Goal: Contribute content: Contribute content

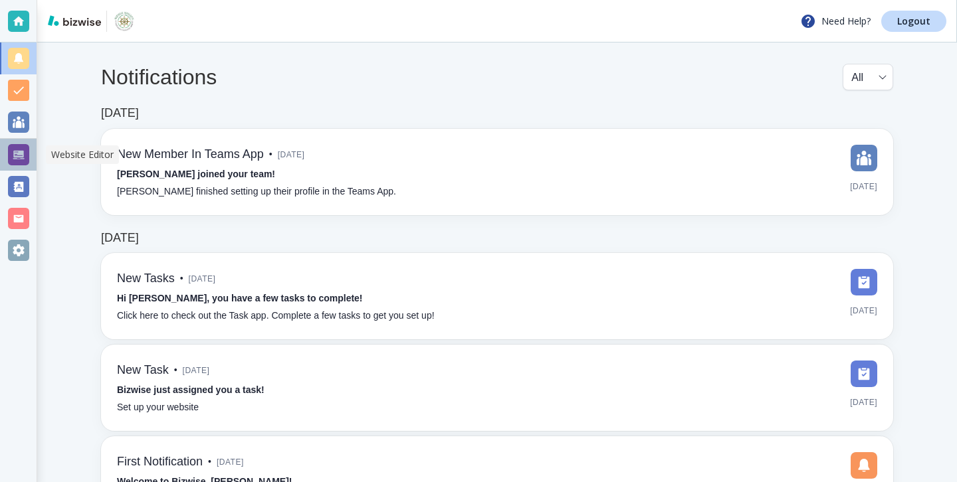
click at [25, 159] on div at bounding box center [18, 154] width 21 height 21
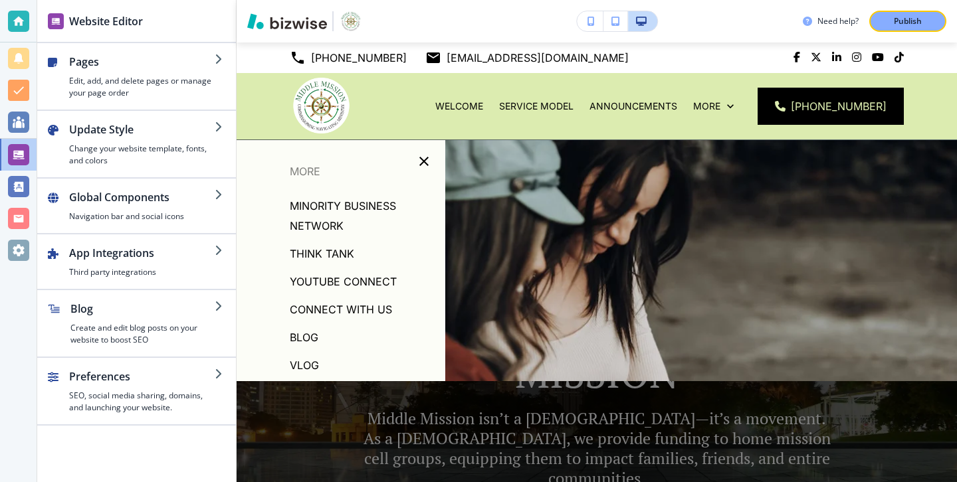
click at [294, 339] on p "Blog" at bounding box center [304, 338] width 29 height 20
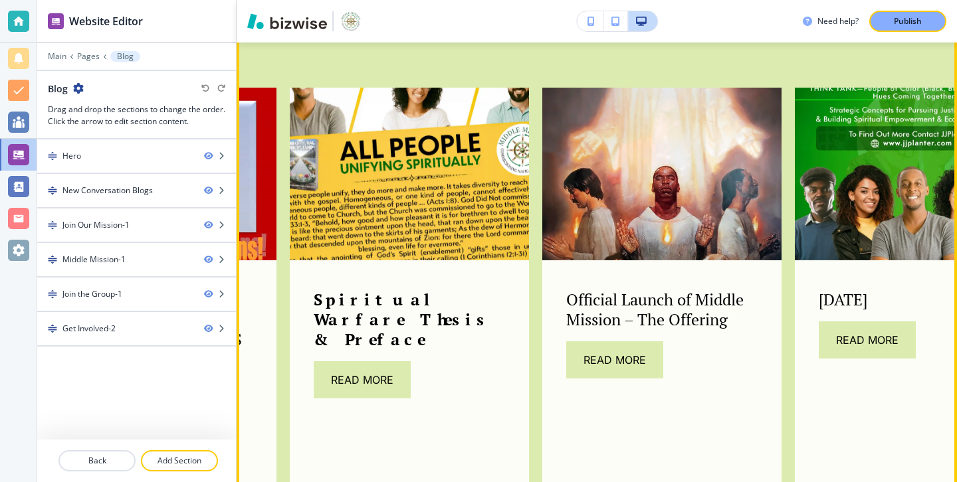
scroll to position [895, 0]
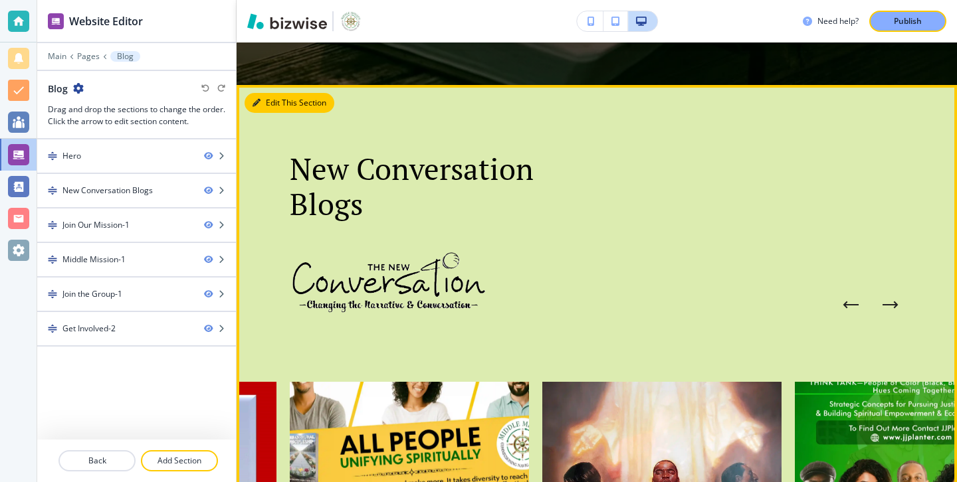
click at [272, 112] on button "Edit This Section" at bounding box center [290, 103] width 90 height 20
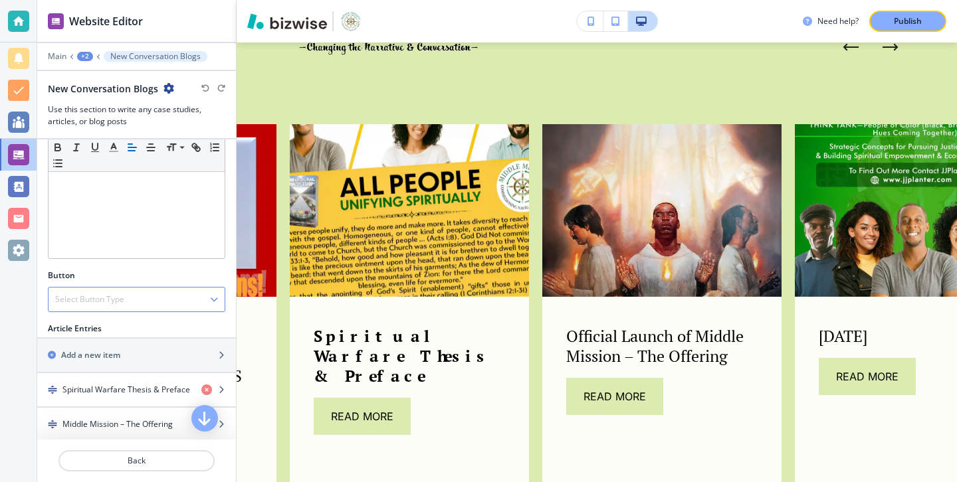
scroll to position [300, 0]
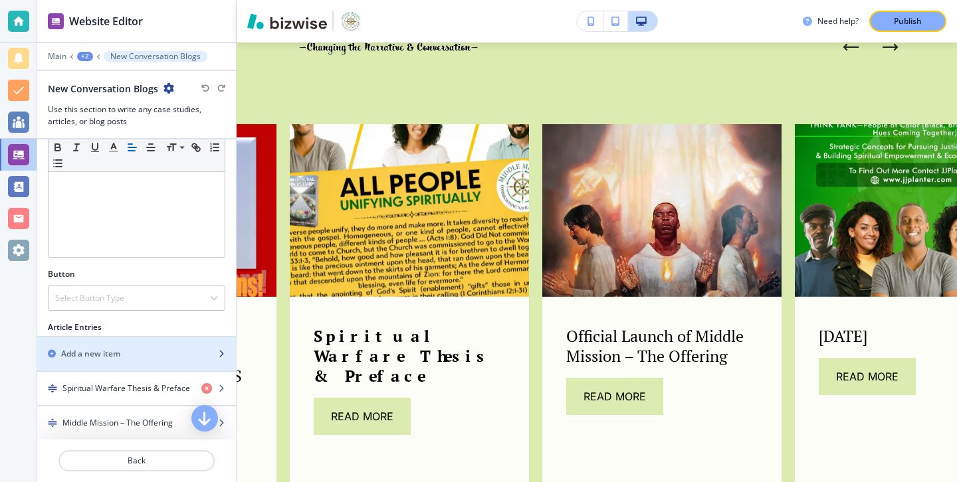
click at [119, 356] on h2 "Add a new item" at bounding box center [90, 354] width 59 height 12
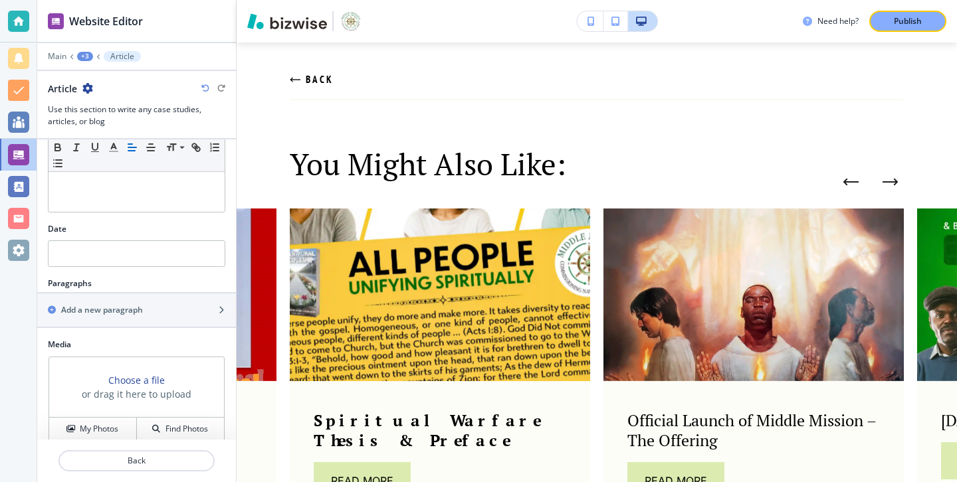
scroll to position [0, 0]
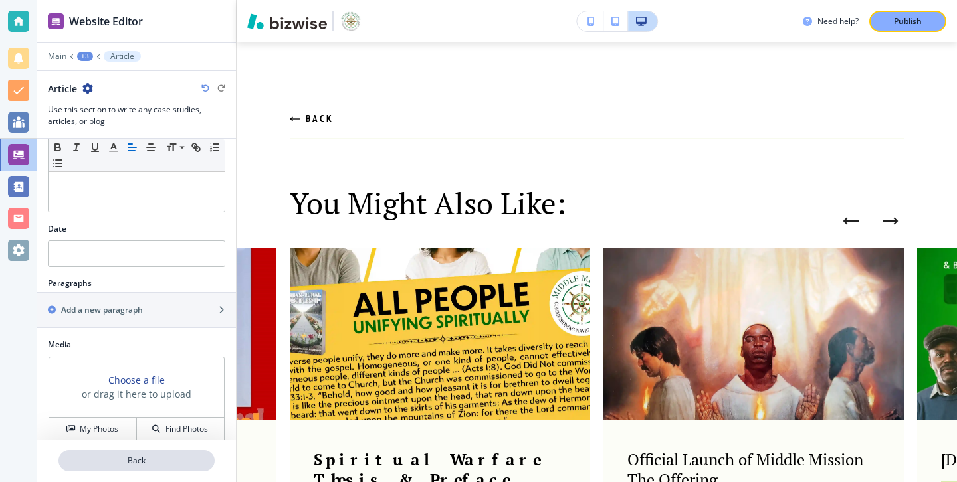
click at [200, 467] on p "Back" at bounding box center [137, 461] width 154 height 12
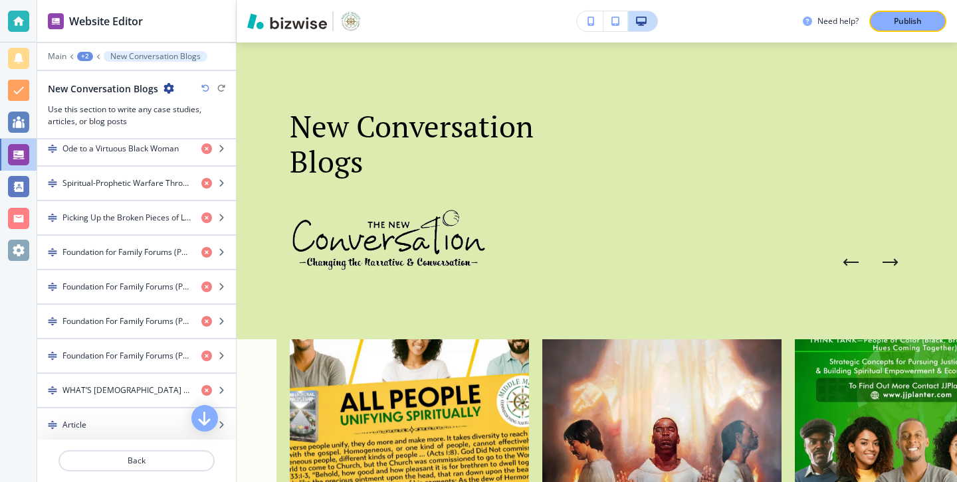
scroll to position [961, 0]
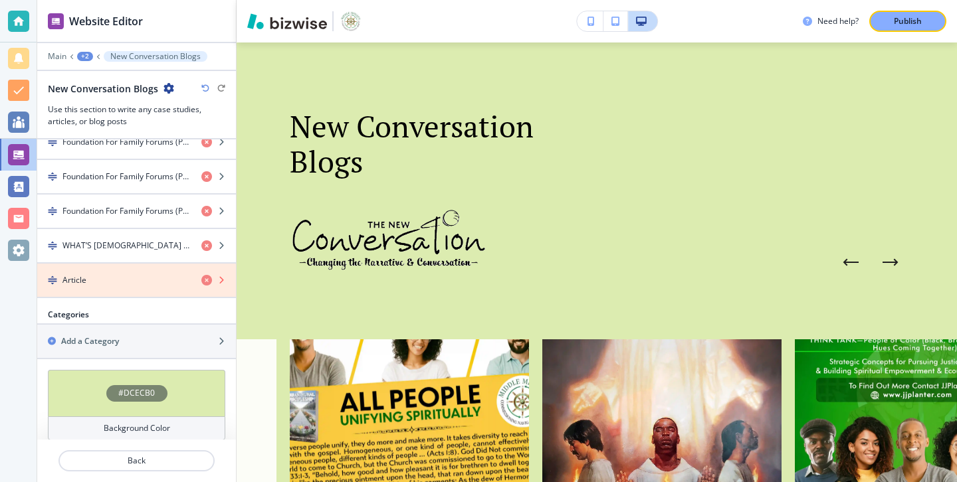
click at [204, 284] on icon "button" at bounding box center [206, 280] width 11 height 11
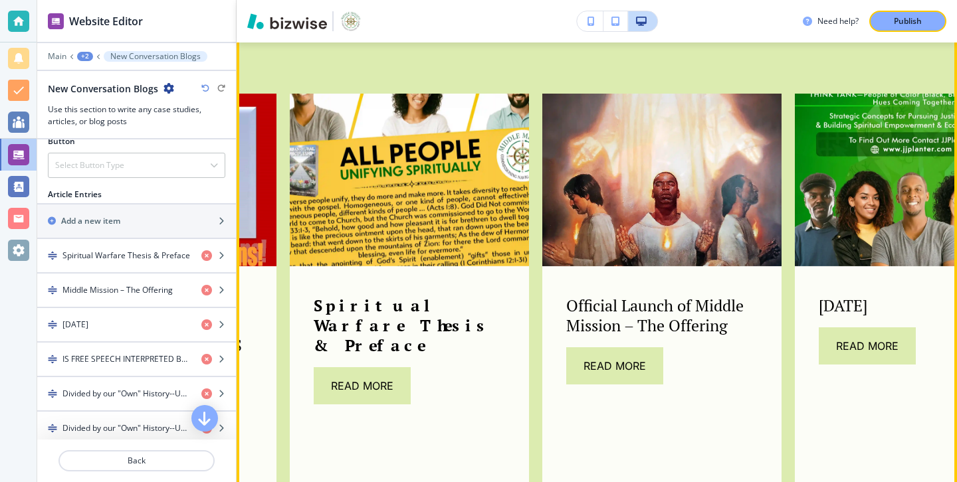
scroll to position [967, 0]
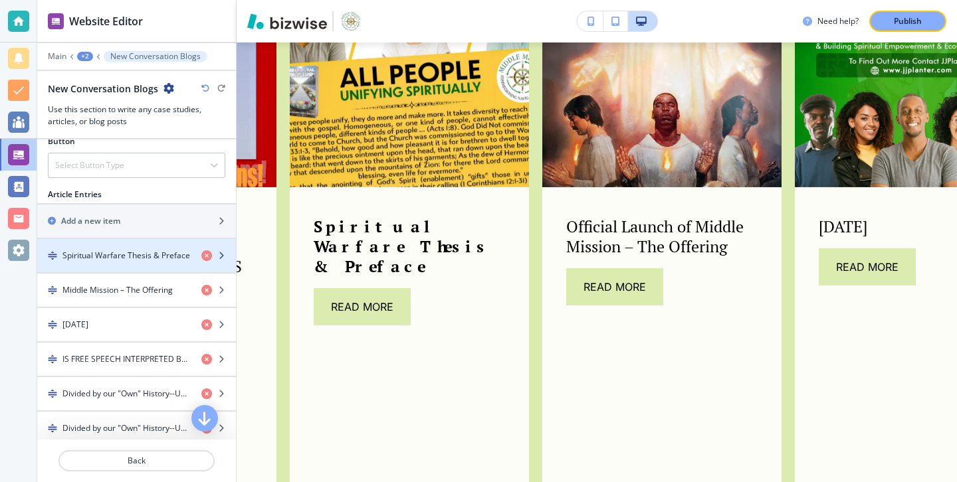
click at [144, 255] on h4 "Spiritual Warfare Thesis & Preface" at bounding box center [126, 256] width 128 height 12
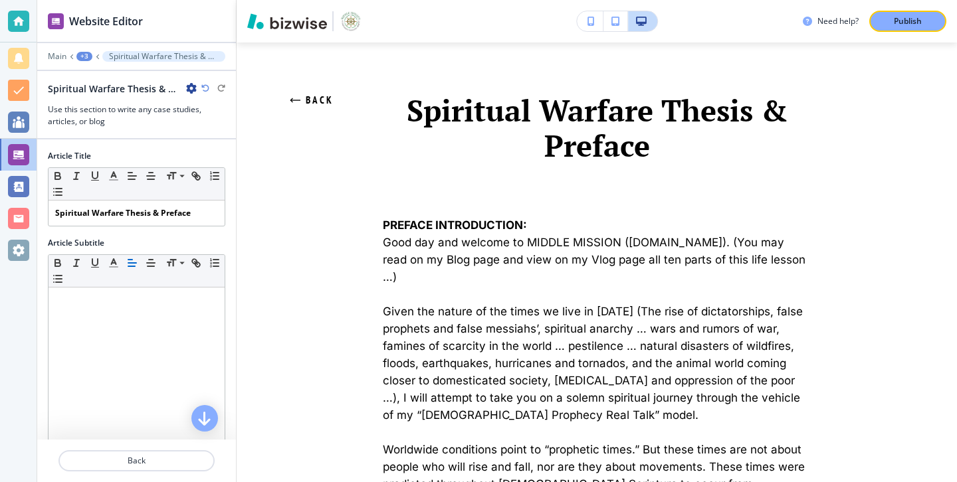
scroll to position [0, 0]
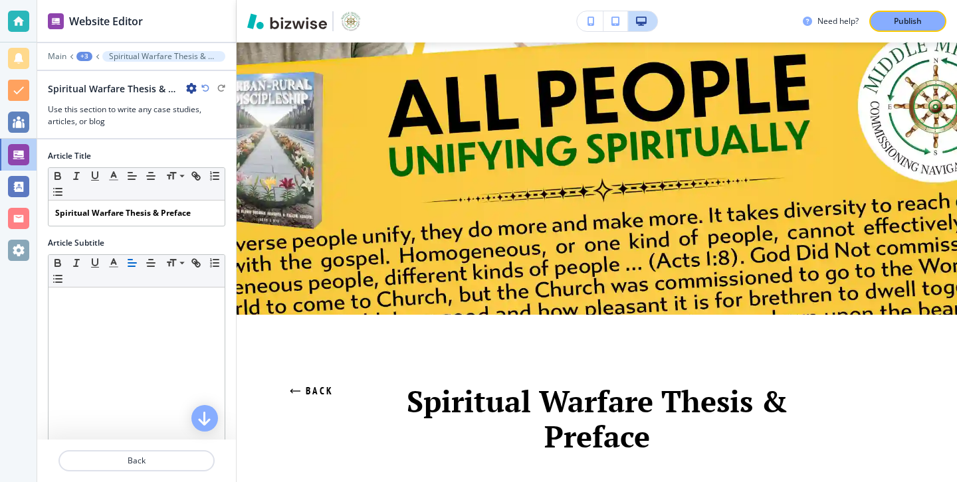
click at [189, 89] on icon "button" at bounding box center [191, 88] width 11 height 11
click at [212, 128] on button "Duplicate Spiritual Warfare Thesis & Preface" at bounding box center [228, 134] width 85 height 23
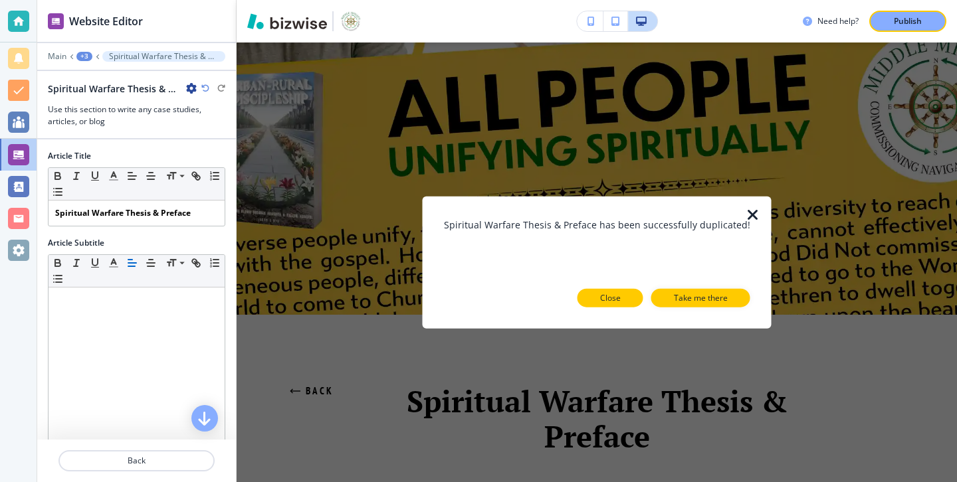
click at [611, 301] on p "Close" at bounding box center [610, 298] width 21 height 12
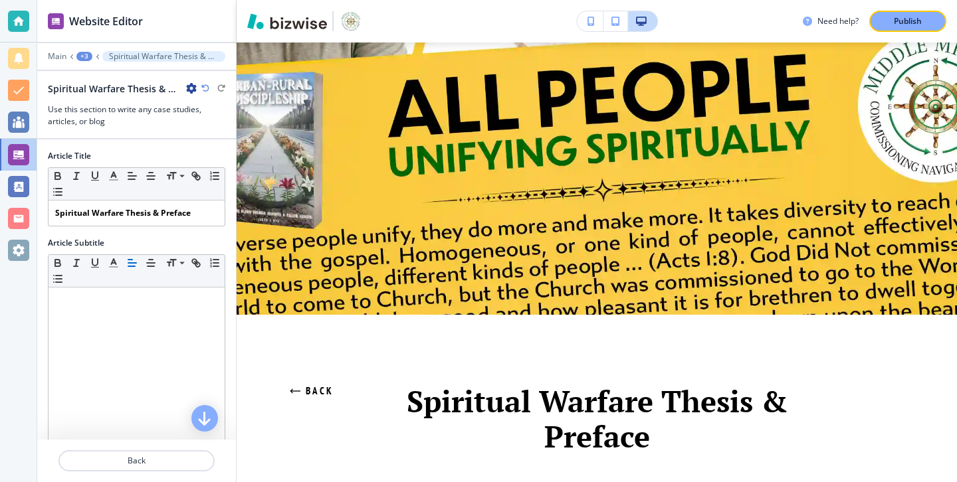
click at [189, 82] on div "Spiritual Warfare Thesis & Preface" at bounding box center [122, 89] width 149 height 14
click at [189, 83] on icon "button" at bounding box center [191, 88] width 11 height 11
click at [225, 116] on p "Rename Spiritual Warfare Thesis & Preface" at bounding box center [229, 112] width 68 height 12
click at [204, 108] on h3 "Use this section to write any case studies, articles, or blog" at bounding box center [136, 116] width 177 height 24
click at [189, 90] on icon "button" at bounding box center [191, 88] width 11 height 11
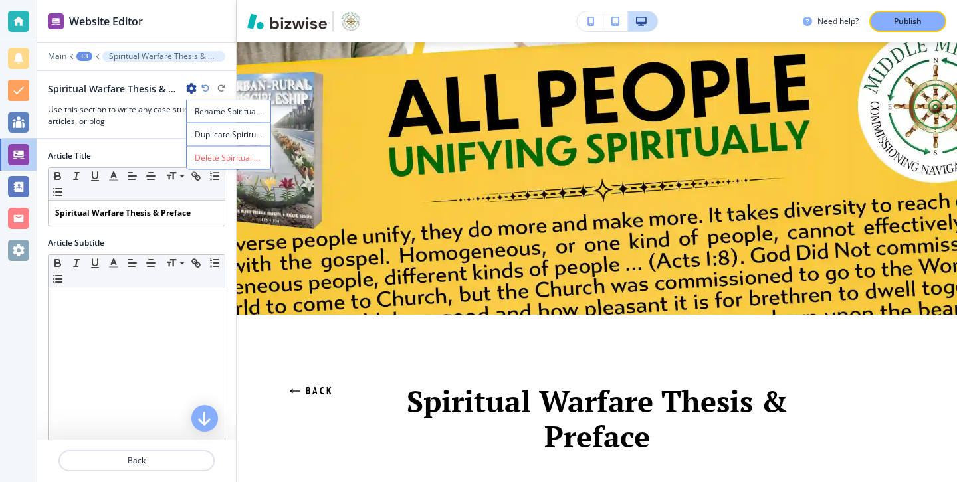
click at [152, 129] on div at bounding box center [136, 133] width 199 height 11
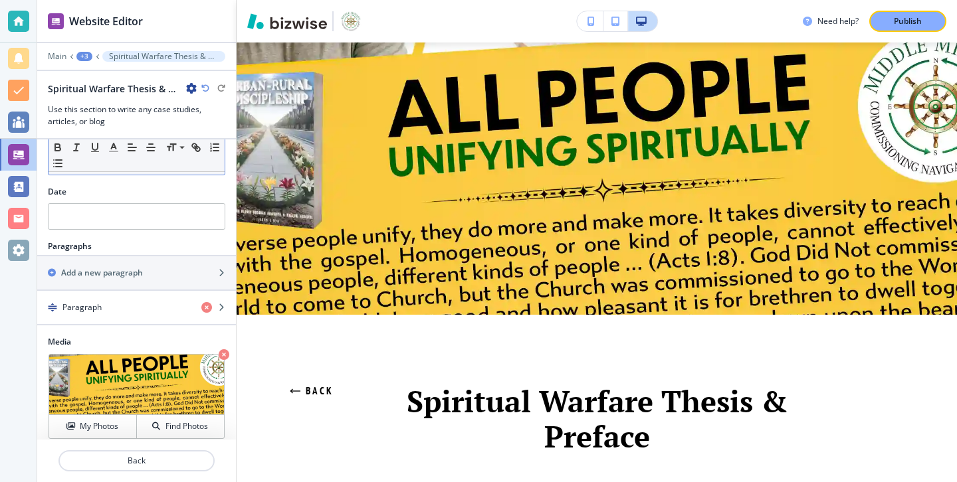
scroll to position [296, 0]
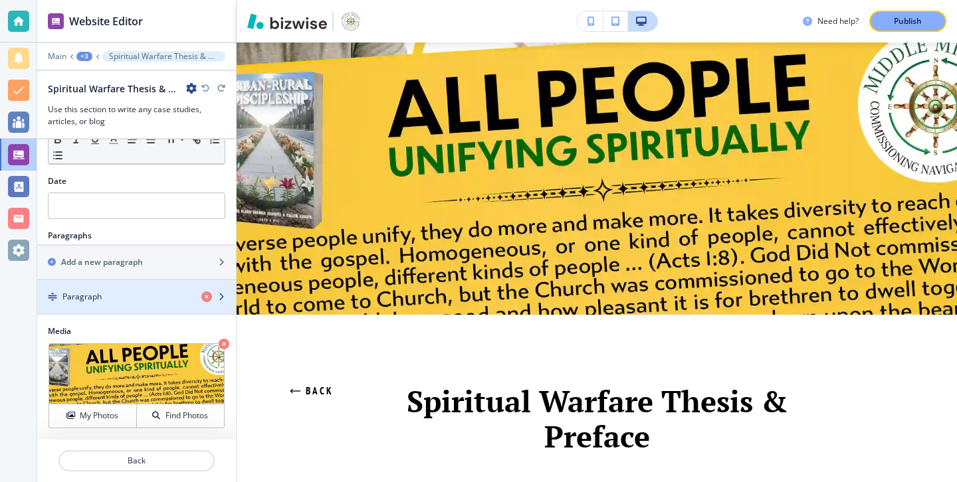
click at [173, 296] on div "Paragraph" at bounding box center [114, 297] width 154 height 12
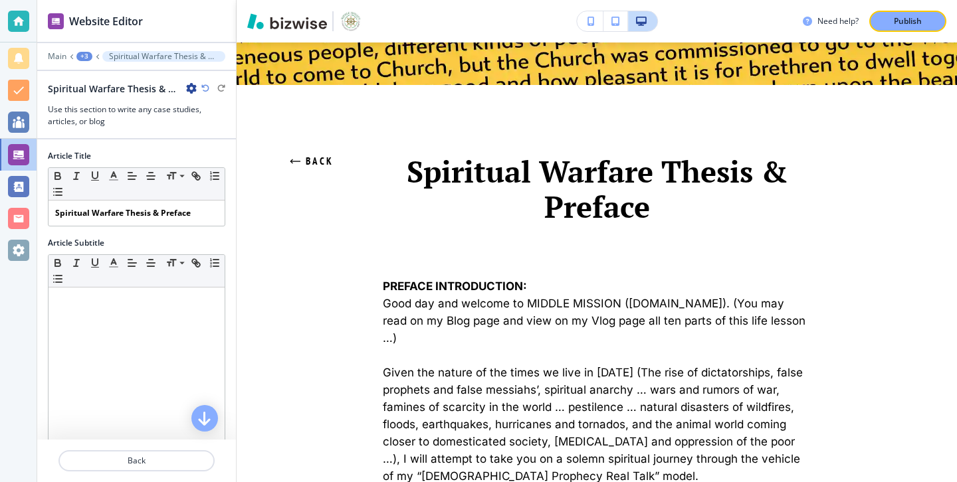
scroll to position [0, 0]
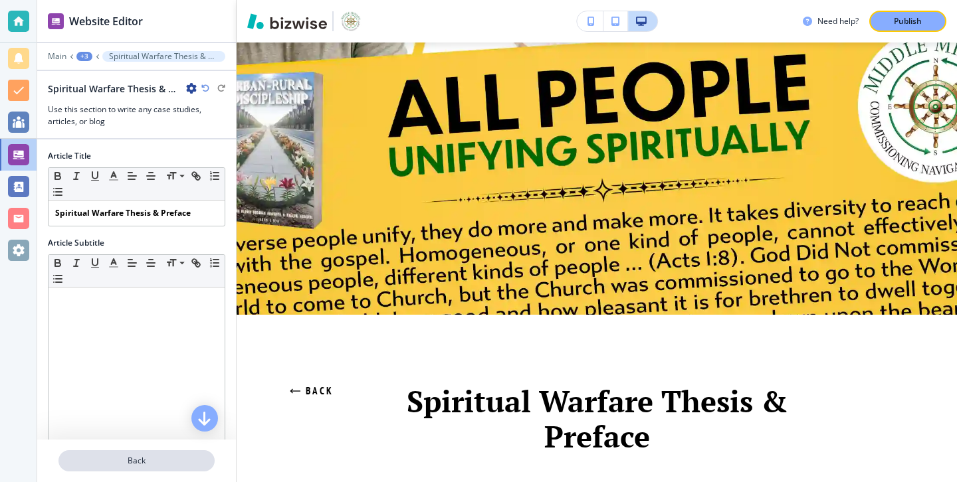
click at [196, 457] on p "Back" at bounding box center [137, 461] width 154 height 12
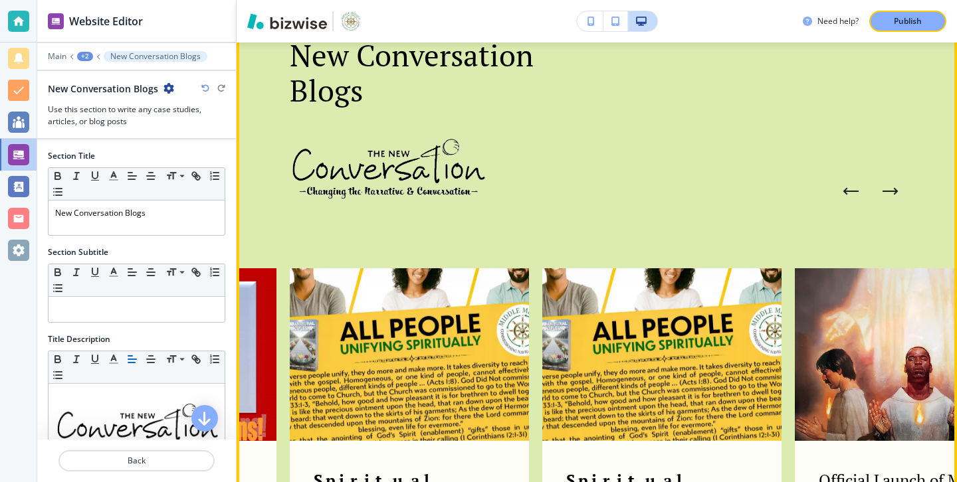
scroll to position [597, 0]
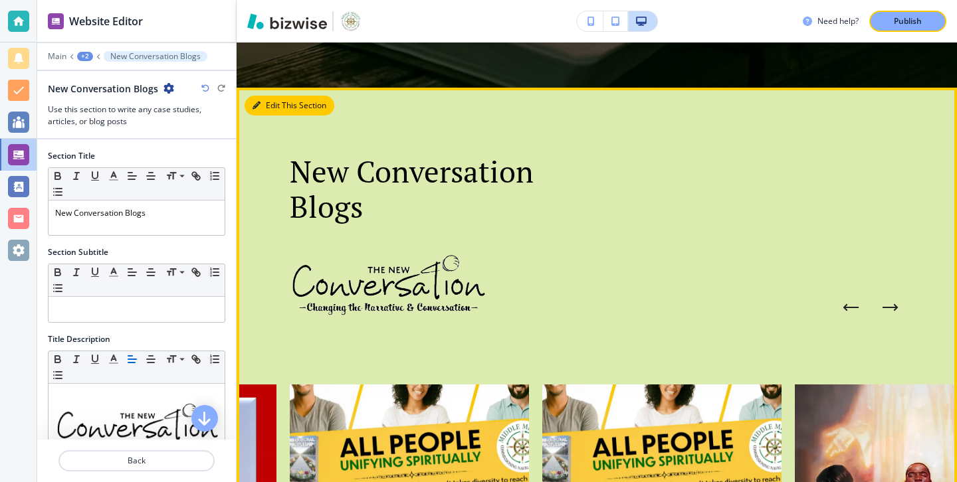
click at [270, 97] on button "Edit This Section" at bounding box center [290, 106] width 90 height 20
click at [270, 98] on button "Edit This Section" at bounding box center [290, 106] width 90 height 20
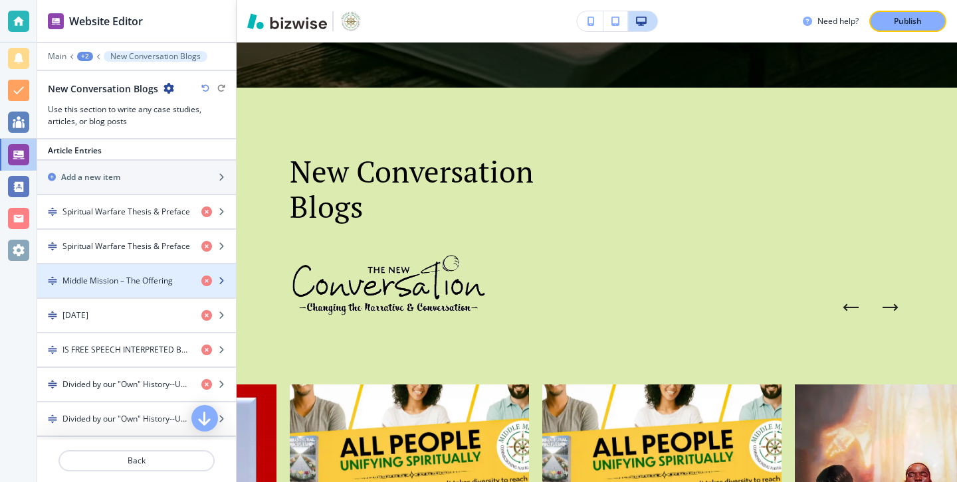
scroll to position [471, 0]
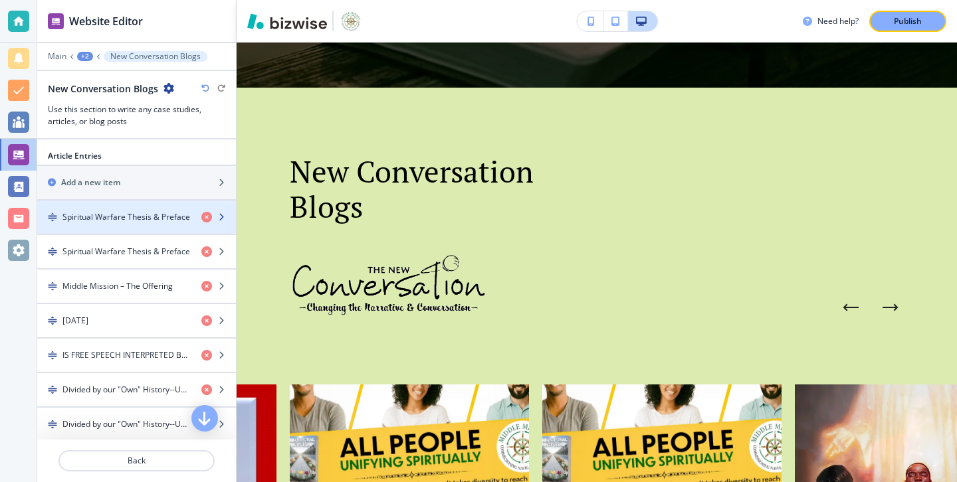
click at [167, 229] on div "button" at bounding box center [136, 228] width 199 height 11
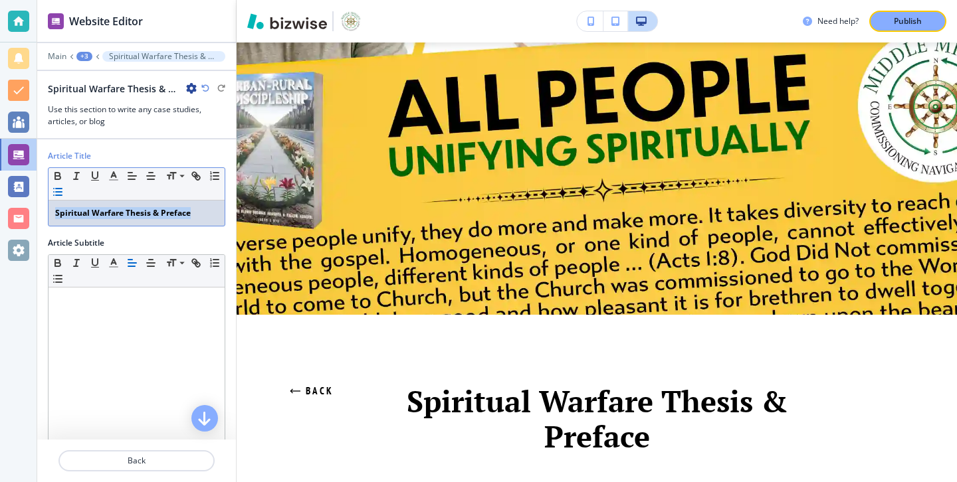
drag, startPoint x: 197, startPoint y: 223, endPoint x: 56, endPoint y: 191, distance: 145.1
click at [56, 191] on div "Small Normal Large Huge Spiritual Warfare Thesis & Preface" at bounding box center [136, 196] width 177 height 59
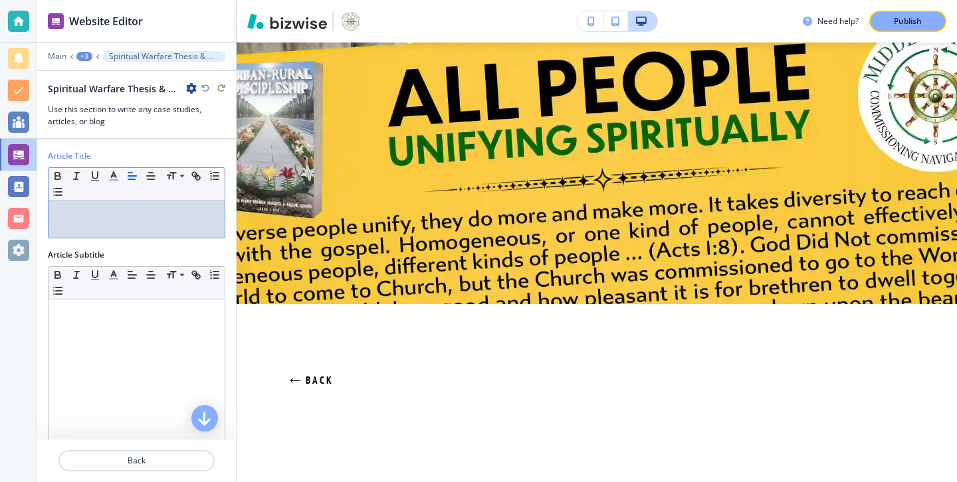
scroll to position [10, 0]
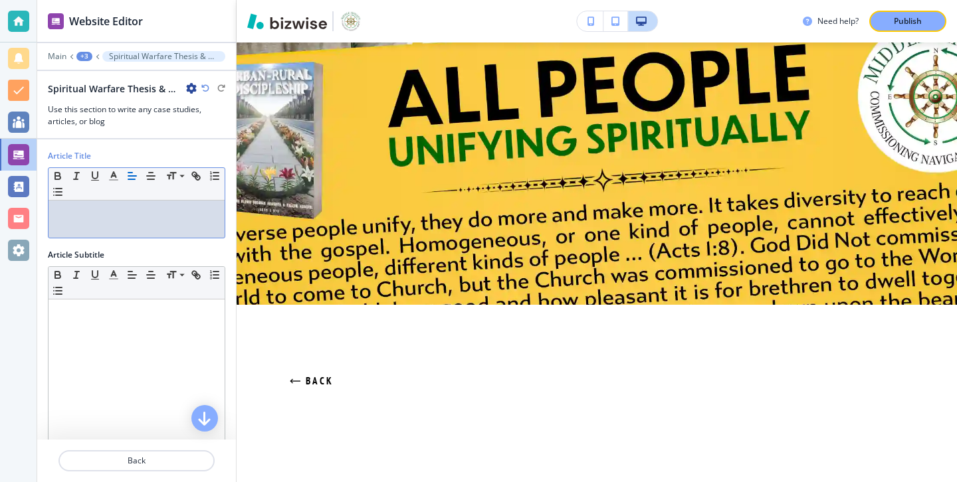
click at [154, 219] on p "[DEMOGRAPHIC_DATA] PROPHECY REAL TALK" at bounding box center [136, 219] width 163 height 24
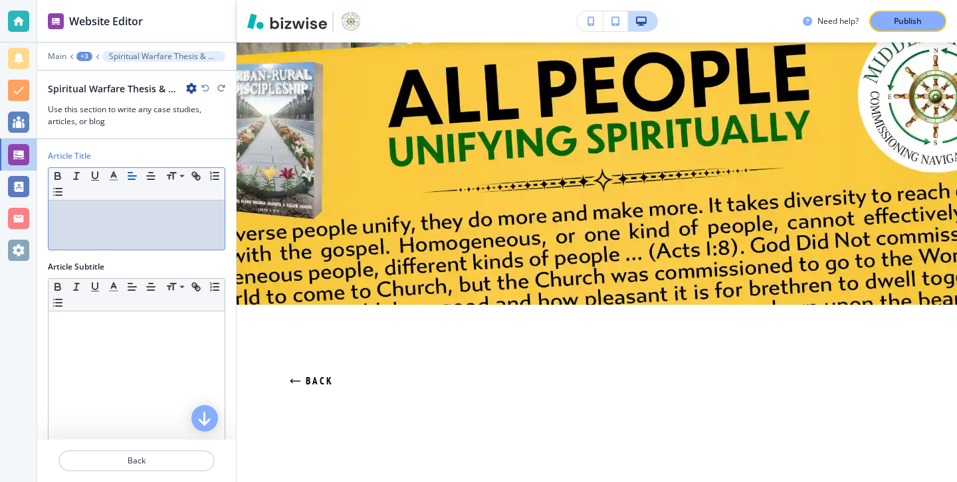
click at [154, 219] on p "[DEMOGRAPHIC_DATA] PROPHECY REAL [DEMOGRAPHIC_DATA] PROPHECY REAL TALKTALK" at bounding box center [136, 225] width 163 height 36
click at [168, 205] on div "[DEMOGRAPHIC_DATA] PROPHECY REAL [DEMOGRAPHIC_DATA] PROPHECY REAL TALKTALK" at bounding box center [137, 225] width 176 height 49
drag, startPoint x: 169, startPoint y: 214, endPoint x: 75, endPoint y: 194, distance: 95.8
click at [75, 194] on div "Small Normal Large Huge [DEMOGRAPHIC_DATA] PROPHECY REAL [DEMOGRAPHIC_DATA] PRO…" at bounding box center [136, 208] width 177 height 83
click at [106, 179] on button "button" at bounding box center [113, 176] width 19 height 16
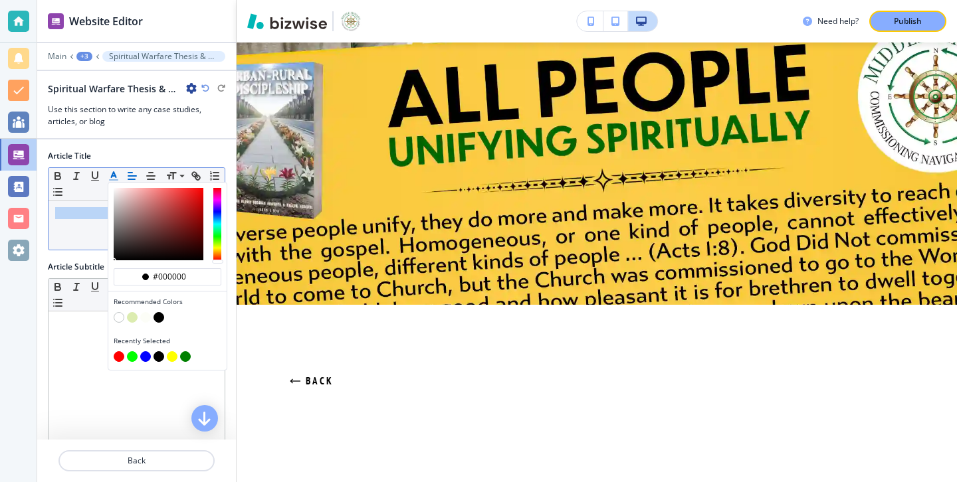
click at [158, 315] on button "button" at bounding box center [159, 317] width 11 height 11
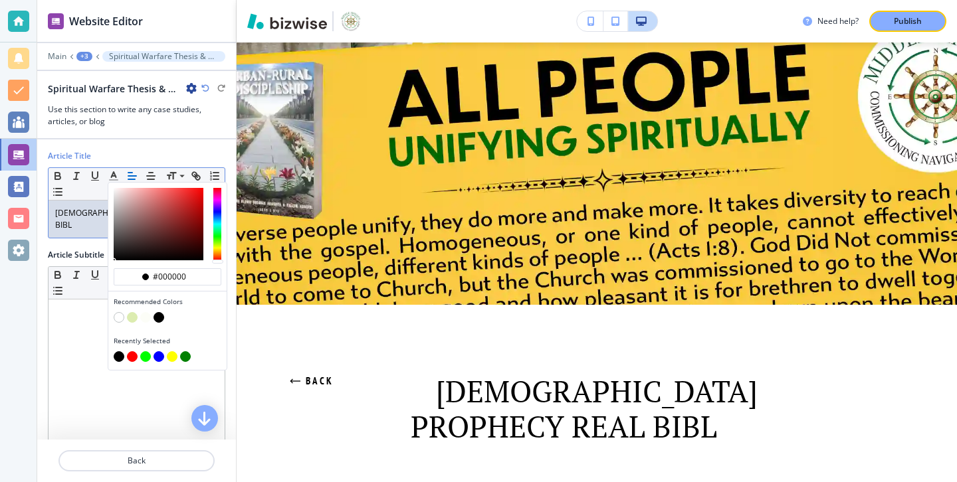
click at [49, 230] on div "[DEMOGRAPHIC_DATA] PROPHECY REAL BIBL ICAL PROPHECY REAL TALKTALK" at bounding box center [137, 219] width 176 height 37
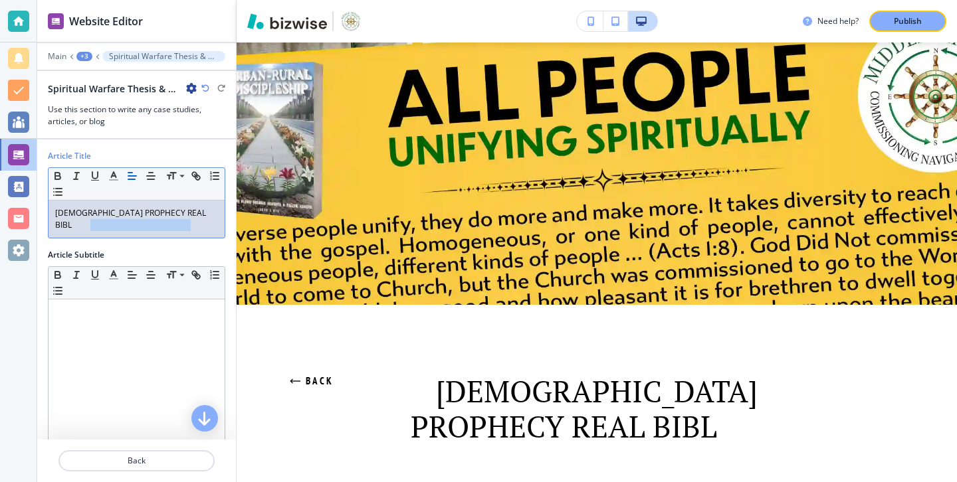
drag, startPoint x: 175, startPoint y: 239, endPoint x: 39, endPoint y: 227, distance: 136.8
click at [42, 225] on div "Article Title Small Normal Large Huge [DEMOGRAPHIC_DATA] PROPHECY REAL BIBL ICA…" at bounding box center [136, 199] width 199 height 99
click at [88, 219] on span "ICAL" at bounding box center [80, 224] width 17 height 11
click at [205, 223] on div "[DEMOGRAPHIC_DATA] PROPHECY REAL BIBL ICAL" at bounding box center [137, 219] width 176 height 37
drag, startPoint x: 207, startPoint y: 217, endPoint x: 0, endPoint y: 215, distance: 206.7
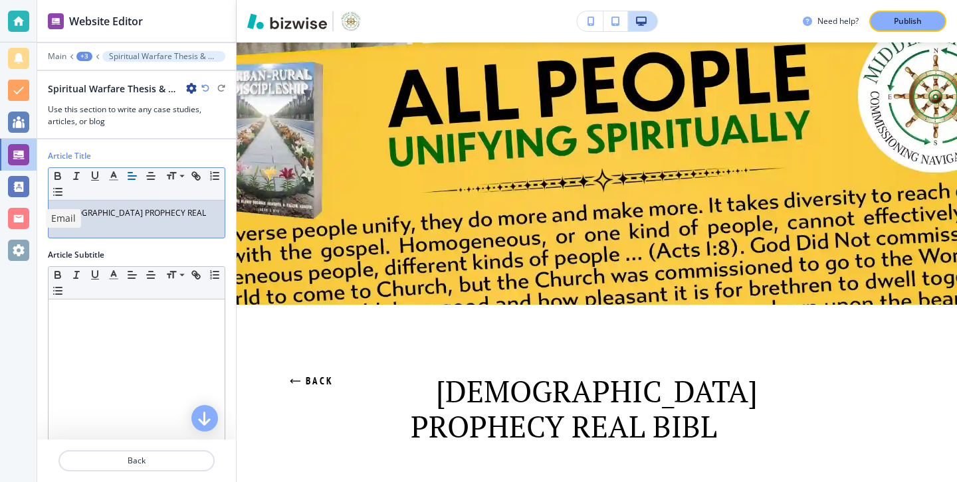
click at [0, 215] on div "Website Editor Main +3 Spiritual Warfare Thesis & Preface Spiritual Warfare The…" at bounding box center [478, 241] width 957 height 482
click at [169, 209] on span "[DEMOGRAPHIC_DATA] PROPHECY REAL BIBL" at bounding box center [131, 218] width 153 height 23
click at [116, 173] on icon "button" at bounding box center [114, 176] width 12 height 12
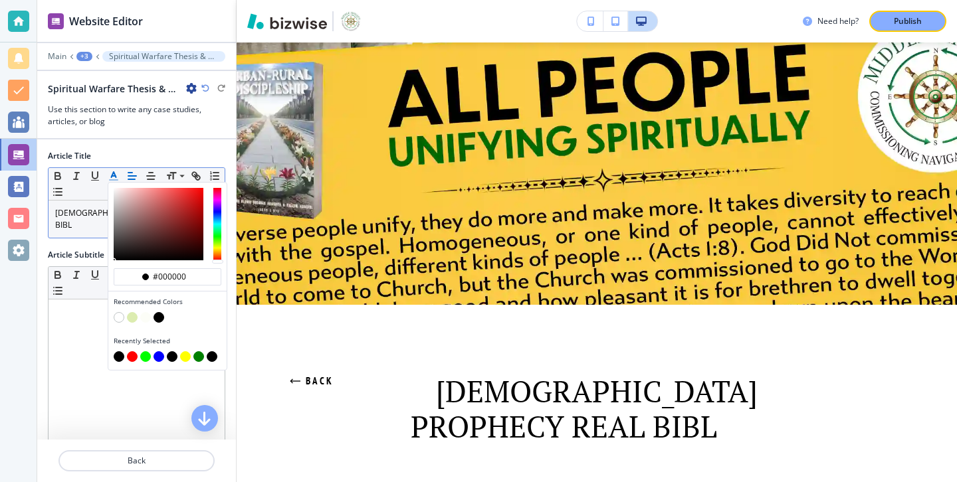
click at [158, 322] on button "button" at bounding box center [159, 317] width 11 height 11
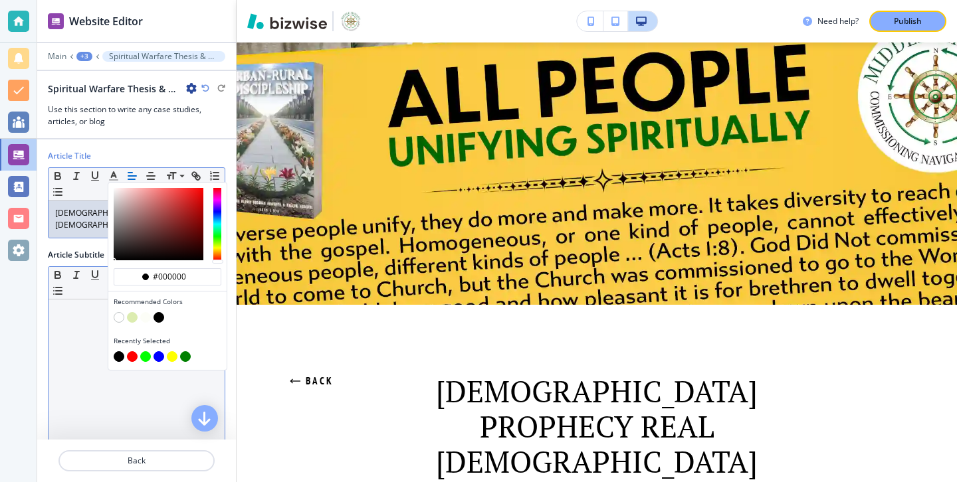
click at [80, 329] on div at bounding box center [137, 386] width 176 height 173
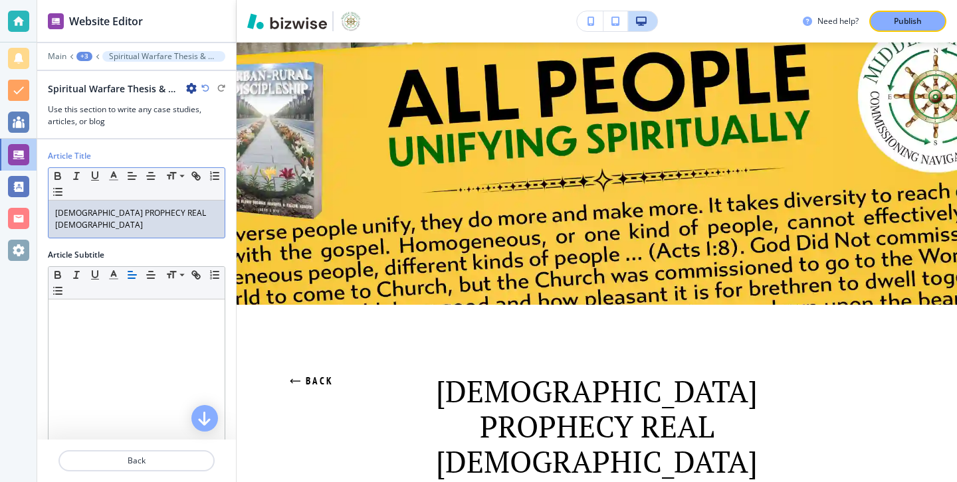
click at [212, 217] on p "[DEMOGRAPHIC_DATA] PROPHECY REAL [DEMOGRAPHIC_DATA]" at bounding box center [136, 219] width 163 height 24
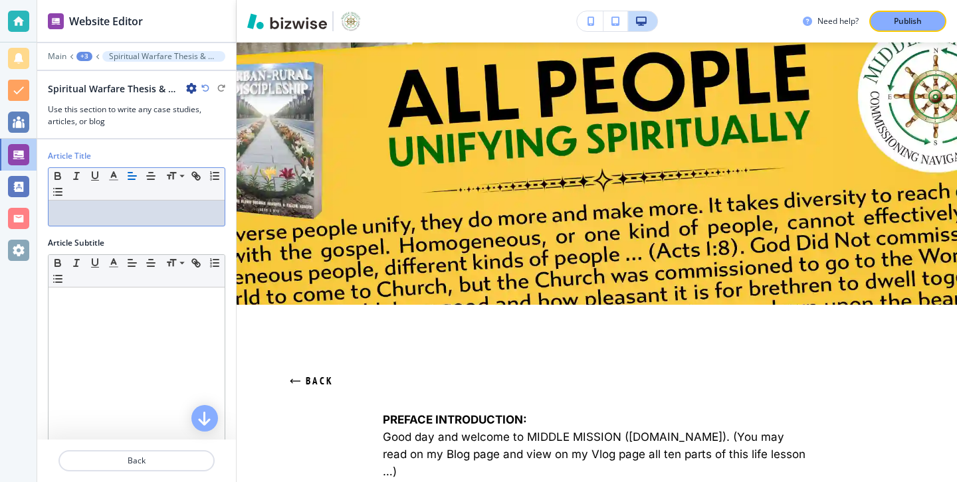
click at [192, 215] on p at bounding box center [136, 213] width 163 height 12
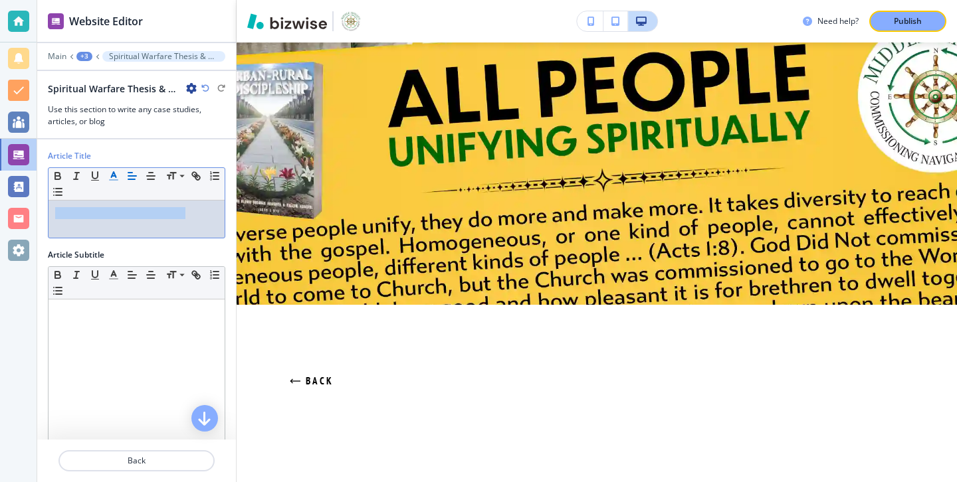
click at [112, 172] on icon "button" at bounding box center [114, 176] width 12 height 12
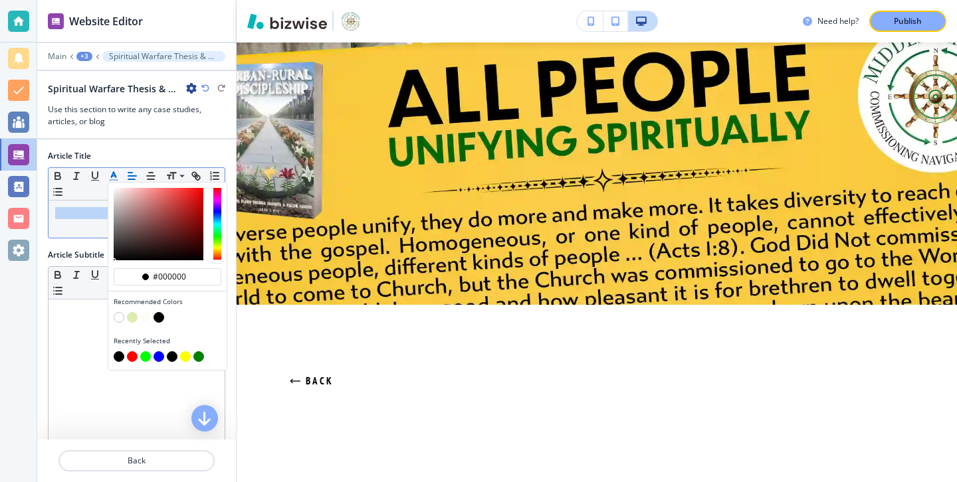
click at [159, 318] on button "button" at bounding box center [159, 317] width 11 height 11
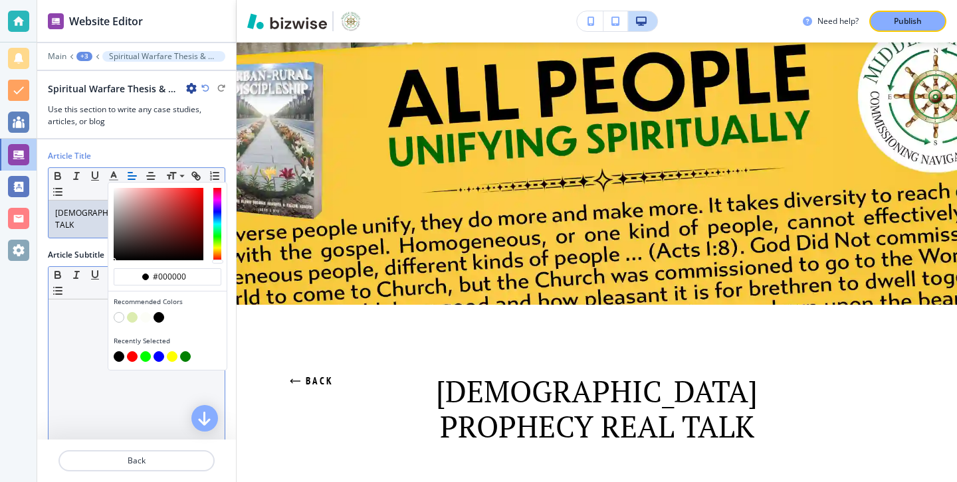
click at [89, 323] on div at bounding box center [137, 386] width 176 height 173
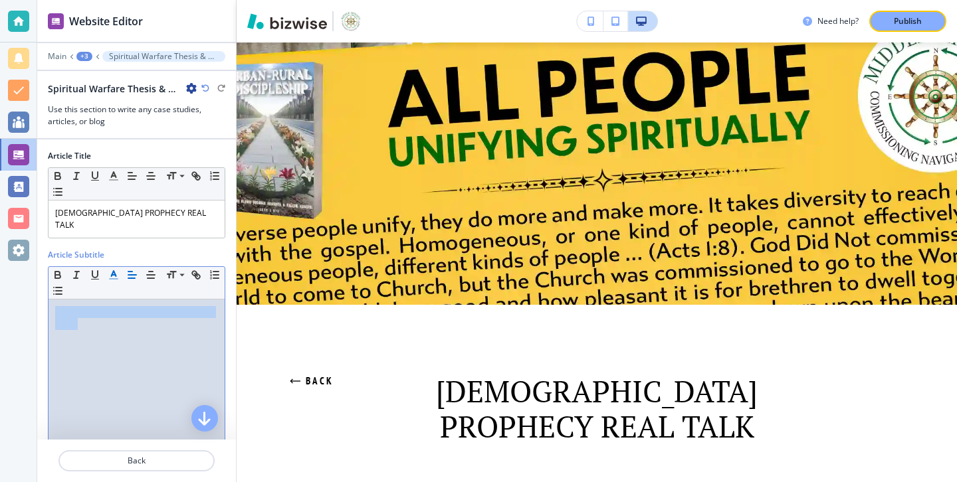
click at [118, 269] on icon "button" at bounding box center [114, 275] width 12 height 12
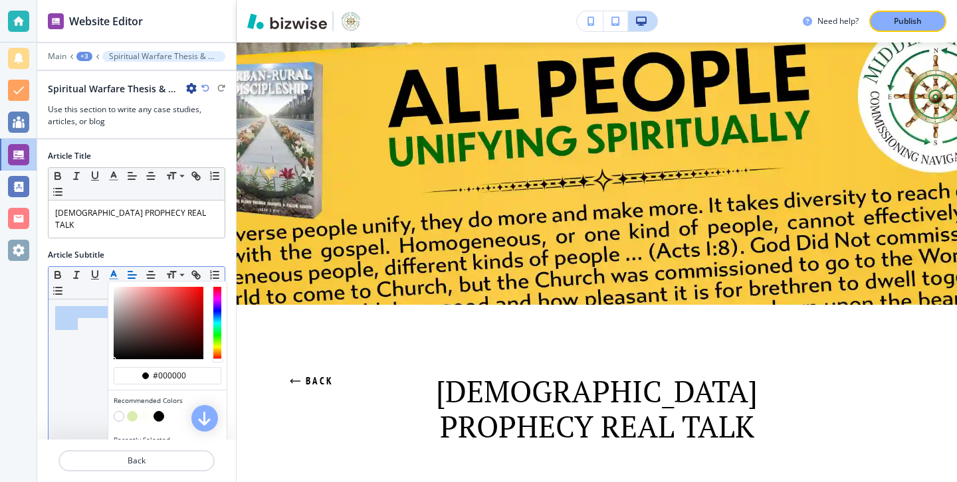
click at [162, 411] on div "button" at bounding box center [168, 417] width 108 height 13
click at [161, 411] on button "button" at bounding box center [159, 416] width 11 height 11
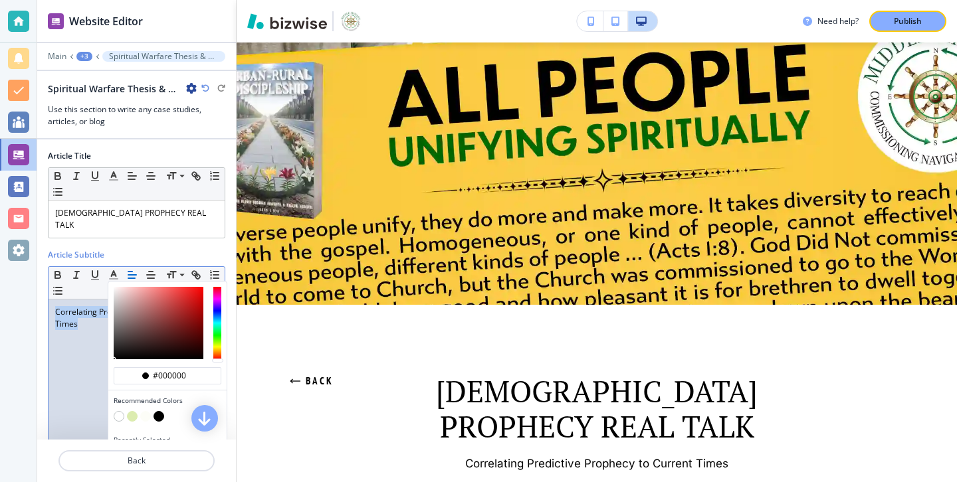
click at [84, 371] on div "Correlating Predictive Prophecy to Current Times" at bounding box center [137, 386] width 176 height 173
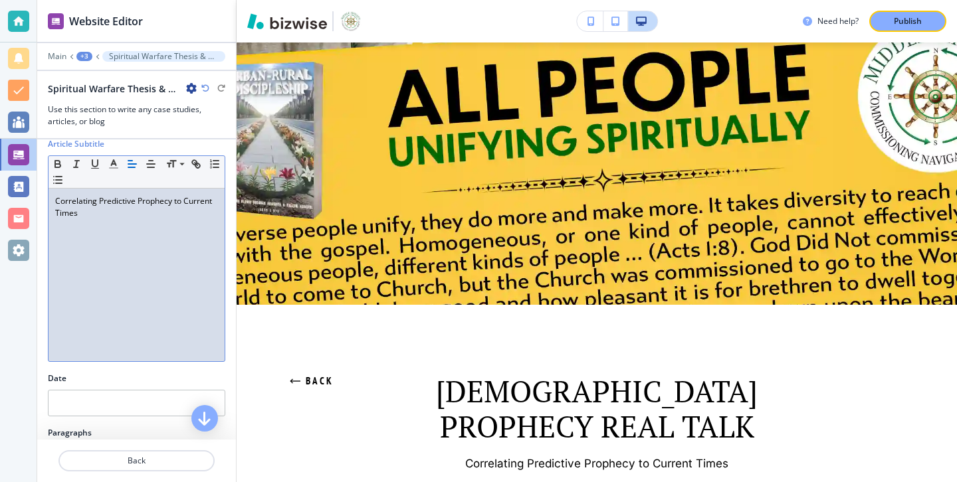
scroll to position [294, 0]
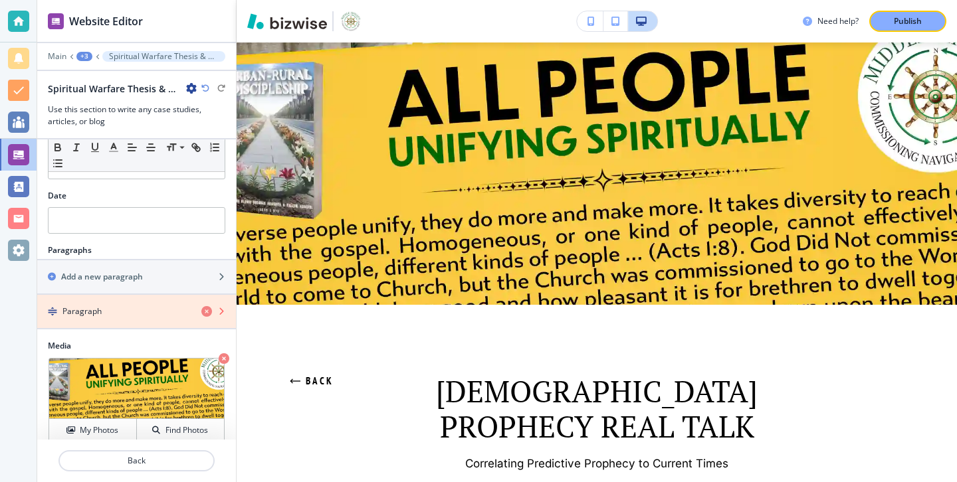
click at [207, 306] on icon "button" at bounding box center [206, 311] width 11 height 11
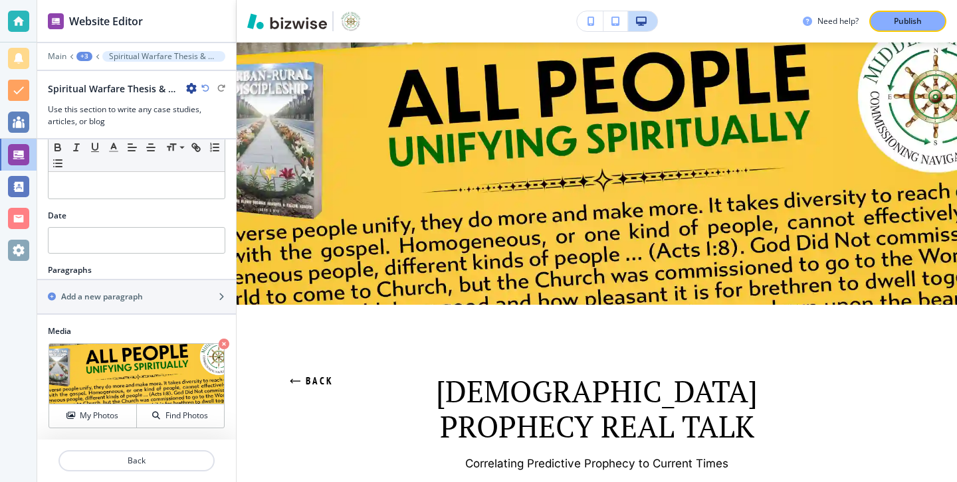
scroll to position [262, 0]
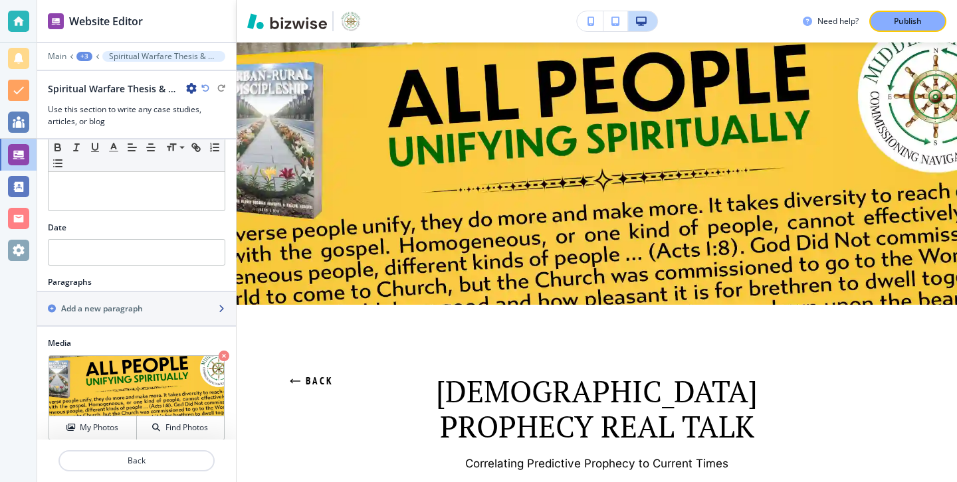
click at [202, 315] on div "button" at bounding box center [136, 320] width 199 height 11
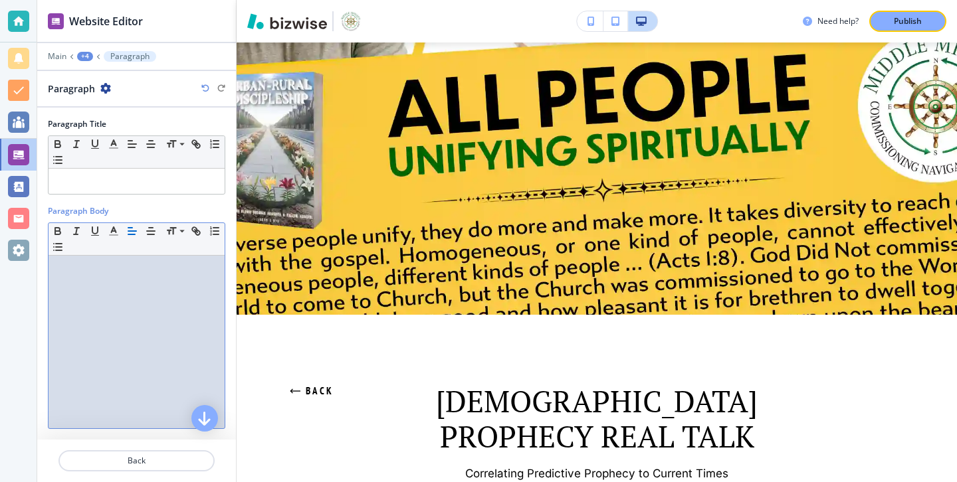
click at [188, 286] on div at bounding box center [137, 342] width 176 height 173
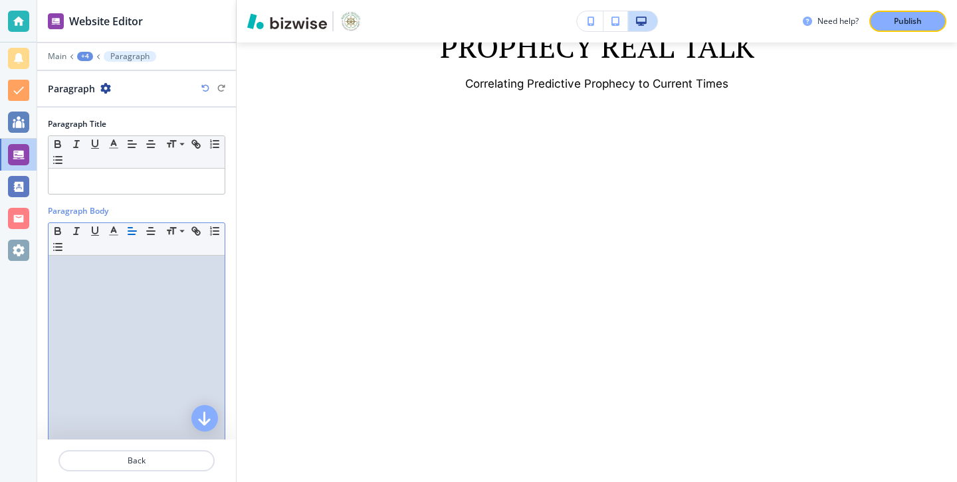
scroll to position [391, 0]
click at [80, 272] on span "During the turn of the millennium (2000), that age-old “spirit of antichrist,”" at bounding box center [131, 274] width 153 height 23
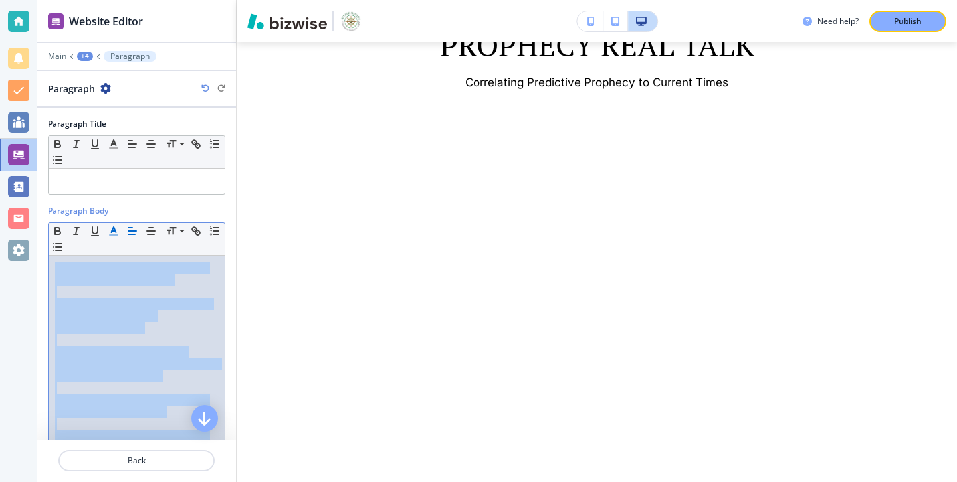
click at [117, 232] on icon "button" at bounding box center [114, 231] width 12 height 12
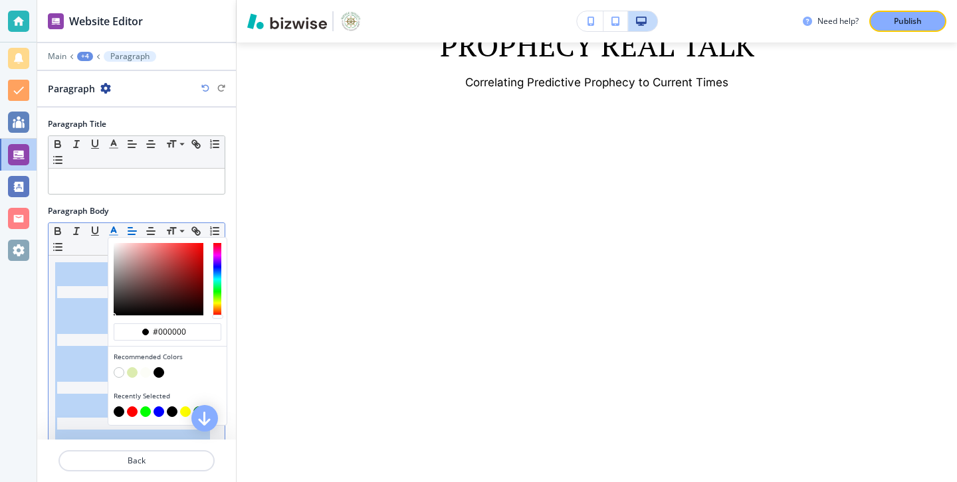
click at [158, 368] on button "button" at bounding box center [159, 373] width 11 height 11
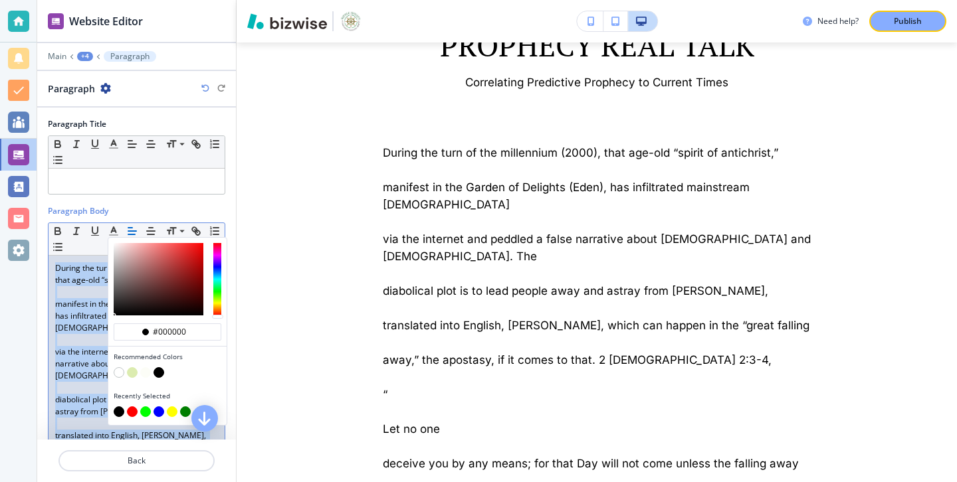
click at [70, 351] on span "via the internet and peddled a false narrative about [DEMOGRAPHIC_DATA] and [DE…" at bounding box center [137, 363] width 165 height 35
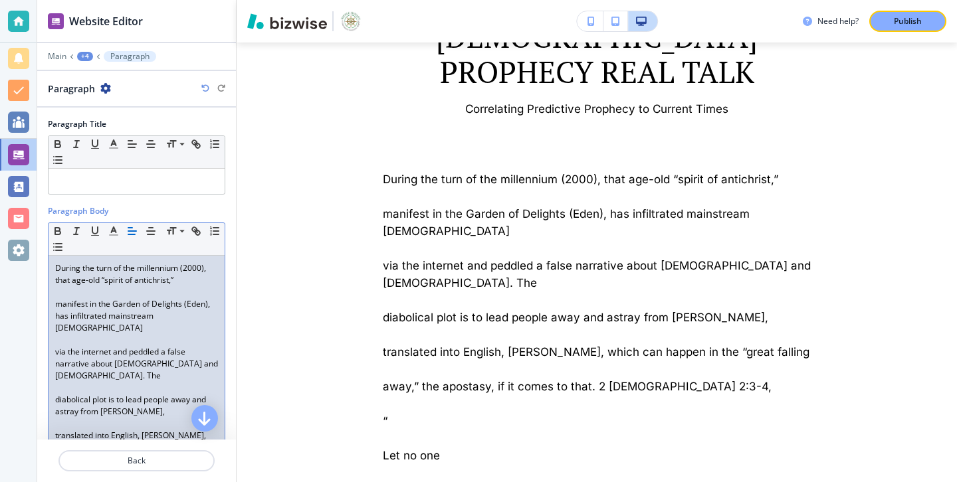
scroll to position [375, 0]
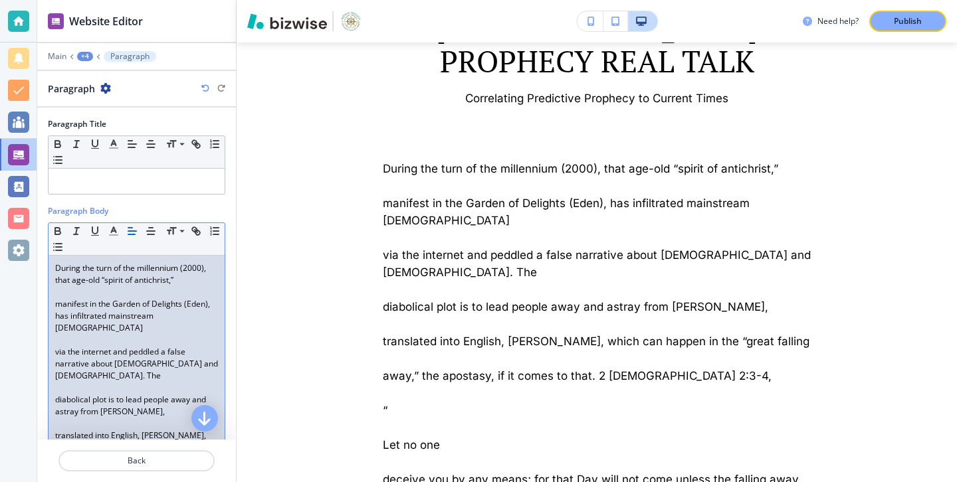
click at [143, 291] on p at bounding box center [136, 292] width 163 height 12
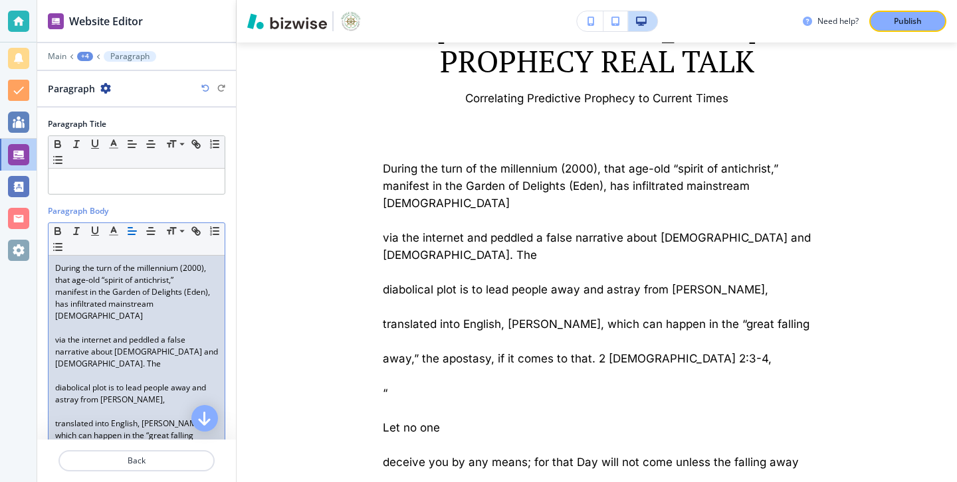
click at [72, 322] on p at bounding box center [136, 328] width 163 height 12
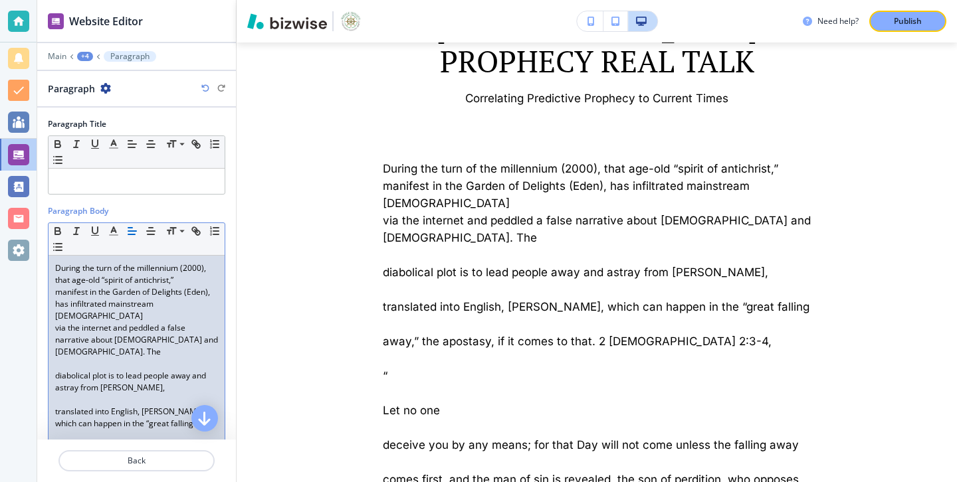
click at [86, 334] on p "via the internet and peddled a false narrative about [DEMOGRAPHIC_DATA] and [DE…" at bounding box center [136, 340] width 163 height 36
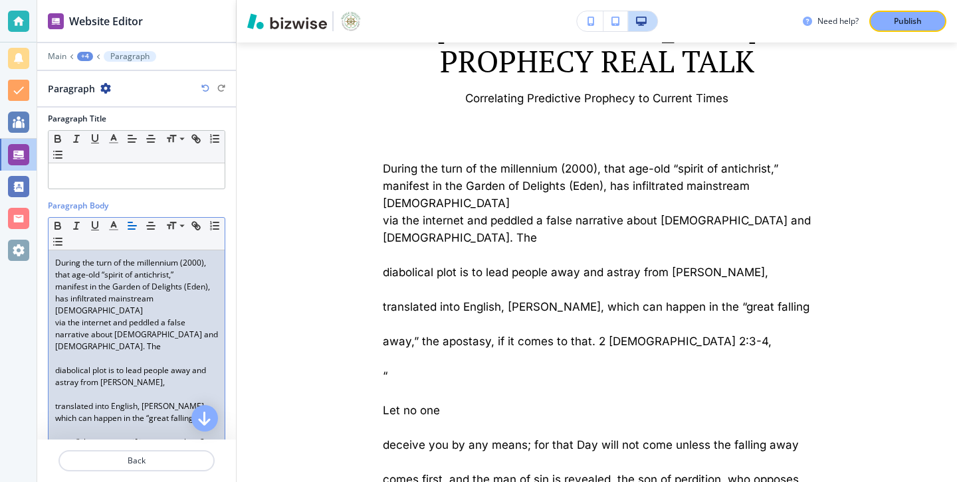
scroll to position [0, 0]
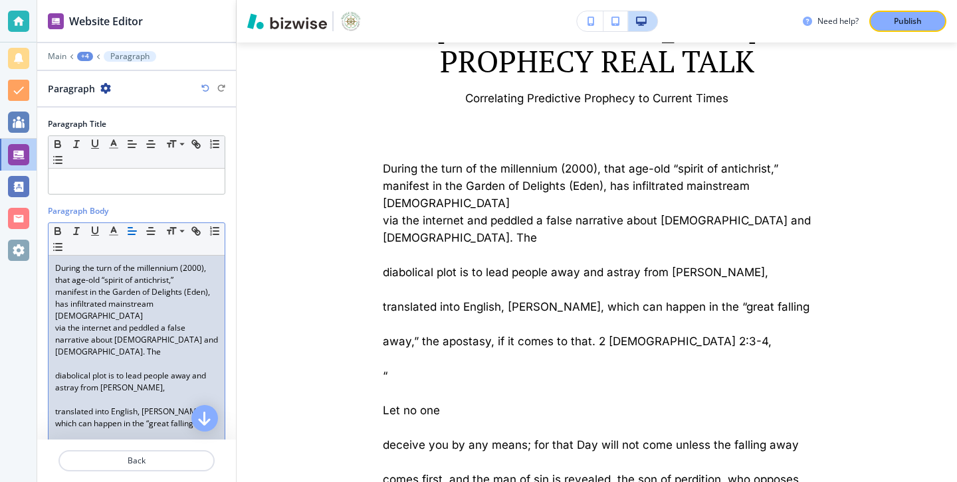
click at [130, 288] on span "manifest in the Garden of Delights (Eden), has infiltrated mainstream [DEMOGRAP…" at bounding box center [133, 303] width 157 height 35
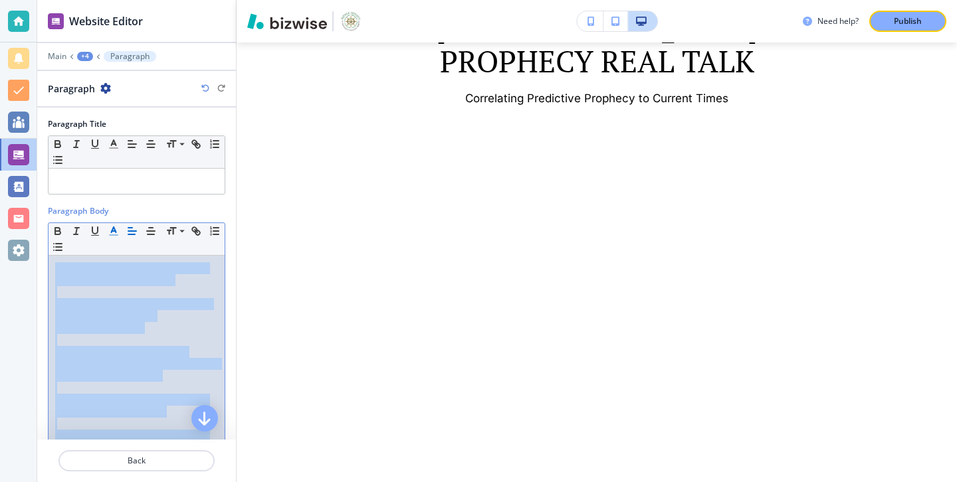
click at [118, 235] on icon "button" at bounding box center [114, 231] width 12 height 12
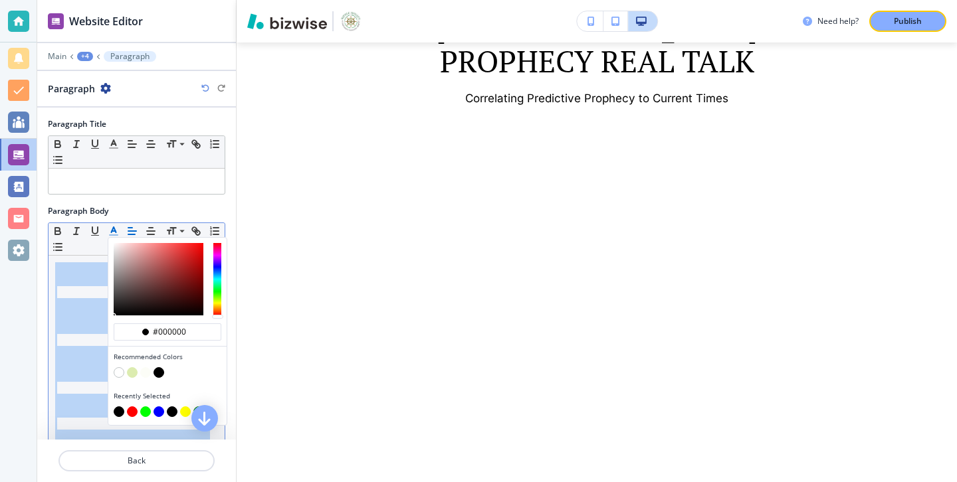
click at [159, 370] on button "button" at bounding box center [159, 373] width 11 height 11
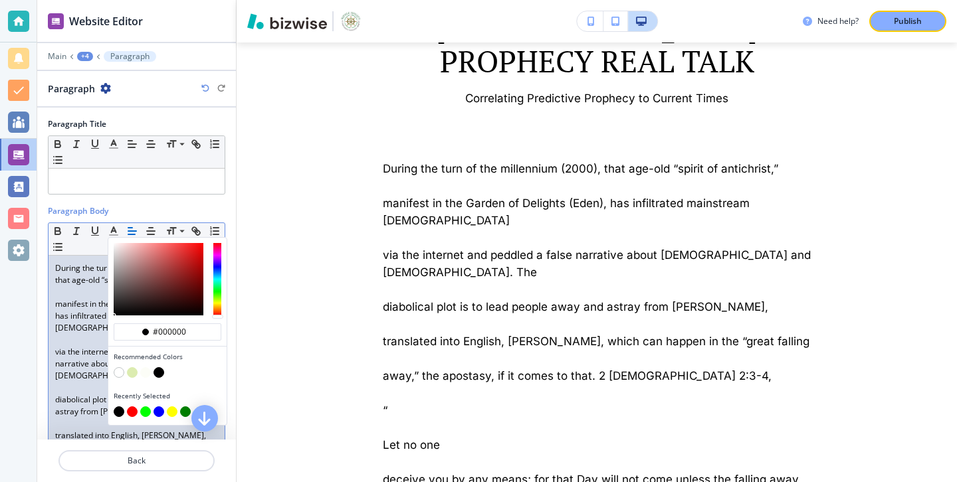
click at [74, 285] on span "During the turn of the millennium (2000), that age-old “spirit of antichrist,”" at bounding box center [131, 274] width 153 height 23
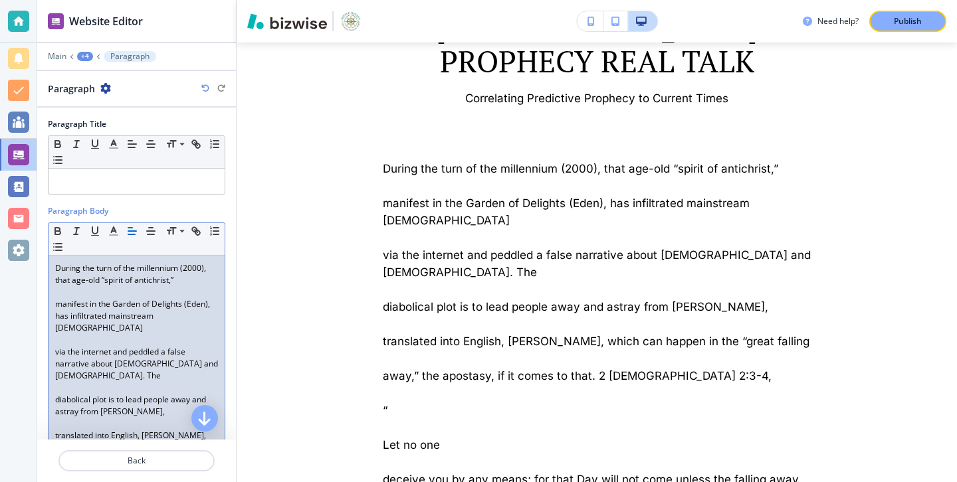
click at [74, 289] on p at bounding box center [136, 292] width 163 height 12
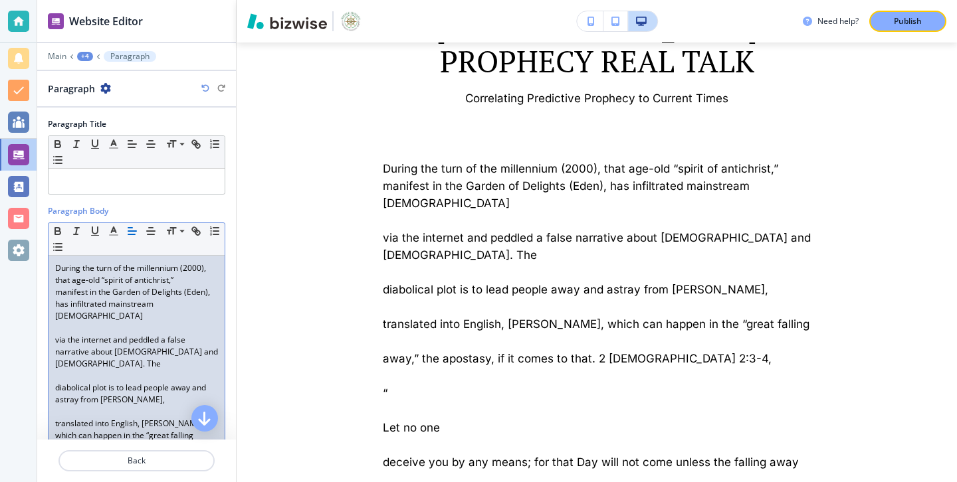
click at [75, 322] on p at bounding box center [136, 328] width 163 height 12
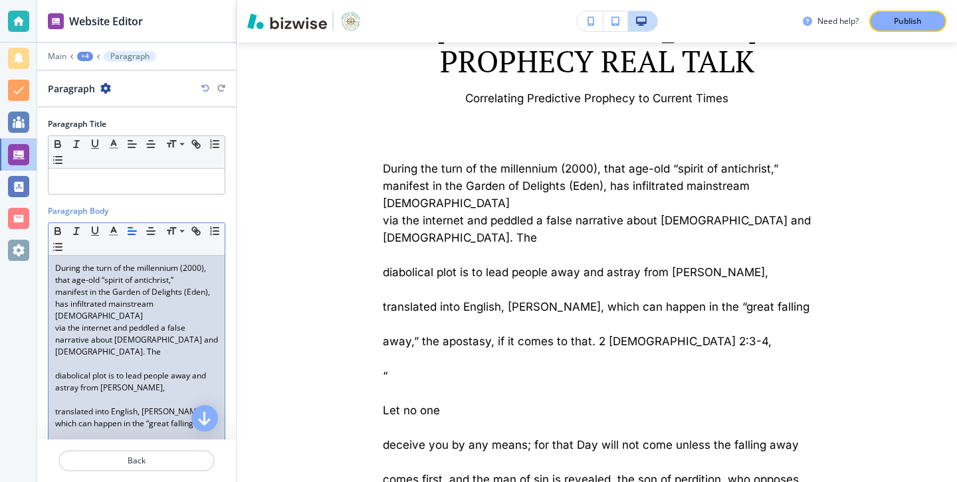
click at [85, 358] on p at bounding box center [136, 364] width 163 height 12
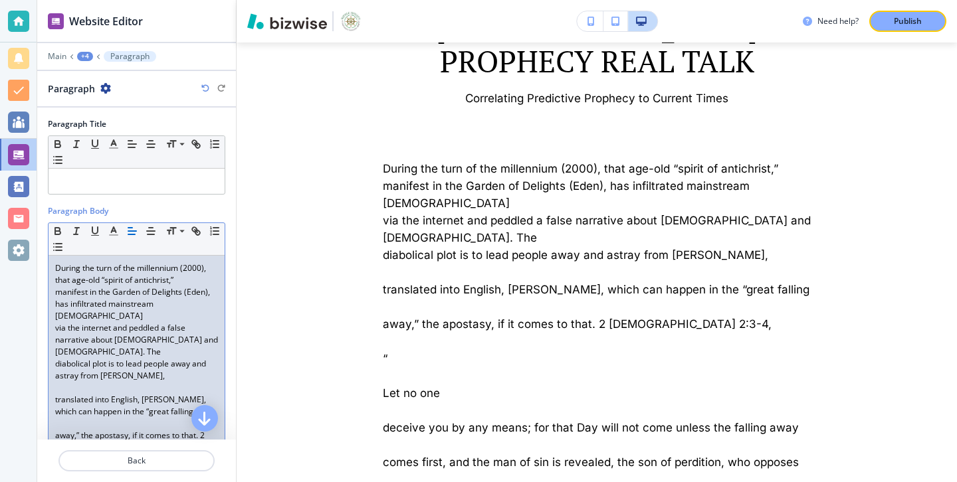
click at [83, 394] on span "translated into English, [PERSON_NAME], which can happen in the “great falling" at bounding box center [131, 405] width 153 height 23
click at [86, 382] on p at bounding box center [136, 388] width 163 height 12
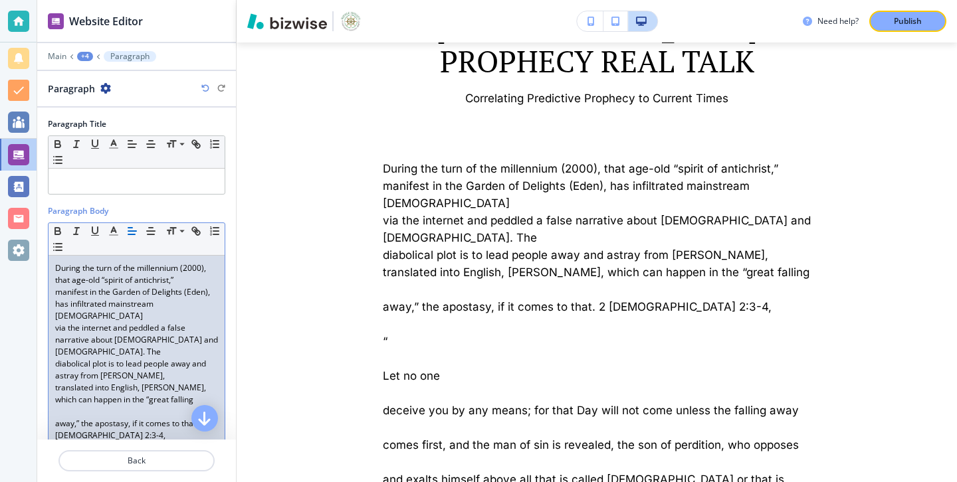
click at [78, 418] on p "away,” the apostasy, if it comes to that. 2 [DEMOGRAPHIC_DATA] 2:3-4," at bounding box center [136, 430] width 163 height 24
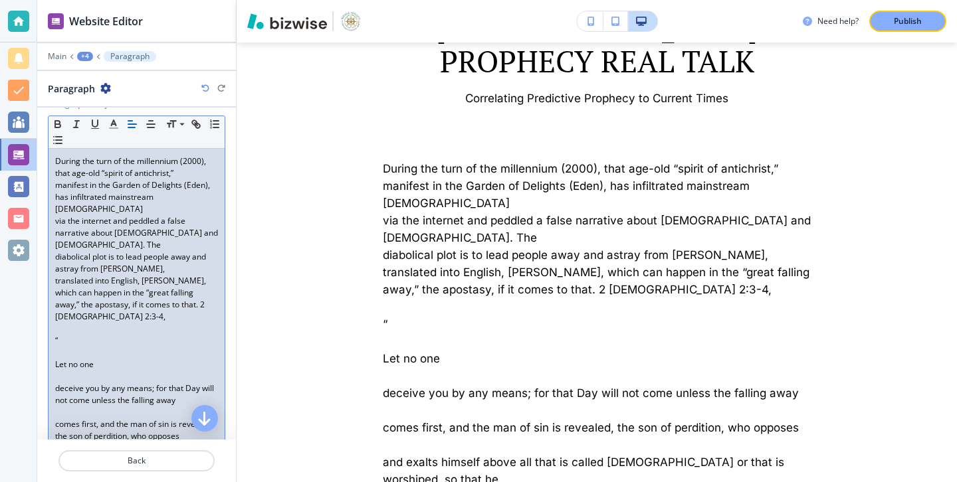
scroll to position [126, 0]
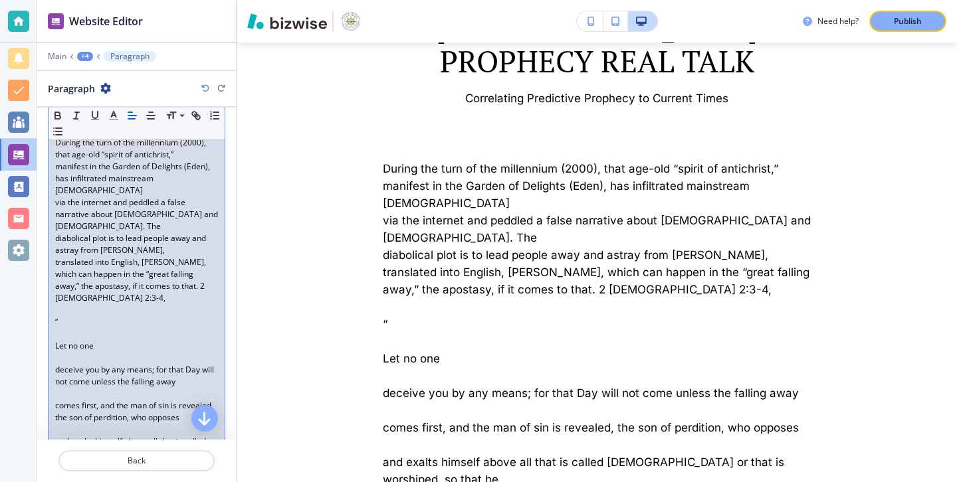
click at [63, 316] on p "“" at bounding box center [136, 322] width 163 height 12
click at [62, 280] on span "away,” the apostasy, if it comes to that. 2 [DEMOGRAPHIC_DATA] 2:3-4," at bounding box center [131, 291] width 152 height 23
click at [51, 318] on div "During the turn of the millennium (2000), that age-old “spirit of antichrist,” …" at bounding box center [137, 358] width 176 height 456
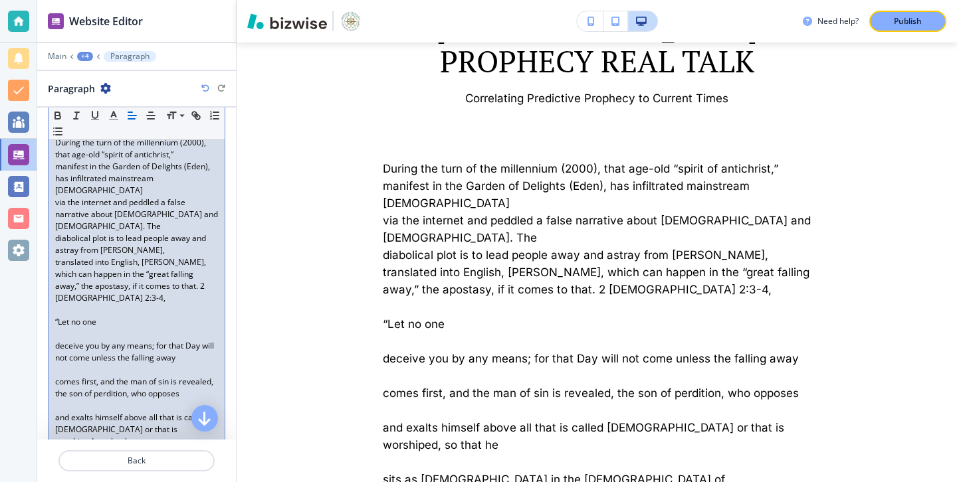
click at [65, 304] on p at bounding box center [136, 310] width 163 height 12
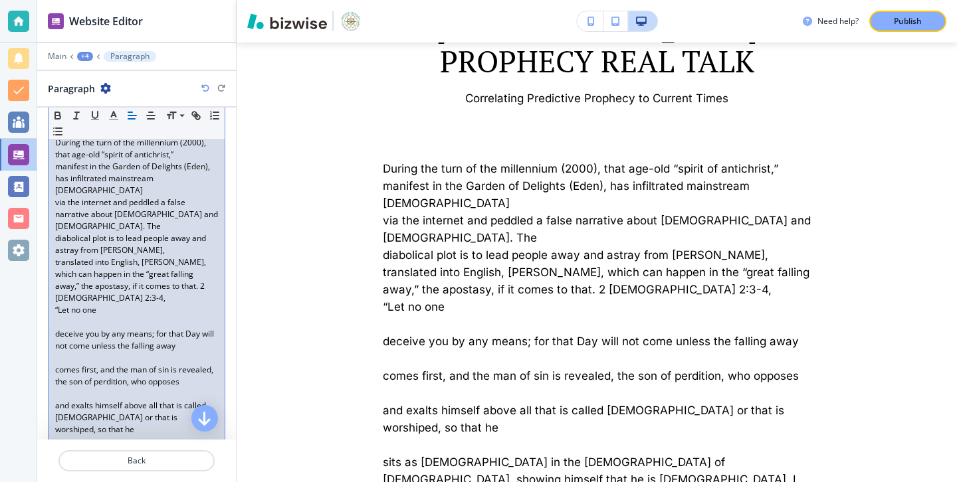
click at [58, 316] on p at bounding box center [136, 322] width 163 height 12
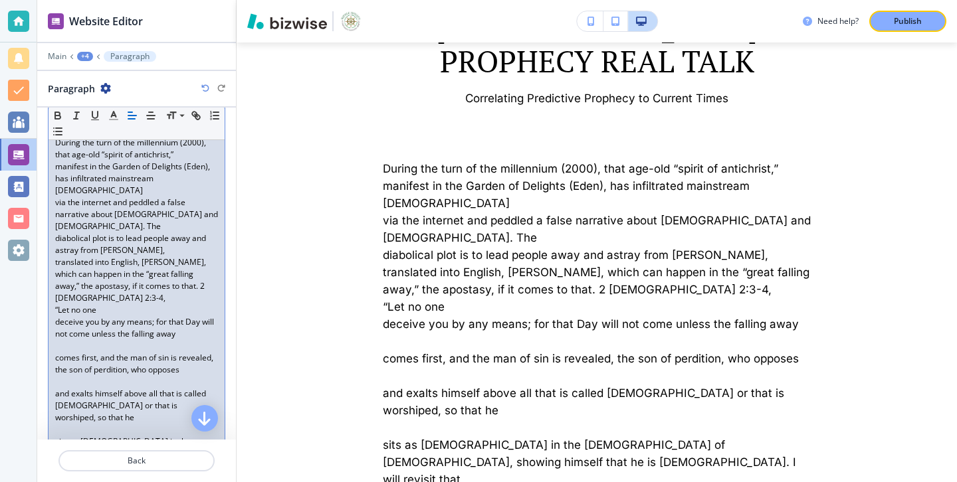
click at [56, 316] on span "deceive you by any means; for that Day will not come unless the falling away" at bounding box center [135, 327] width 161 height 23
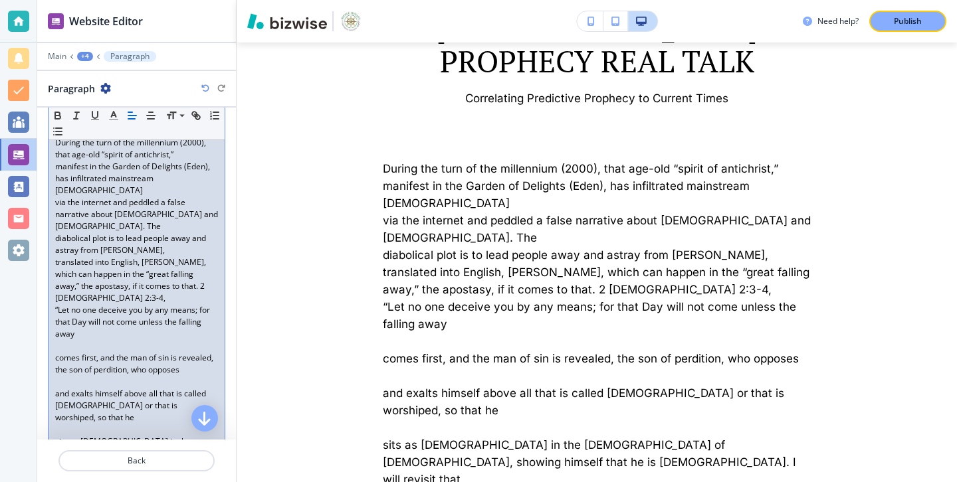
click at [58, 352] on span "comes first, and the man of sin is revealed, the son of perdition, who opposes" at bounding box center [135, 363] width 160 height 23
click at [53, 336] on div "During the turn of the millennium (2000), that age-old “spirit of antichrist,” …" at bounding box center [137, 334] width 176 height 408
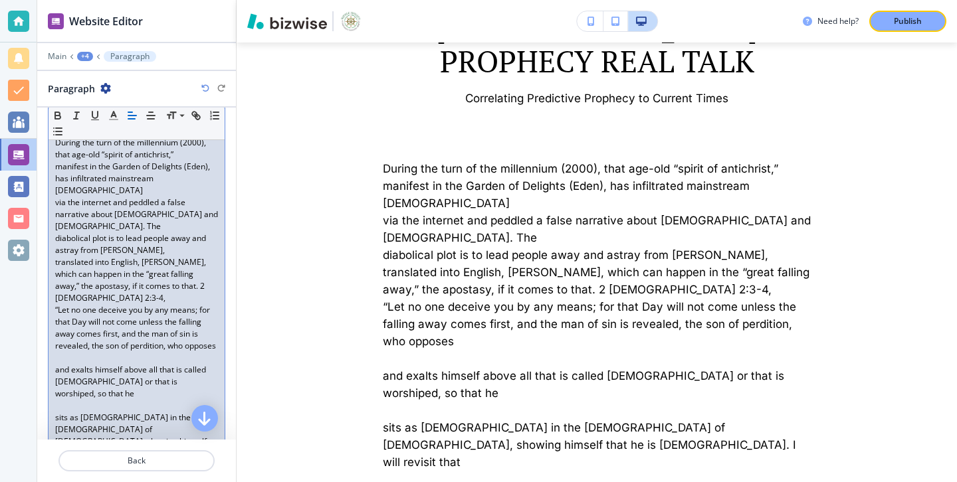
click at [56, 366] on span "and exalts himself above all that is called [DEMOGRAPHIC_DATA] or that is worsh…" at bounding box center [131, 381] width 153 height 35
click at [54, 360] on div "During the turn of the millennium (2000), that age-old “spirit of antichrist,” …" at bounding box center [137, 322] width 176 height 384
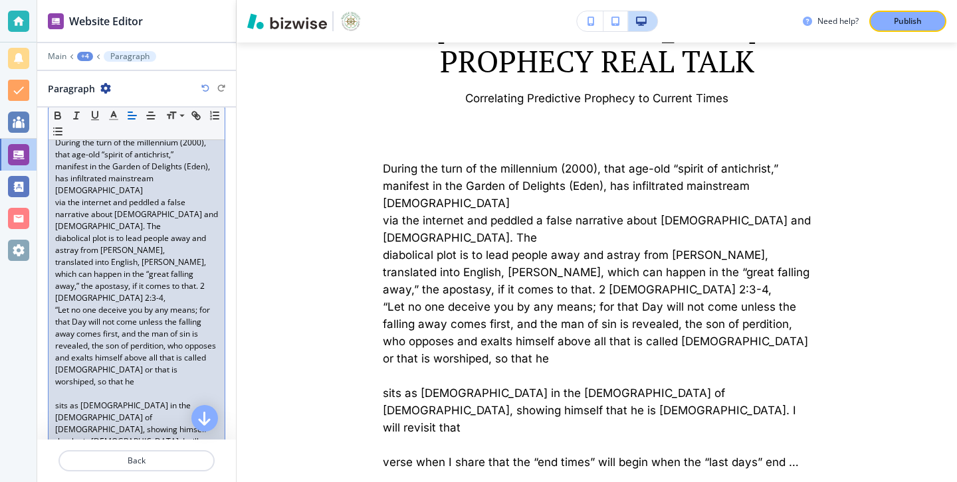
click at [54, 374] on div "During the turn of the millennium (2000), that age-old “spirit of antichrist,” …" at bounding box center [137, 316] width 176 height 372
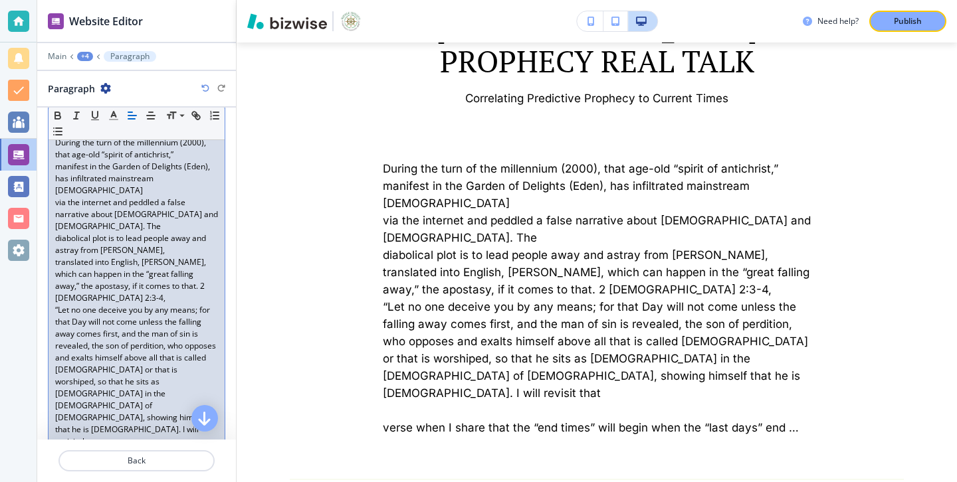
click at [53, 395] on div "During the turn of the millennium (2000), that age-old “spirit of antichrist,” …" at bounding box center [137, 310] width 176 height 360
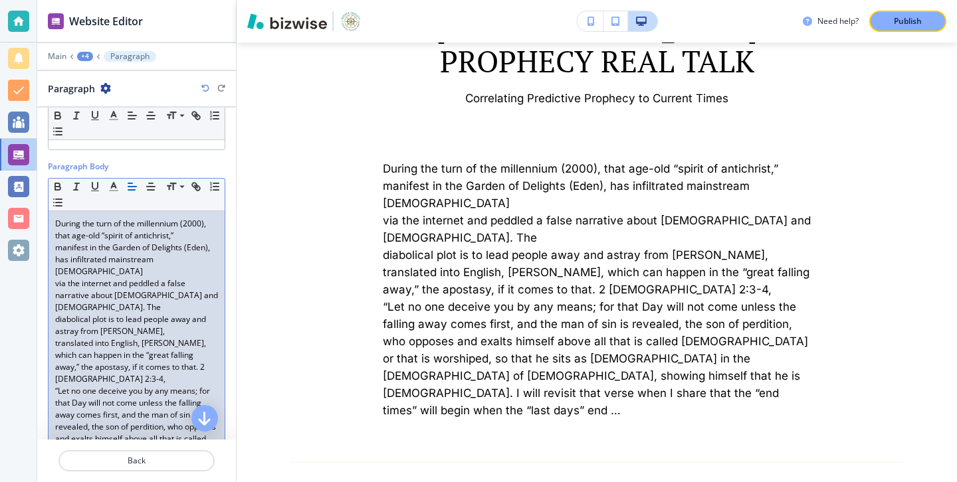
scroll to position [43, 0]
click at [53, 276] on div "During the turn of the millennium (2000), that age-old “spirit of antichrist,” …" at bounding box center [137, 381] width 176 height 336
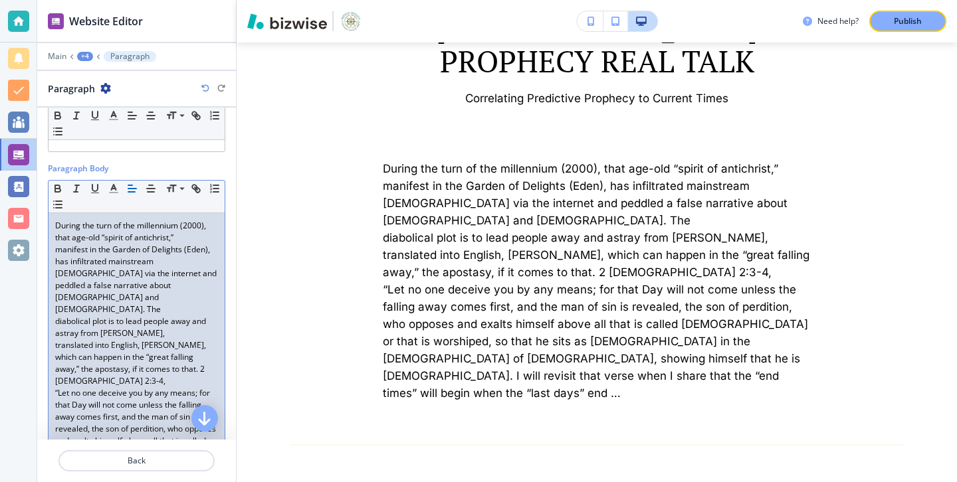
click at [59, 316] on span "diabolical plot is to lead people away and astray from [PERSON_NAME]," at bounding box center [131, 327] width 153 height 23
click at [56, 316] on span "diabolical plot is to lead people away and astray from [PERSON_NAME]," at bounding box center [131, 327] width 153 height 23
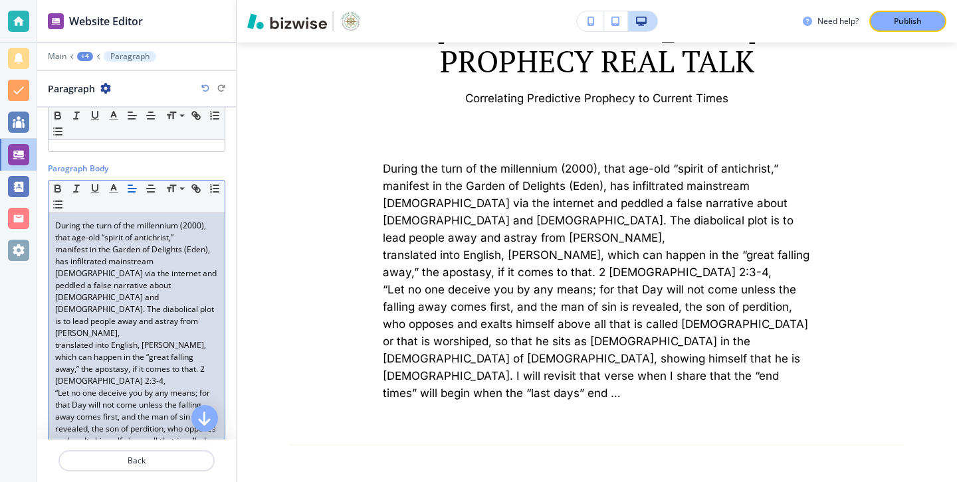
click at [53, 322] on div "During the turn of the millennium (2000), that age-old “spirit of antichrist,” …" at bounding box center [137, 381] width 176 height 336
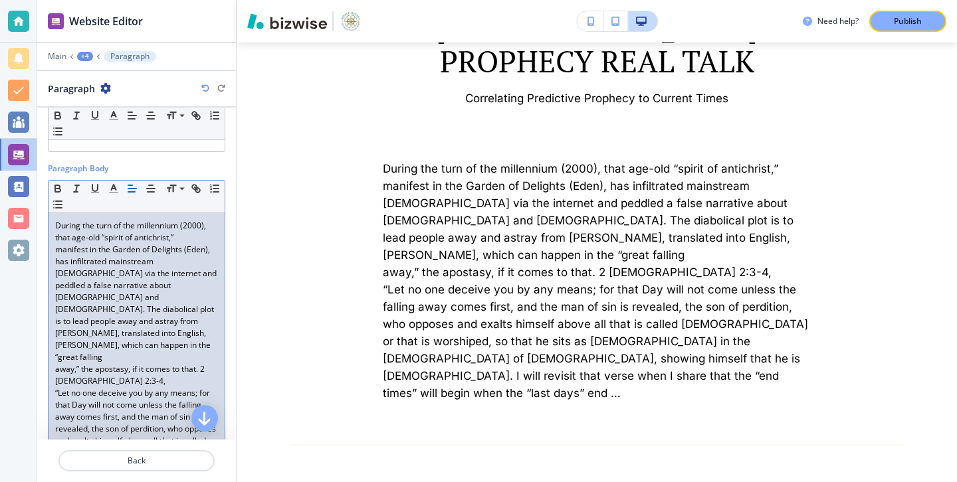
click at [53, 343] on div "During the turn of the millennium (2000), that age-old “spirit of antichrist,” …" at bounding box center [137, 381] width 176 height 336
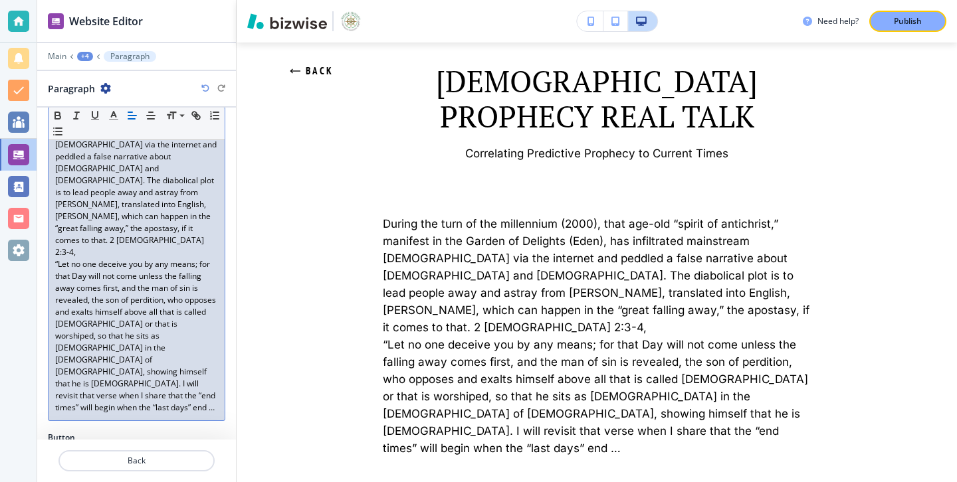
scroll to position [259, 0]
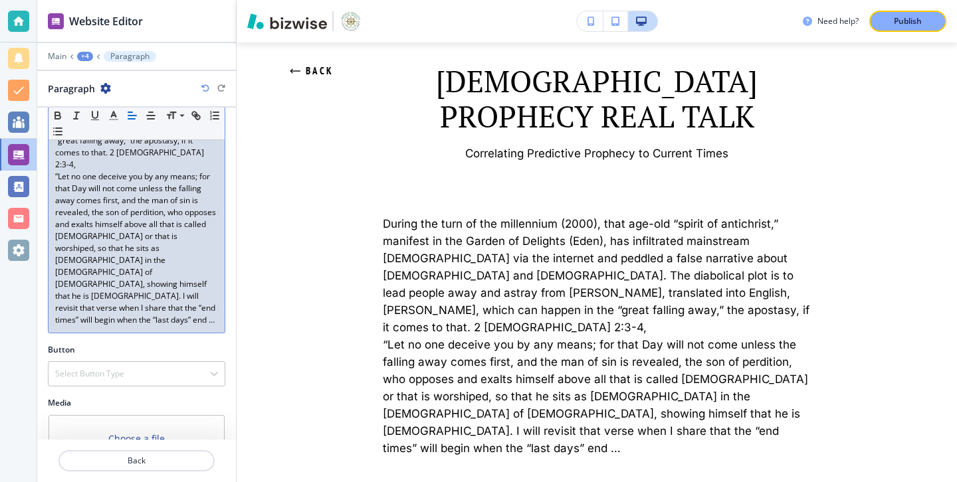
click at [188, 243] on p "“Let no one deceive you by any means; for that Day will not come unless the fal…" at bounding box center [136, 249] width 163 height 156
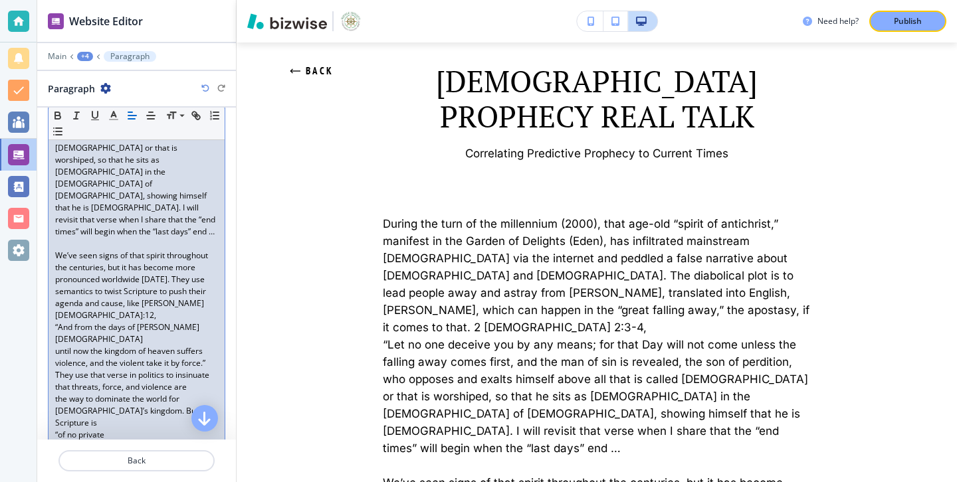
scroll to position [357, 0]
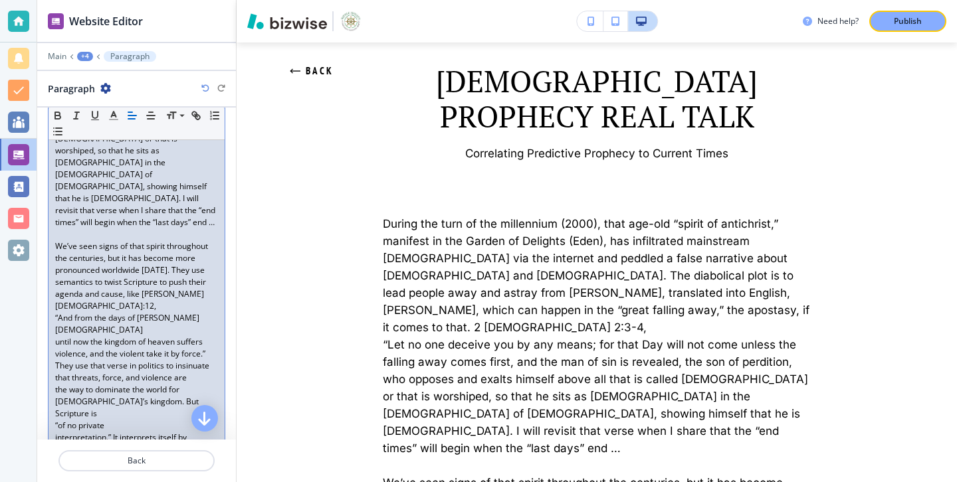
click at [52, 331] on div "During the turn of the millennium (2000), that age-old “spirit of antichrist,” …" at bounding box center [137, 258] width 176 height 719
click at [51, 352] on div "During the turn of the millennium (2000), that age-old “spirit of antichrist,” …" at bounding box center [137, 258] width 176 height 719
click at [53, 369] on div "During the turn of the millennium (2000), that age-old “spirit of antichrist,” …" at bounding box center [137, 252] width 176 height 707
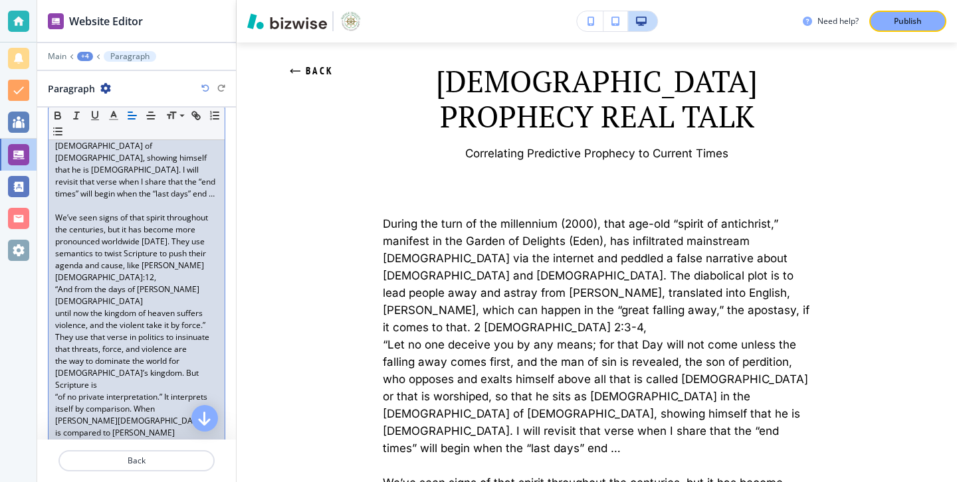
click at [52, 381] on div "During the turn of the millennium (2000), that age-old “spirit of antichrist,” …" at bounding box center [137, 217] width 176 height 695
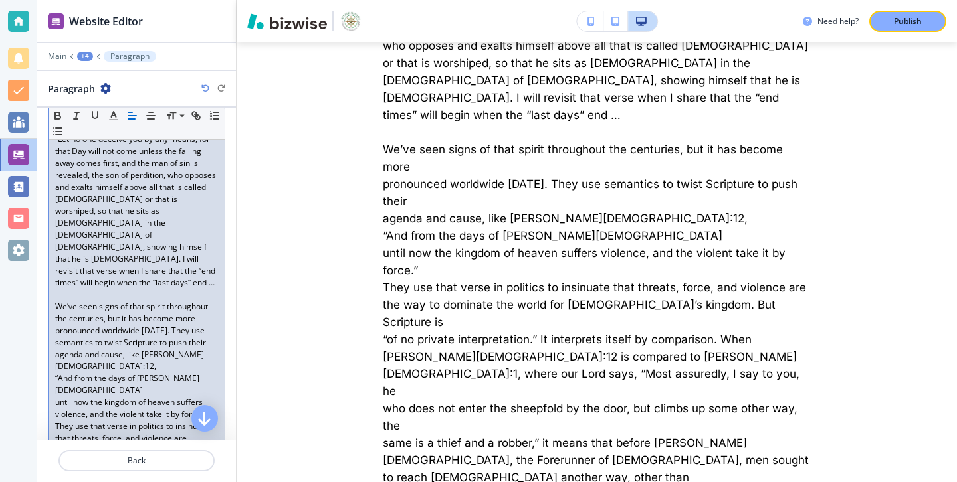
scroll to position [298, 0]
click at [51, 379] on div "During the turn of the millennium (2000), that age-old “spirit of antichrist,” …" at bounding box center [137, 304] width 176 height 695
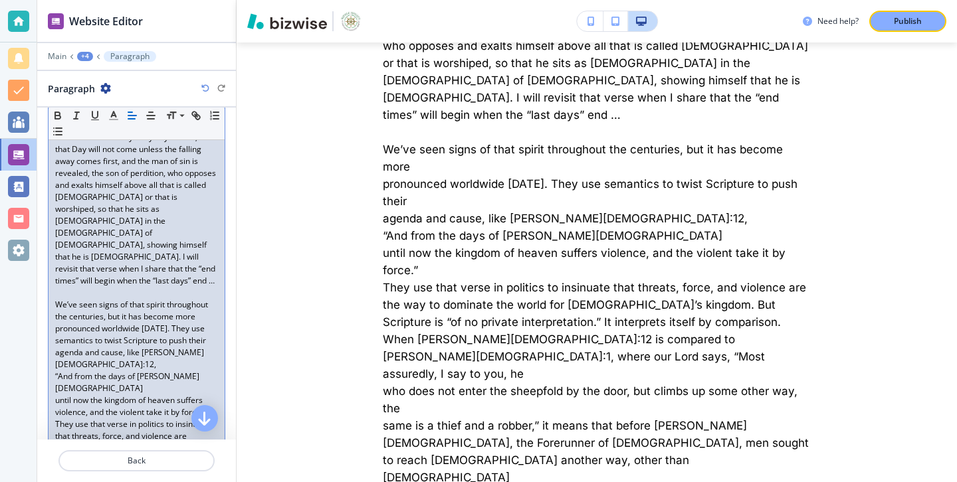
click at [52, 286] on div "During the turn of the millennium (2000), that age-old “spirit of antichrist,” …" at bounding box center [137, 298] width 176 height 683
click at [50, 328] on div "During the turn of the millennium (2000), that age-old “spirit of antichrist,” …" at bounding box center [137, 298] width 176 height 683
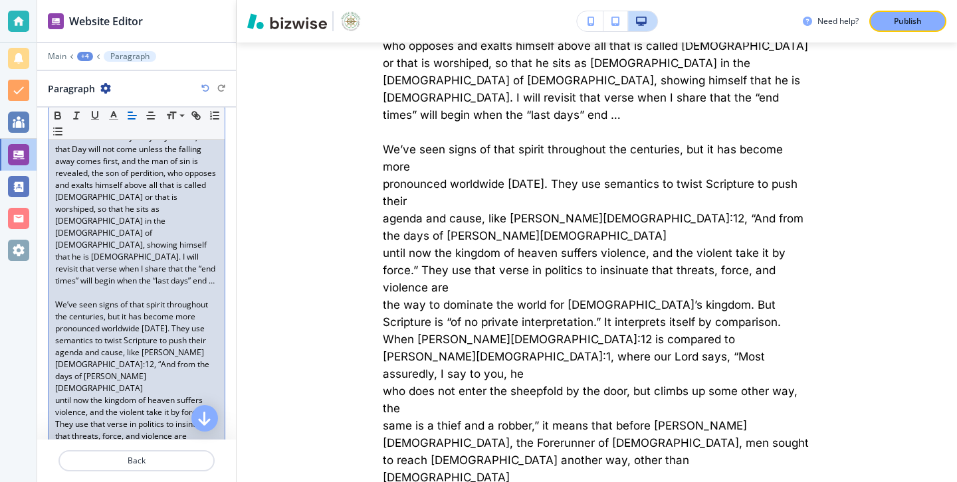
click at [51, 353] on div "During the turn of the millennium (2000), that age-old “spirit of antichrist,” …" at bounding box center [137, 298] width 176 height 683
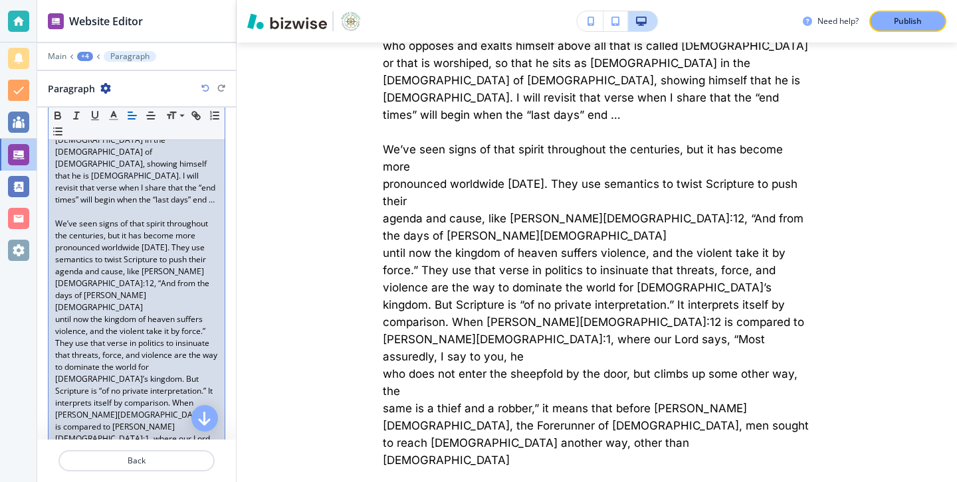
scroll to position [383, 0]
click at [47, 346] on div "Paragraph Body Small Normal Large Huge During the turn of the millennium (2000)…" at bounding box center [136, 194] width 199 height 745
click at [54, 342] on div "During the turn of the millennium (2000), that age-old “spirit of antichrist,” …" at bounding box center [137, 213] width 176 height 683
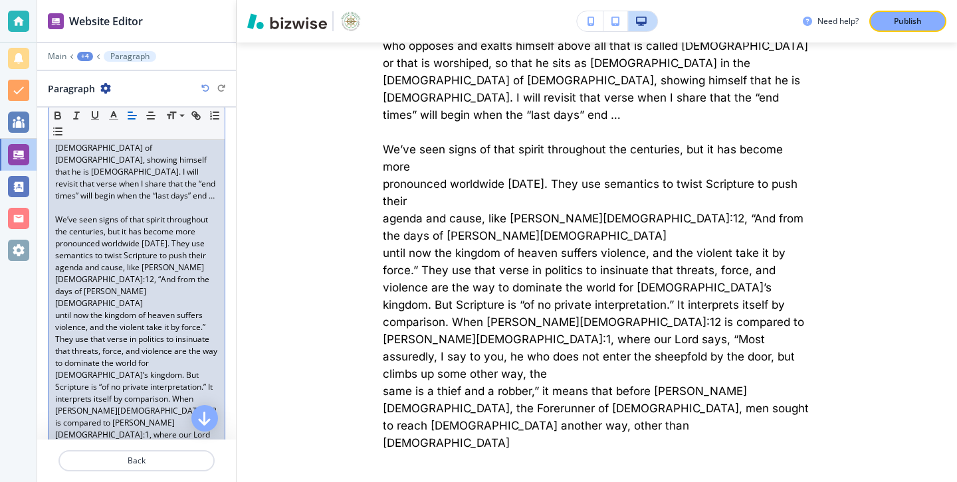
click at [50, 366] on div "During the turn of the millennium (2000), that age-old “spirit of antichrist,” …" at bounding box center [137, 213] width 176 height 683
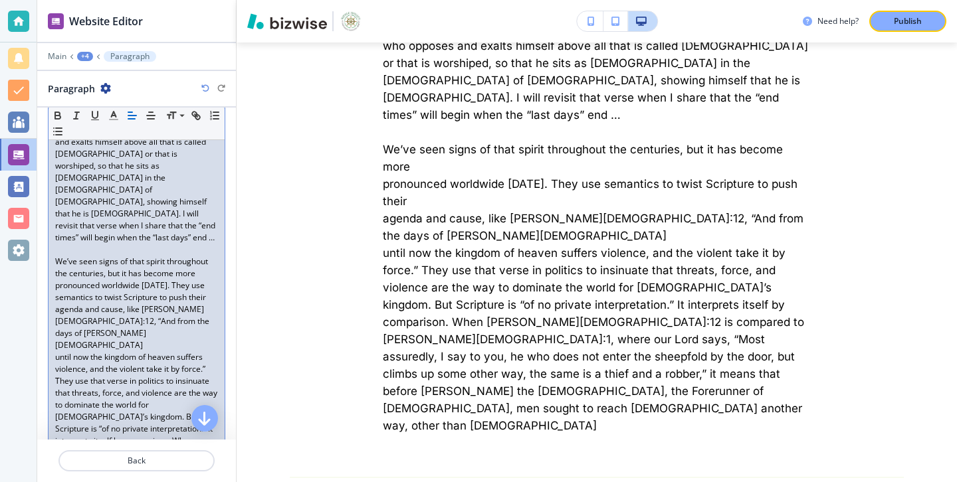
scroll to position [337, 0]
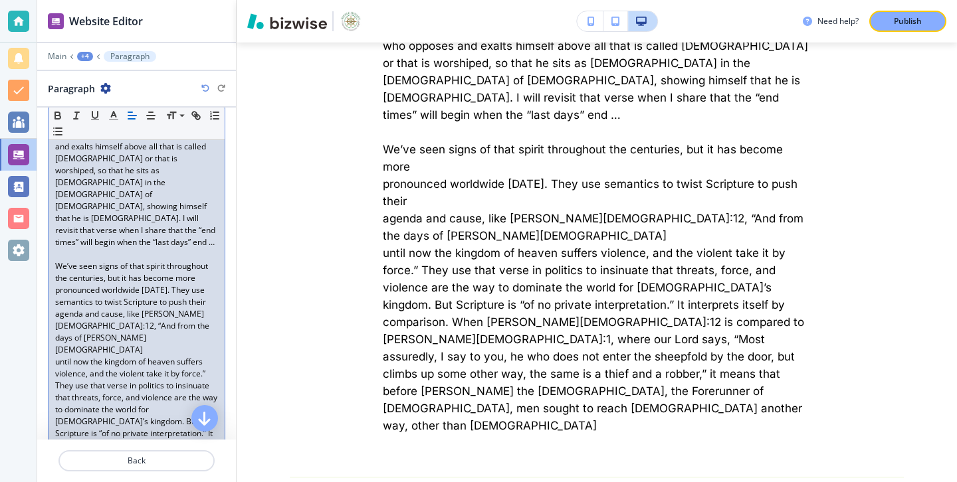
click at [53, 245] on div "During the turn of the millennium (2000), that age-old “spirit of antichrist,” …" at bounding box center [137, 260] width 176 height 683
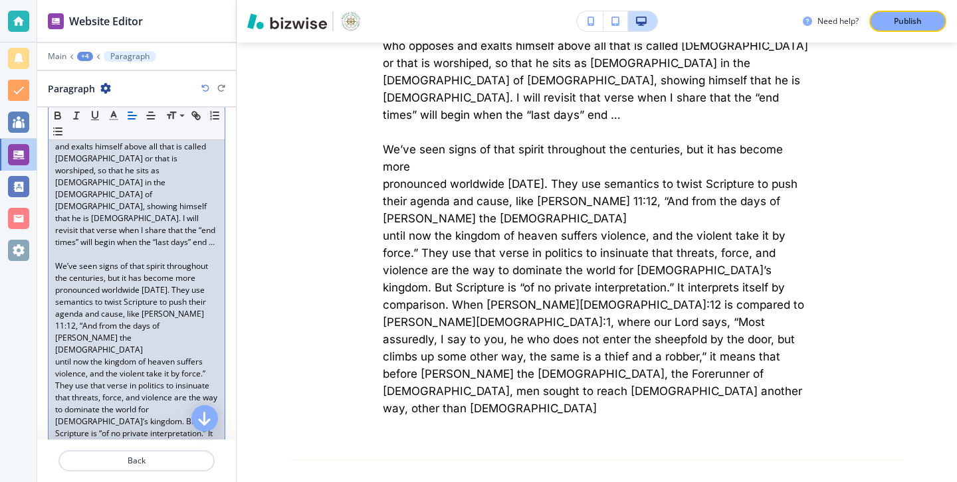
click at [56, 356] on p "until now the kingdom of heaven suffers violence, and the violent take it by fo…" at bounding box center [136, 475] width 163 height 239
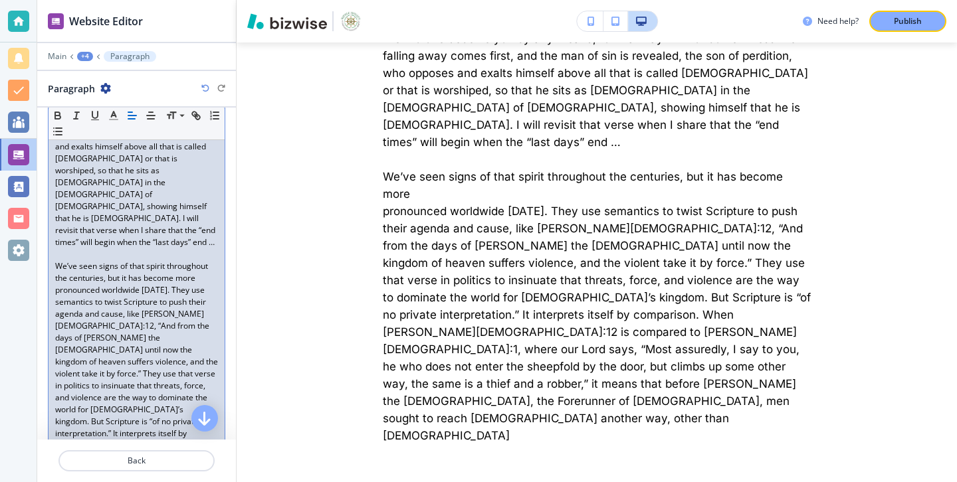
scroll to position [534, 0]
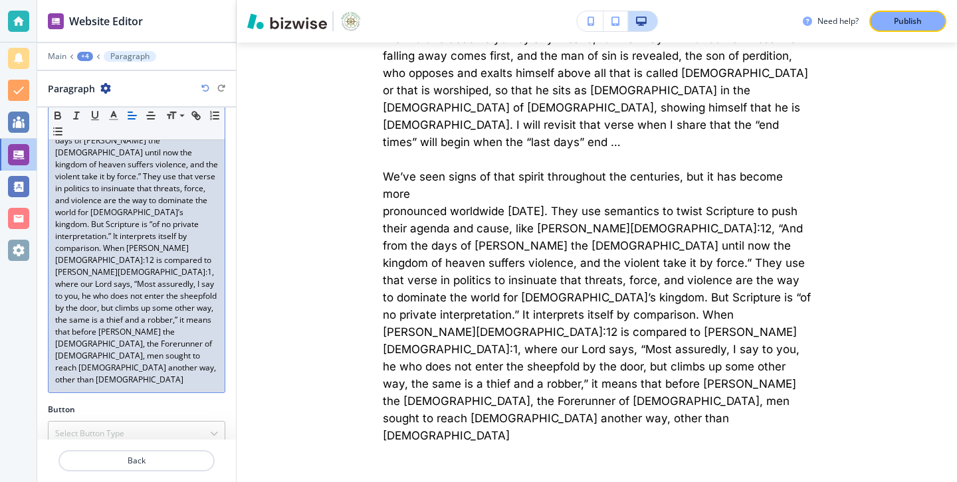
click at [153, 251] on p "pronounced worldwide [DATE]. They use semantics to twist Scripture to push thei…" at bounding box center [136, 236] width 163 height 299
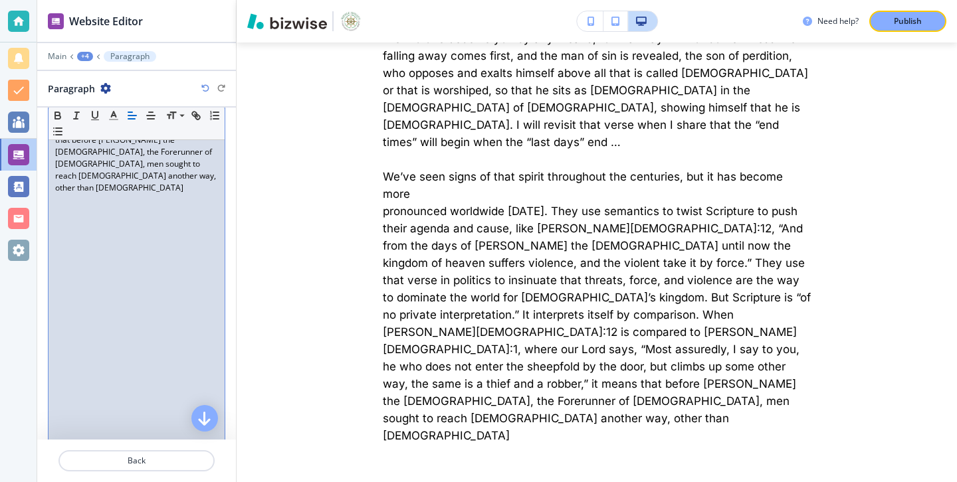
scroll to position [902, 0]
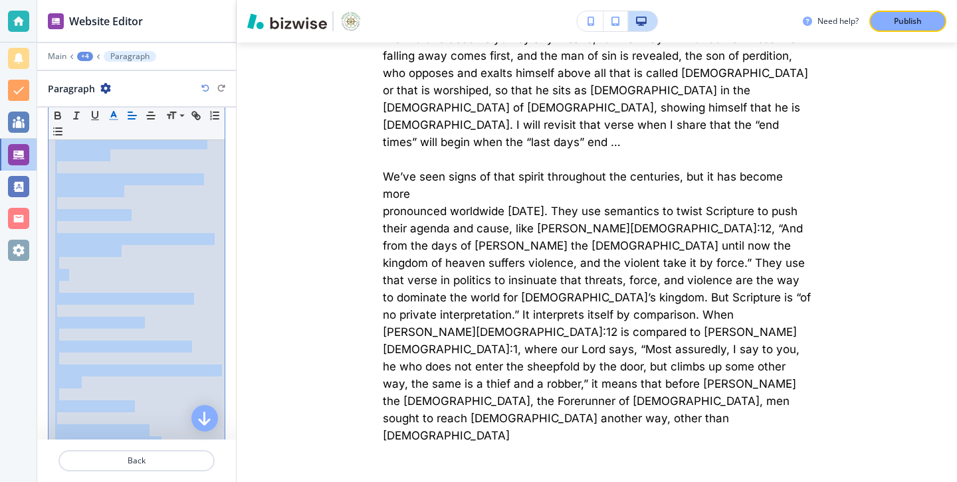
click at [108, 120] on icon "button" at bounding box center [114, 116] width 12 height 12
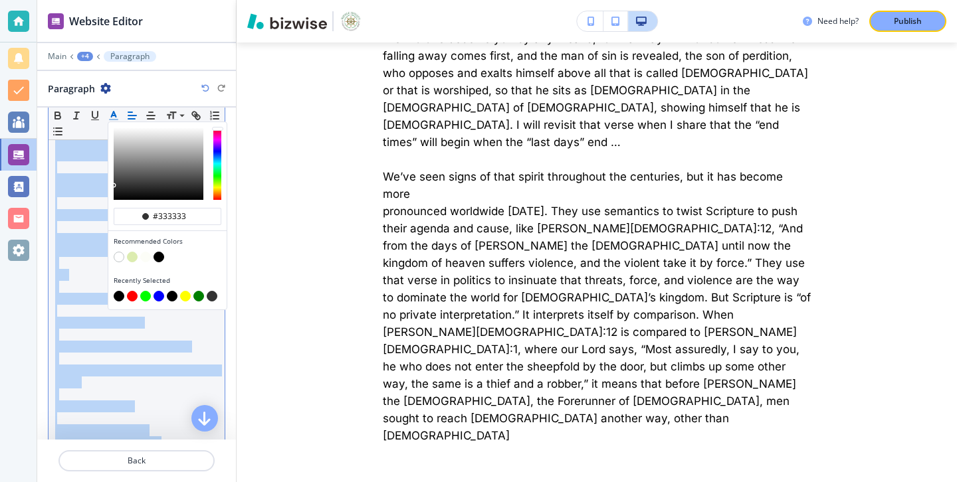
click at [163, 257] on button "button" at bounding box center [159, 257] width 11 height 11
type input "#000000"
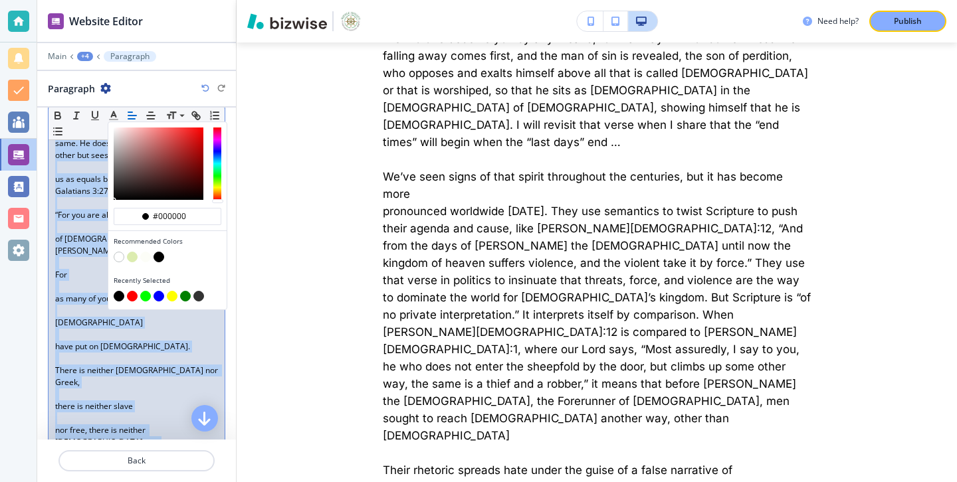
click at [76, 425] on span "nor free, there is neither [DEMOGRAPHIC_DATA] nor [DEMOGRAPHIC_DATA]; for you a…" at bounding box center [126, 442] width 143 height 35
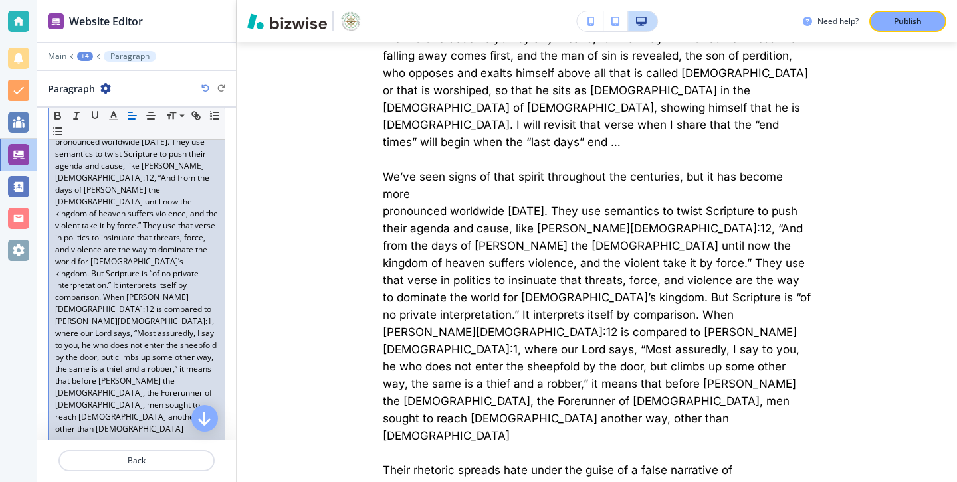
scroll to position [503, 0]
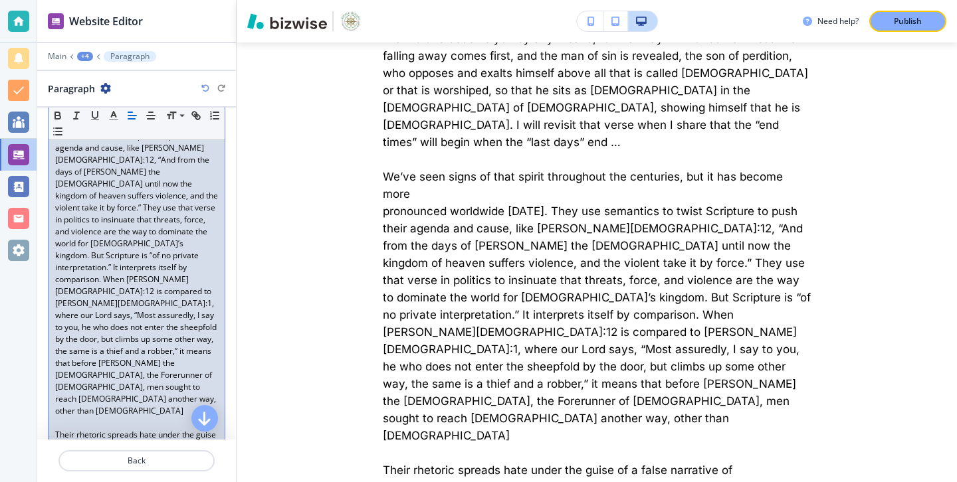
click at [65, 465] on p at bounding box center [136, 471] width 163 height 12
click at [53, 330] on div "During the turn of the millennium (2000), that age-old “spirit of antichrist,” …" at bounding box center [137, 411] width 176 height 1317
click at [52, 358] on div "During the turn of the millennium (2000), that age-old “spirit of antichrist,” …" at bounding box center [137, 405] width 176 height 1305
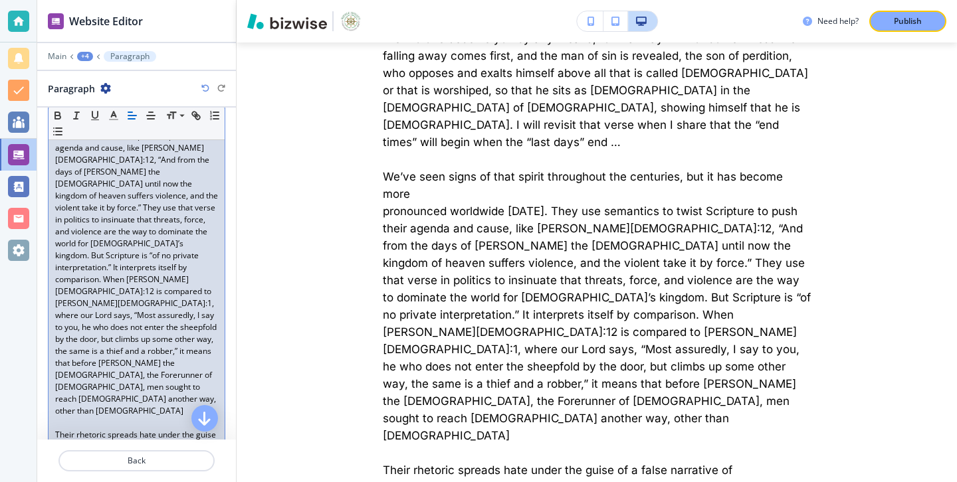
click at [53, 356] on div "During the turn of the millennium (2000), that age-old “spirit of antichrist,” …" at bounding box center [137, 405] width 176 height 1305
click at [49, 380] on div "During the turn of the millennium (2000), that age-old “spirit of antichrist,” …" at bounding box center [137, 405] width 176 height 1305
click at [49, 387] on div "During the turn of the millennium (2000), that age-old “spirit of antichrist,” …" at bounding box center [137, 405] width 176 height 1305
click at [49, 392] on div "During the turn of the millennium (2000), that age-old “spirit of antichrist,” …" at bounding box center [137, 387] width 176 height 1269
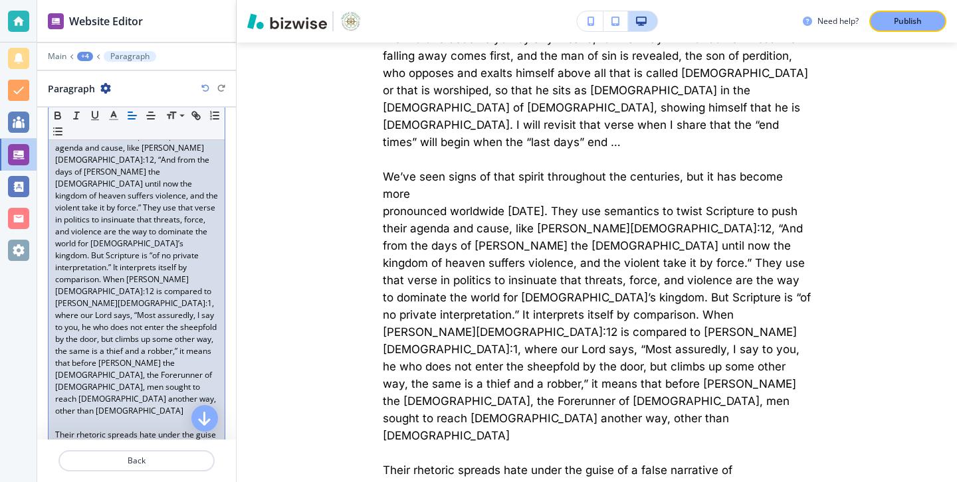
click at [51, 399] on div "During the turn of the millennium (2000), that age-old “spirit of antichrist,” …" at bounding box center [137, 381] width 176 height 1257
click at [46, 420] on div "Paragraph Body Small Normal Large Huge During the turn of the millennium (2000)…" at bounding box center [136, 355] width 199 height 1307
click at [54, 401] on div "During the turn of the millennium (2000), that age-old “spirit of antichrist,” …" at bounding box center [137, 375] width 176 height 1245
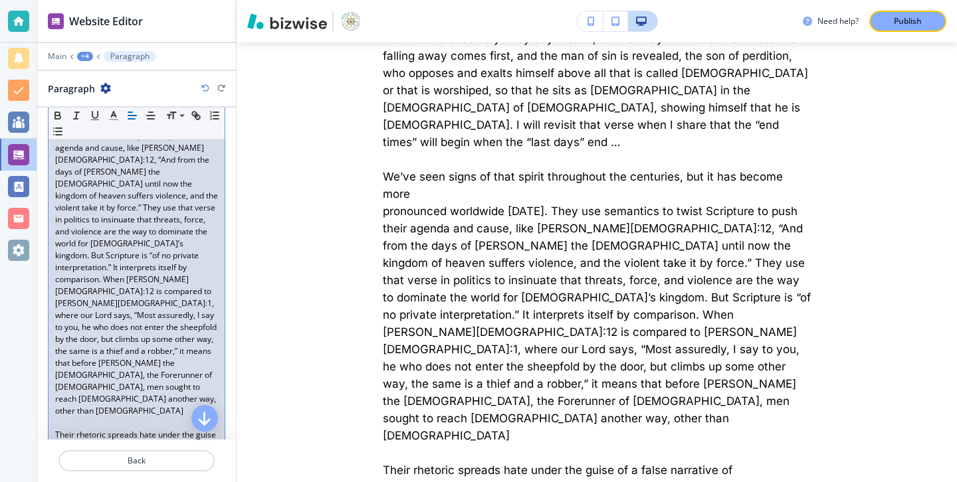
click at [53, 421] on div "During the turn of the millennium (2000), that age-old “spirit of antichrist,” …" at bounding box center [137, 363] width 176 height 1221
click at [53, 421] on div "During the turn of the millennium (2000), that age-old “spirit of antichrist,” …" at bounding box center [137, 358] width 176 height 1210
click at [52, 413] on div "During the turn of the millennium (2000), that age-old “spirit of antichrist,” …" at bounding box center [137, 352] width 176 height 1198
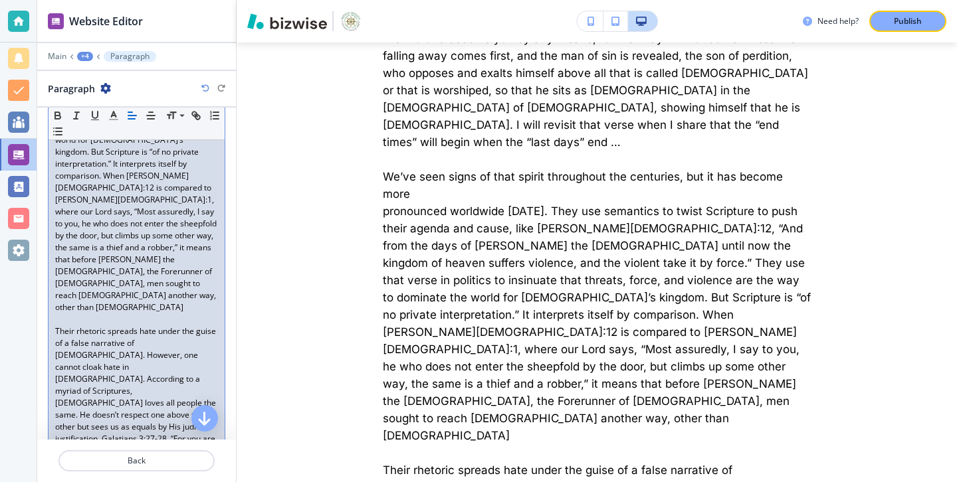
scroll to position [612, 0]
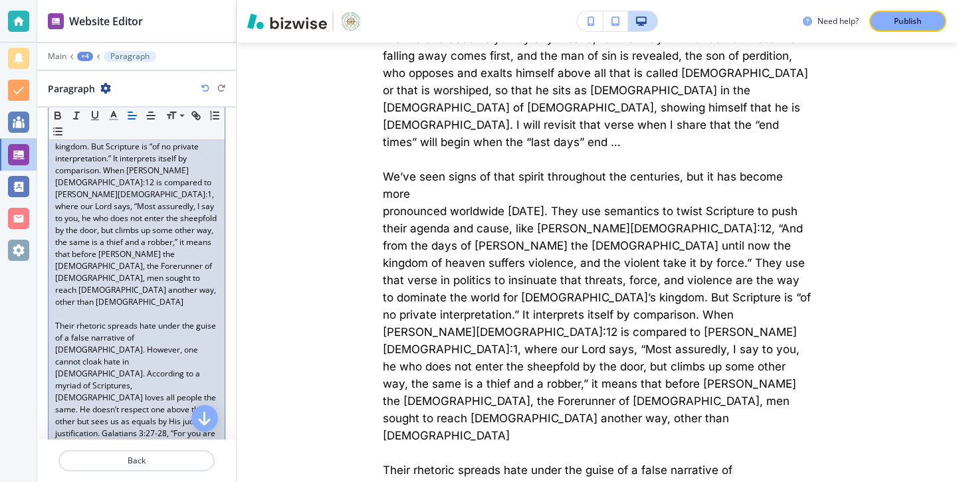
click at [52, 317] on div "During the turn of the millennium (2000), that age-old “spirit of antichrist,” …" at bounding box center [137, 237] width 176 height 1186
click at [47, 318] on div "Paragraph Body Small Normal Large Huge During the turn of the millennium (2000)…" at bounding box center [136, 216] width 199 height 1247
click at [54, 308] on div "During the turn of the millennium (2000), that age-old “spirit of antichrist,” …" at bounding box center [137, 231] width 176 height 1174
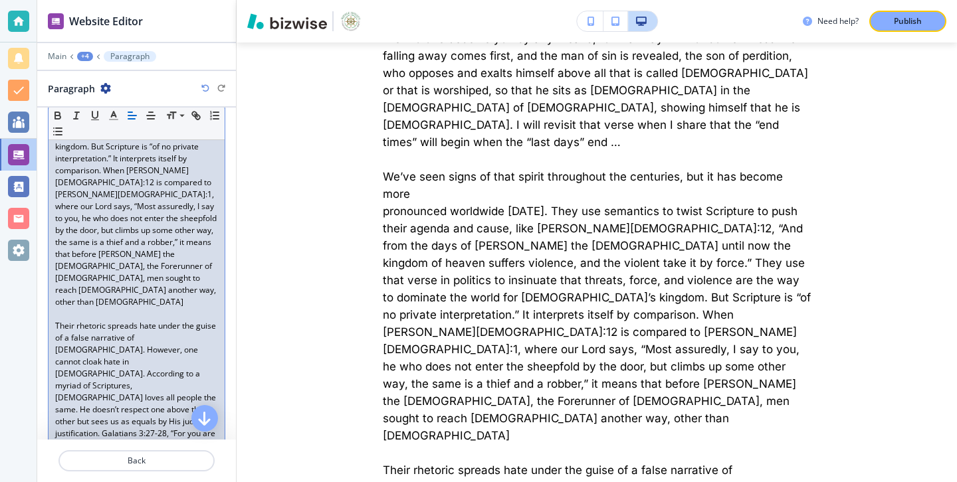
click at [54, 325] on div "During the turn of the millennium (2000), that age-old “spirit of antichrist,” …" at bounding box center [137, 219] width 176 height 1150
click at [53, 330] on div "During the turn of the millennium (2000), that age-old “spirit of antichrist,” …" at bounding box center [137, 213] width 176 height 1138
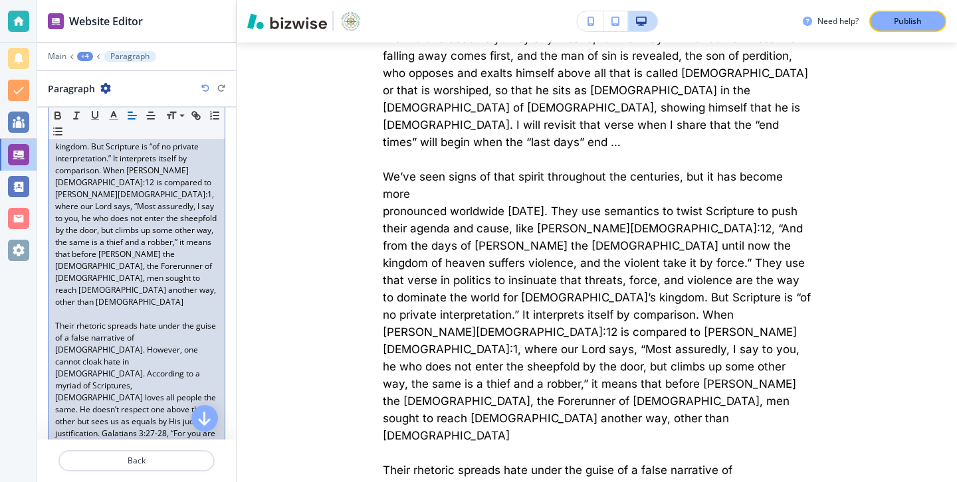
click at [61, 340] on span "Their rhetoric spreads hate under the guise of a false narrative of [DEMOGRAPHI…" at bounding box center [136, 433] width 163 height 227
click at [48, 354] on div "Small Normal Large Huge During the turn of the millennium (2000), that age-old …" at bounding box center [136, 185] width 177 height 1148
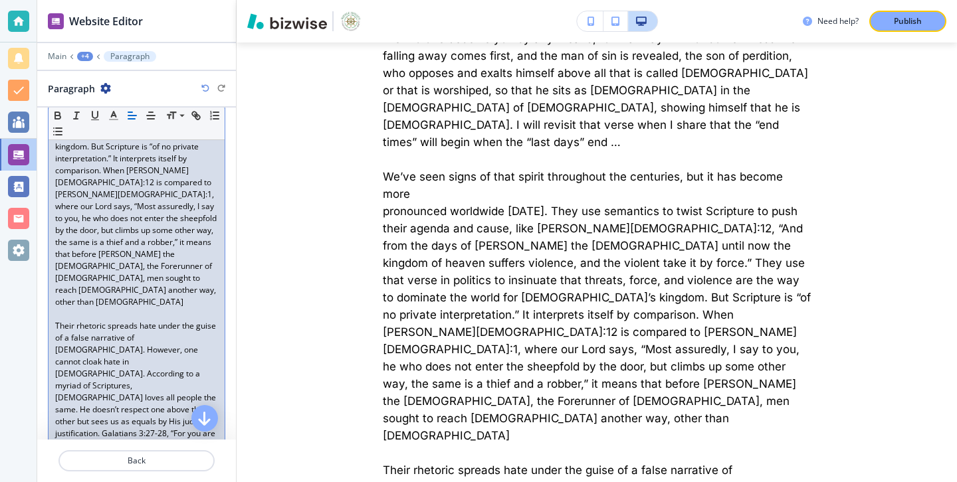
click at [53, 364] on div "During the turn of the millennium (2000), that age-old “spirit of antichrist,” …" at bounding box center [137, 195] width 176 height 1102
click at [53, 349] on div "During the turn of the millennium (2000), that age-old “spirit of antichrist,” …" at bounding box center [137, 195] width 176 height 1102
click at [52, 353] on div "During the turn of the millennium (2000), that age-old “spirit of antichrist,” …" at bounding box center [137, 189] width 176 height 1090
click at [53, 357] on div "During the turn of the millennium (2000), that age-old “spirit of antichrist,” …" at bounding box center [137, 183] width 176 height 1078
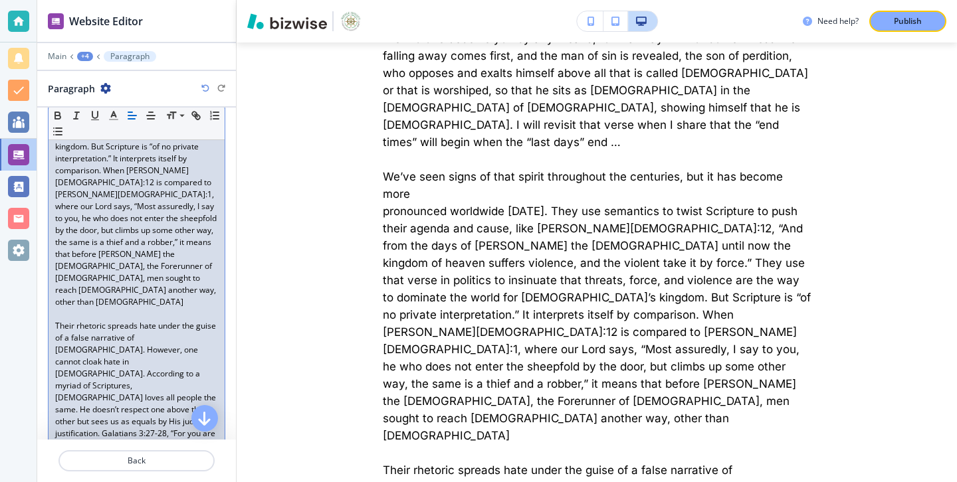
click at [49, 352] on div "During the turn of the millennium (2000), that age-old “spirit of antichrist,” …" at bounding box center [137, 177] width 176 height 1066
click at [53, 374] on div "During the turn of the millennium (2000), that age-old “spirit of antichrist,” …" at bounding box center [137, 171] width 176 height 1054
click at [73, 362] on span "Their rhetoric spreads hate under the guise of a false narrative of [DEMOGRAPHI…" at bounding box center [136, 457] width 163 height 274
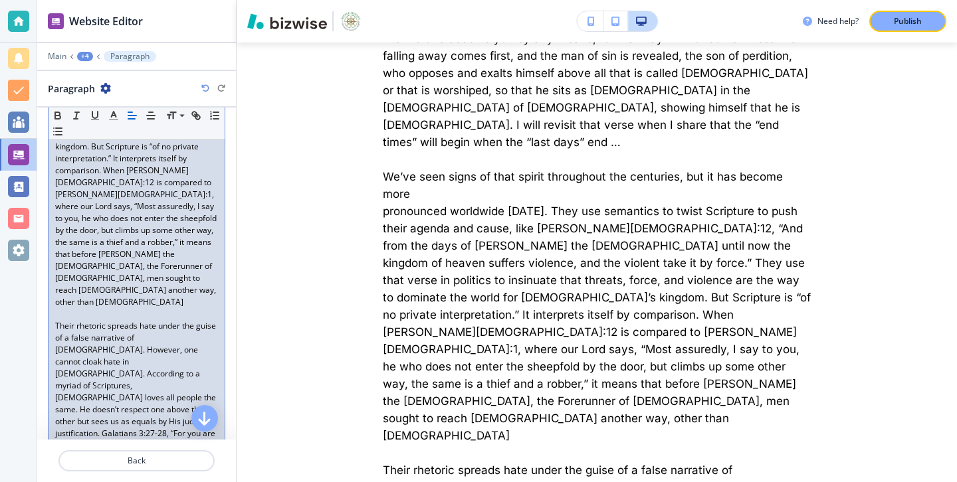
click at [52, 377] on div "During the turn of the millennium (2000), that age-old “spirit of antichrist,” …" at bounding box center [137, 159] width 176 height 1030
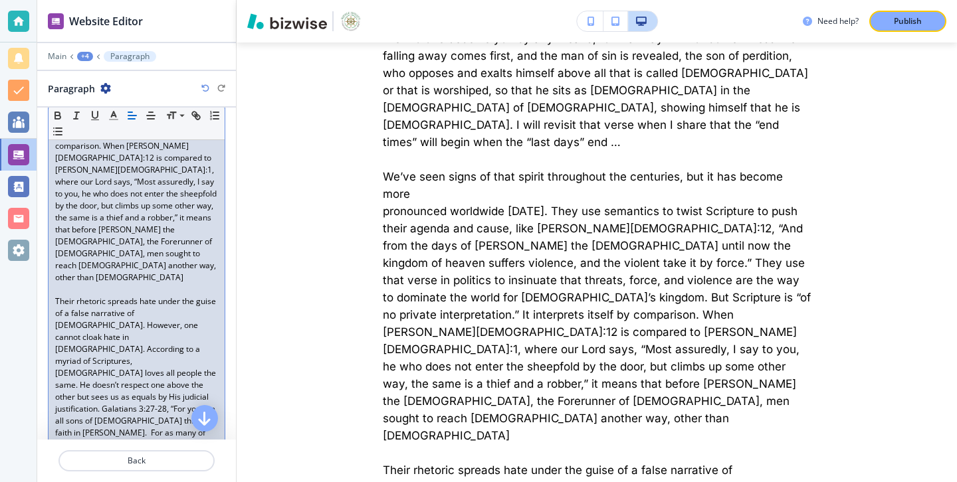
scroll to position [670, 0]
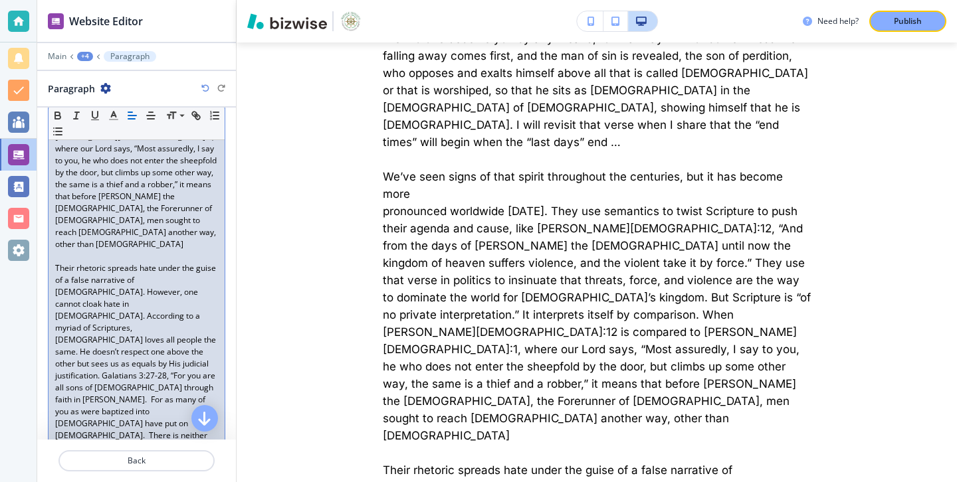
click at [51, 339] on div "During the turn of the millennium (2000), that age-old “spirit of antichrist,” …" at bounding box center [137, 89] width 176 height 1006
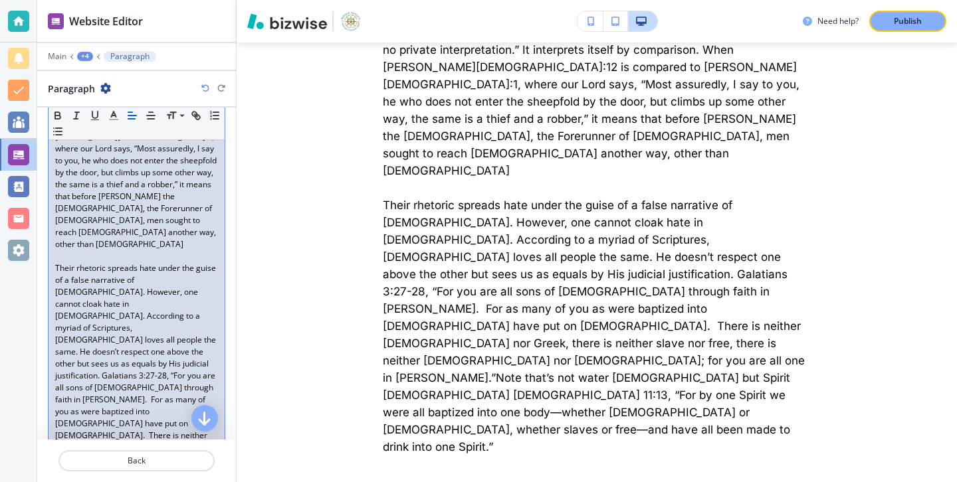
scroll to position [877, 0]
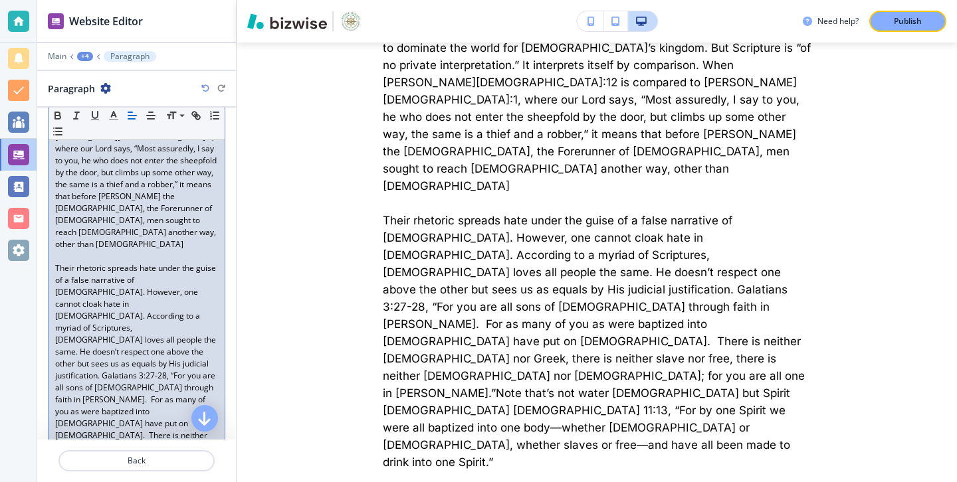
click at [136, 350] on p "Their rhetoric spreads hate under the guise of a false narrative of [DEMOGRAPHI…" at bounding box center [136, 430] width 163 height 335
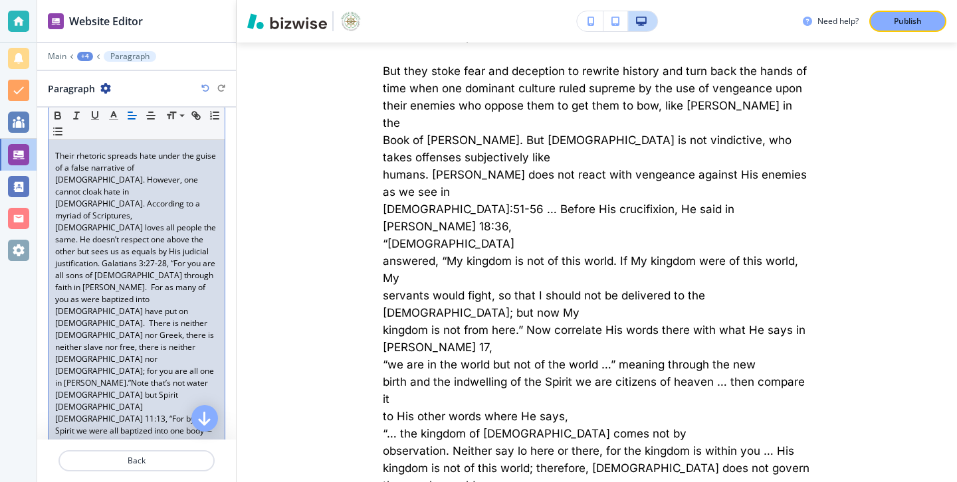
scroll to position [784, 0]
click at [53, 407] on div "During the turn of the millennium (2000), that age-old “spirit of antichrist,” …" at bounding box center [137, 388] width 176 height 1832
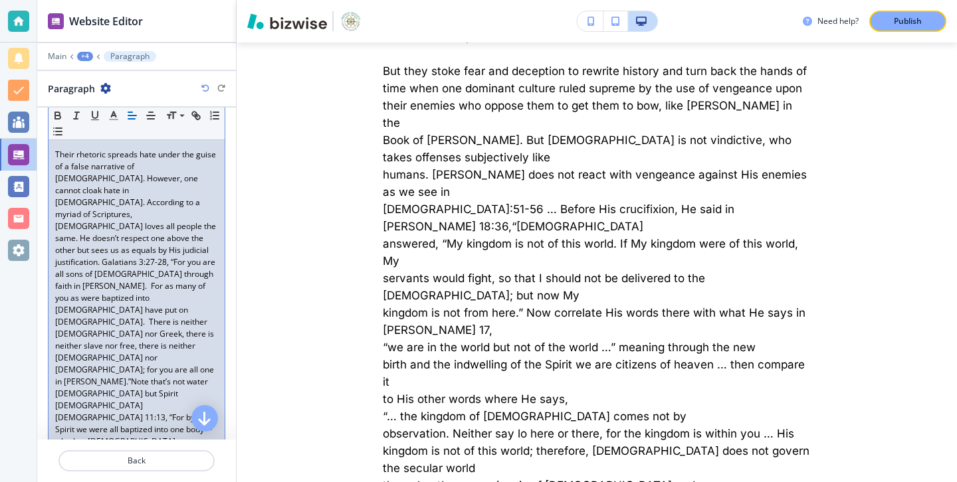
click at [54, 409] on div "During the turn of the millennium (2000), that age-old “spirit of antichrist,” …" at bounding box center [137, 382] width 176 height 1820
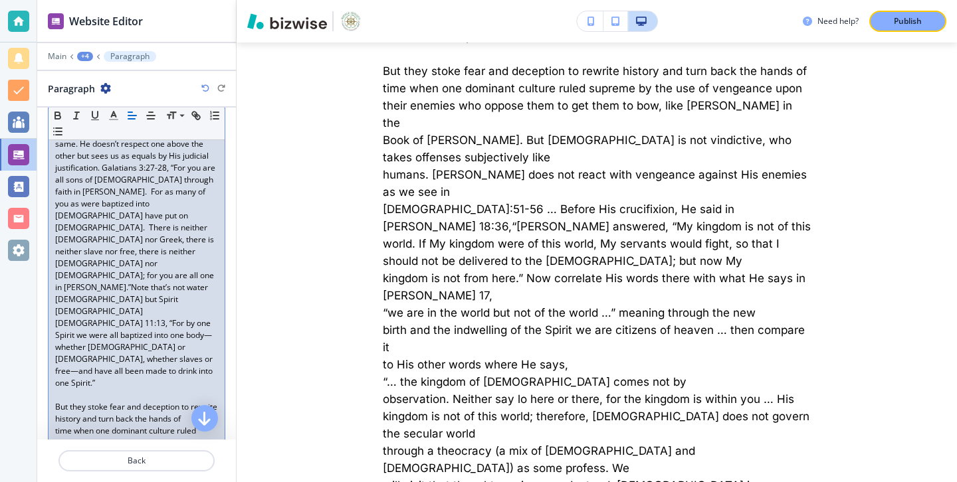
scroll to position [918, 0]
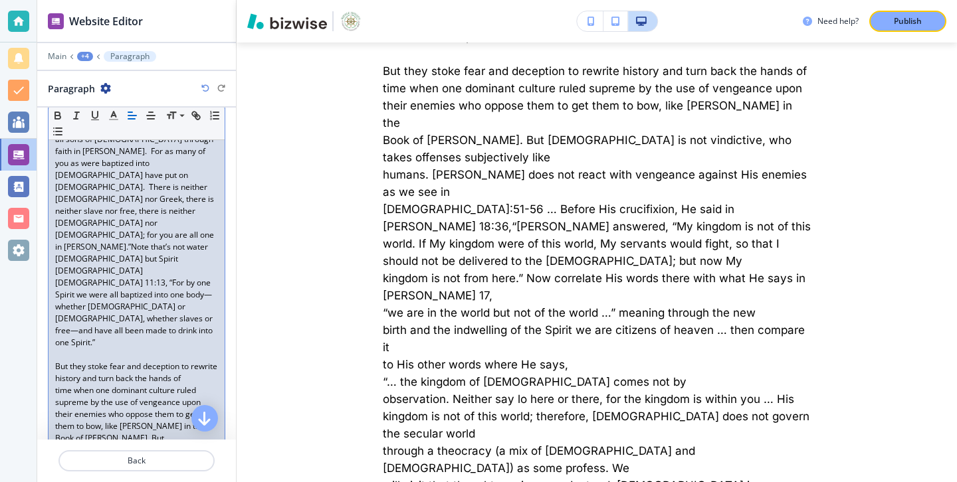
click at [54, 318] on div "During the turn of the millennium (2000), that age-old “spirit of antichrist,” …" at bounding box center [137, 241] width 176 height 1808
click at [52, 345] on div "During the turn of the millennium (2000), that age-old “spirit of antichrist,” …" at bounding box center [137, 241] width 176 height 1808
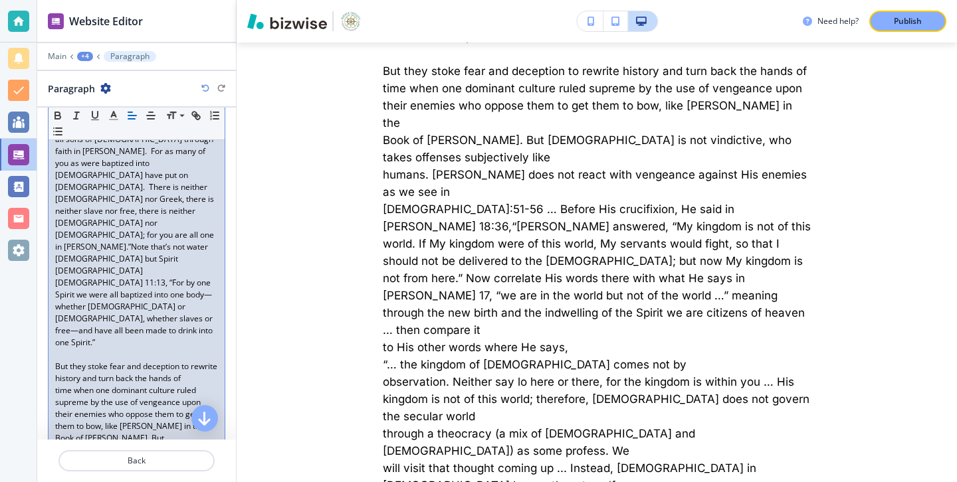
click at [54, 357] on div "During the turn of the millennium (2000), that age-old “spirit of antichrist,” …" at bounding box center [137, 235] width 176 height 1796
click at [54, 362] on div "During the turn of the millennium (2000), that age-old “spirit of antichrist,” …" at bounding box center [137, 235] width 176 height 1796
click at [51, 391] on div "During the turn of the millennium (2000), that age-old “spirit of antichrist,” …" at bounding box center [137, 235] width 176 height 1796
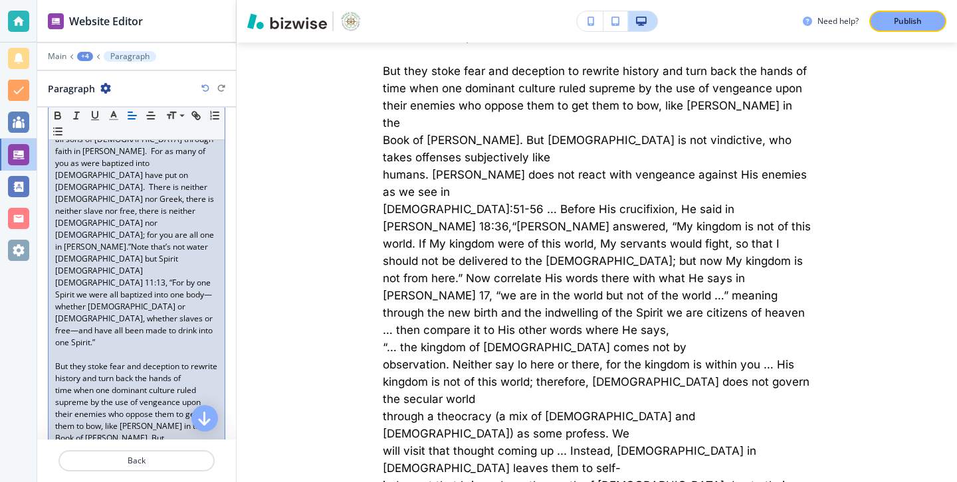
click at [53, 405] on div "During the turn of the millennium (2000), that age-old “spirit of antichrist,” …" at bounding box center [137, 235] width 176 height 1796
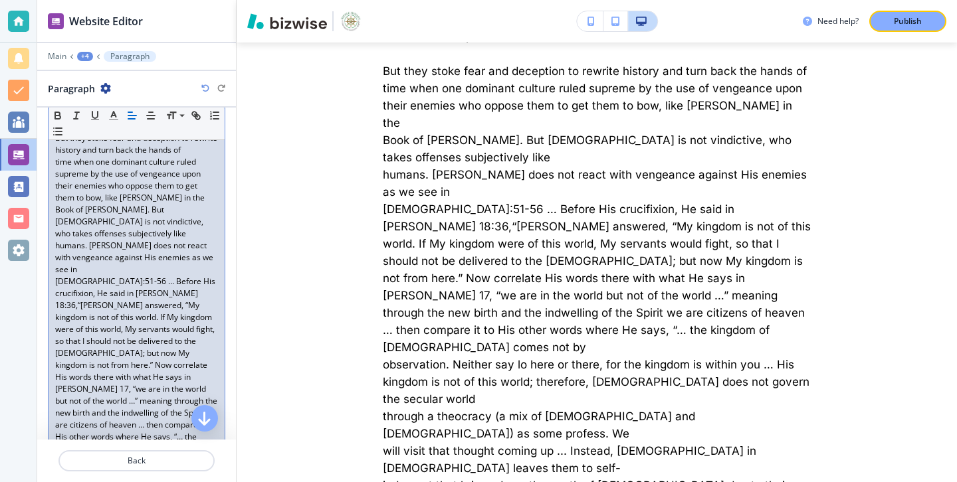
scroll to position [1157, 0]
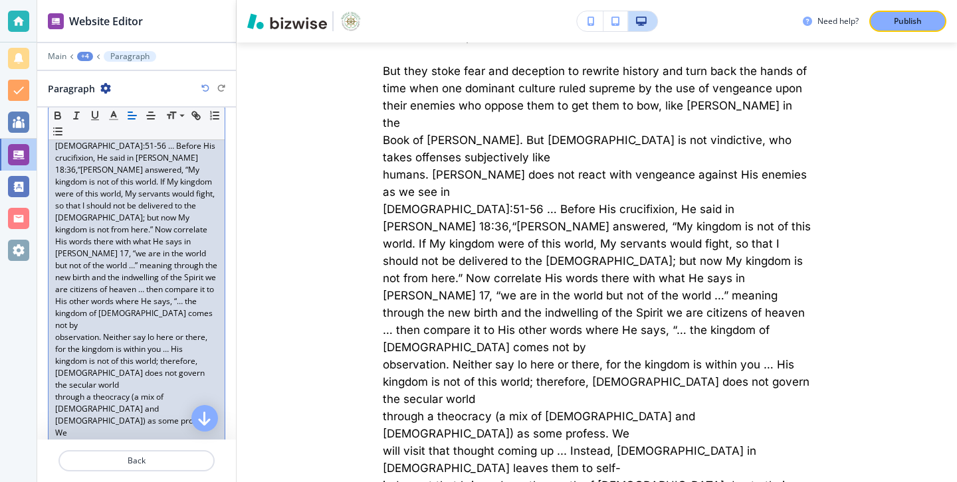
scroll to position [1277, 0]
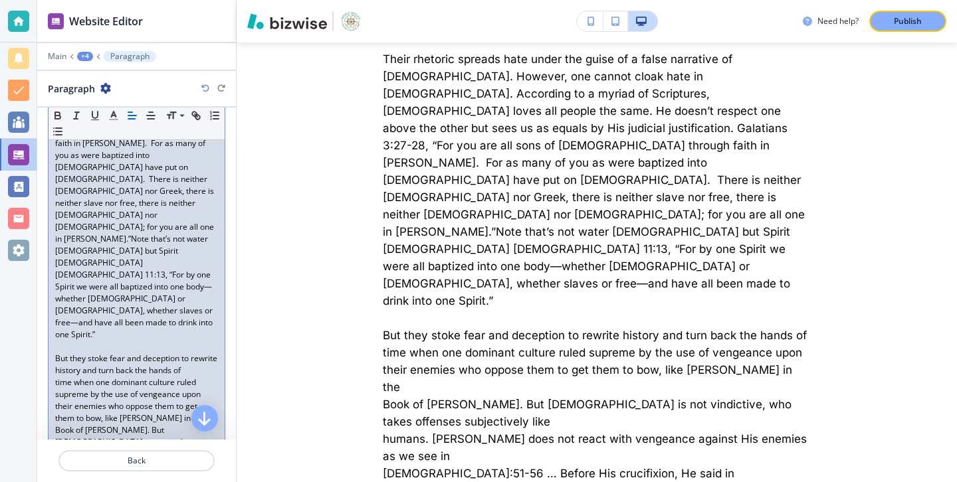
scroll to position [940, 0]
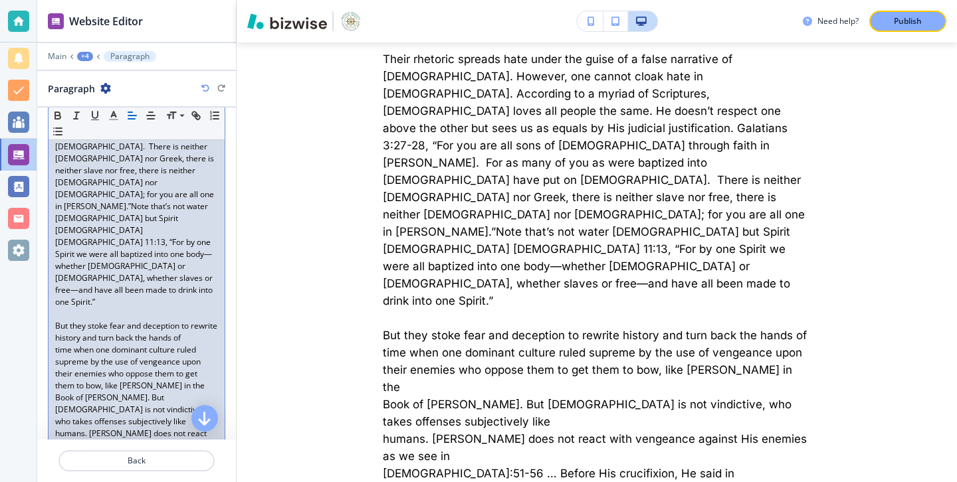
scroll to position [962, 0]
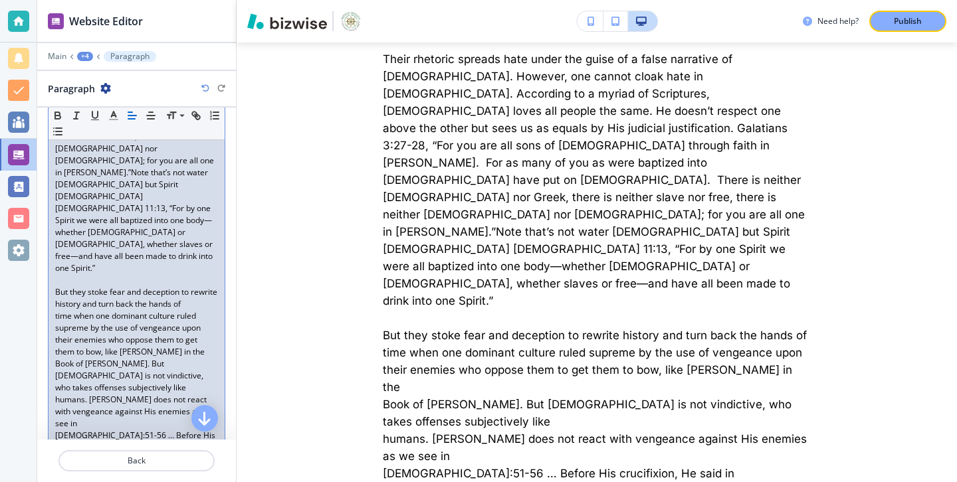
scroll to position [1003, 0]
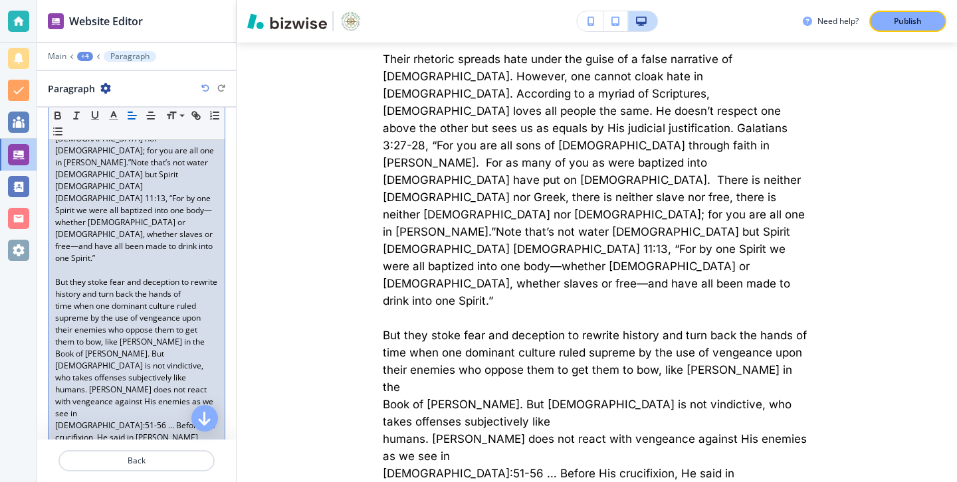
click at [54, 391] on div "During the turn of the millennium (2000), that age-old “spirit of antichrist,” …" at bounding box center [137, 133] width 176 height 1760
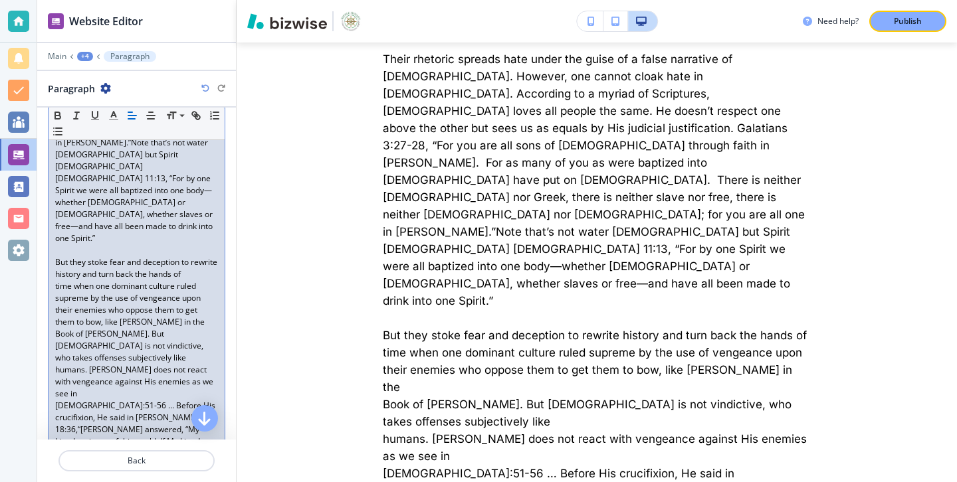
scroll to position [1027, 0]
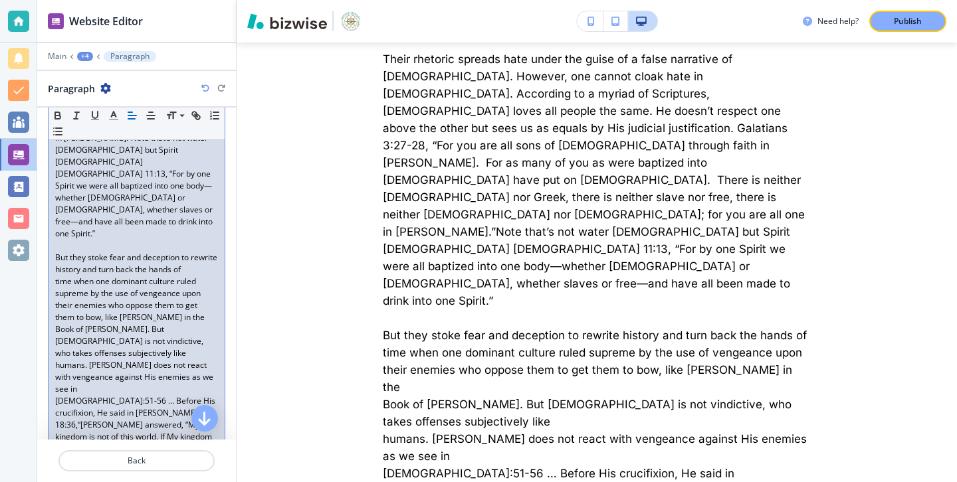
click at [50, 393] on div "During the turn of the millennium (2000), that age-old “spirit of antichrist,” …" at bounding box center [137, 102] width 176 height 1748
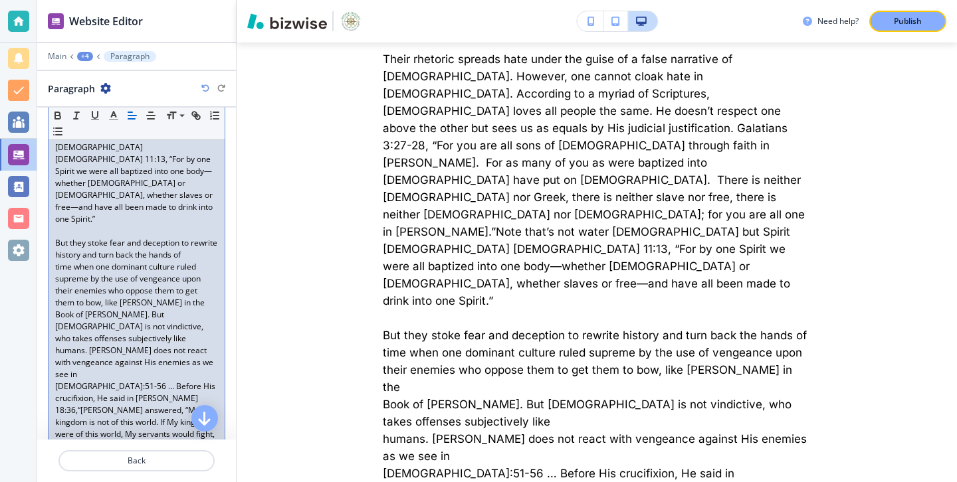
scroll to position [1045, 0]
click at [51, 373] on div "During the turn of the millennium (2000), that age-old “spirit of antichrist,” …" at bounding box center [137, 85] width 176 height 1748
click at [45, 379] on div "Paragraph Body Small Normal Large Huge During the turn of the millennium (2000)…" at bounding box center [136, 66] width 199 height 1810
click at [49, 397] on div "During the turn of the millennium (2000), that age-old “spirit of antichrist,” …" at bounding box center [137, 85] width 176 height 1748
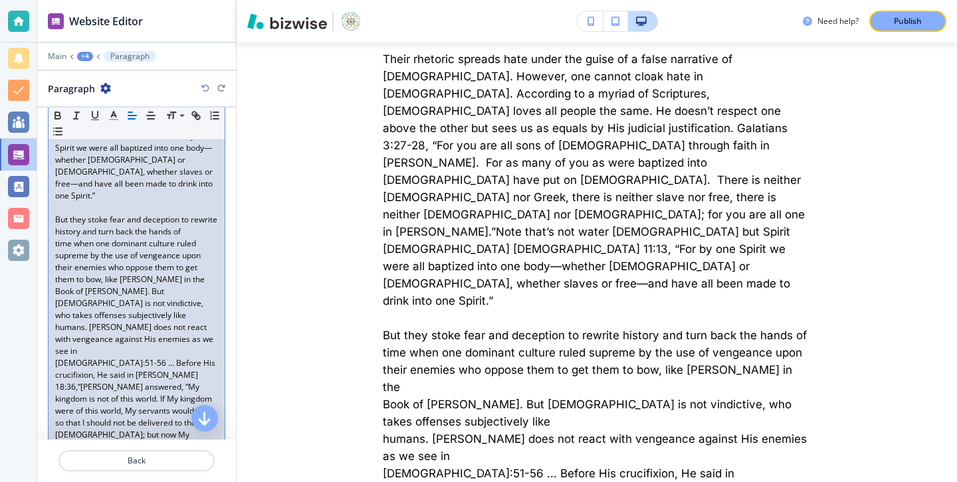
scroll to position [1067, 0]
click at [49, 396] on div "During the turn of the millennium (2000), that age-old “spirit of antichrist,” …" at bounding box center [137, 57] width 176 height 1736
click at [52, 424] on div "During the turn of the millennium (2000), that age-old “spirit of antichrist,” …" at bounding box center [137, 57] width 176 height 1736
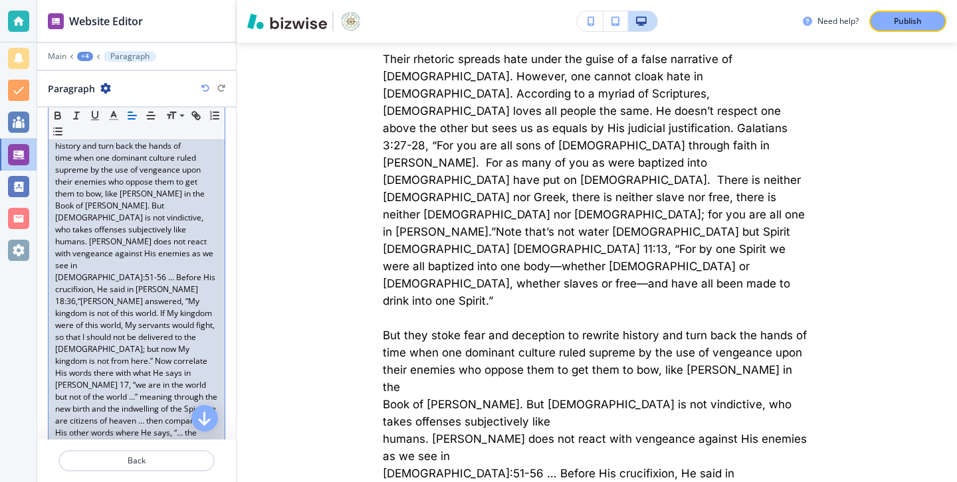
scroll to position [1154, 0]
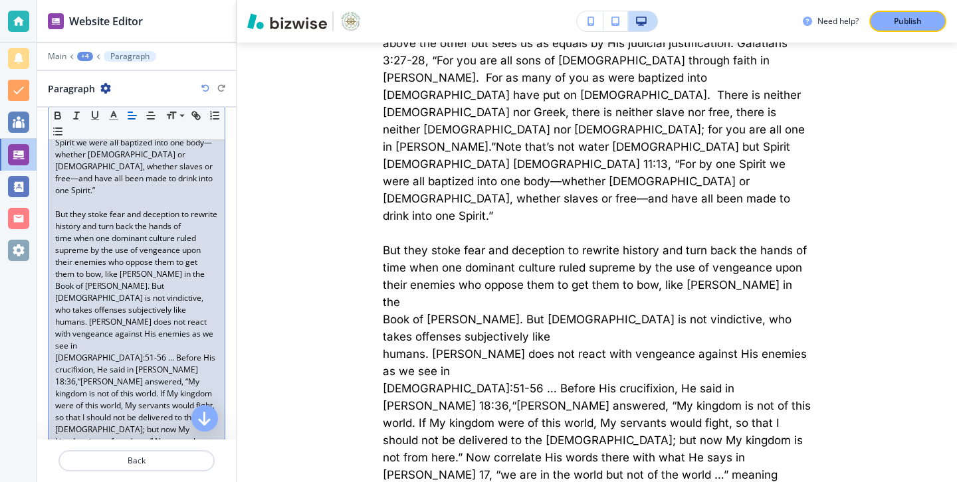
scroll to position [1132, 0]
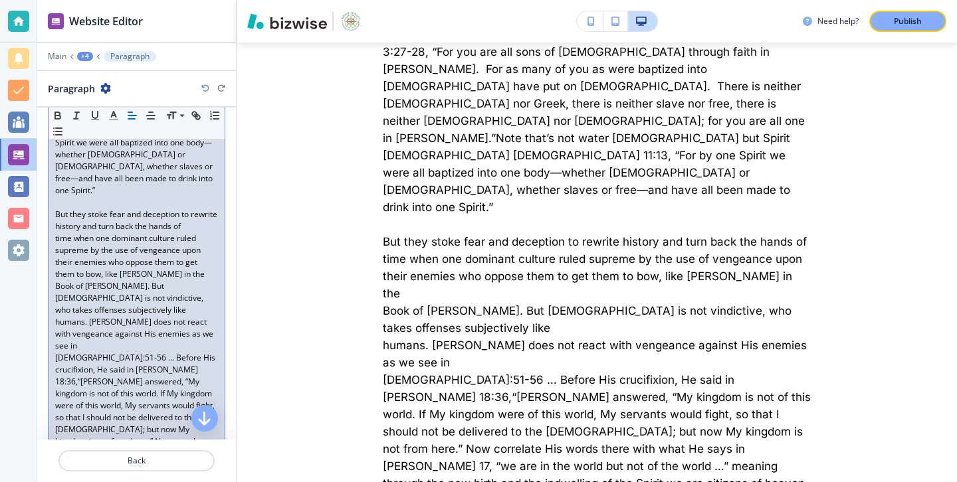
click at [54, 296] on div "During the turn of the millennium (2000), that age-old “spirit of antichrist,” …" at bounding box center [137, 47] width 176 height 1724
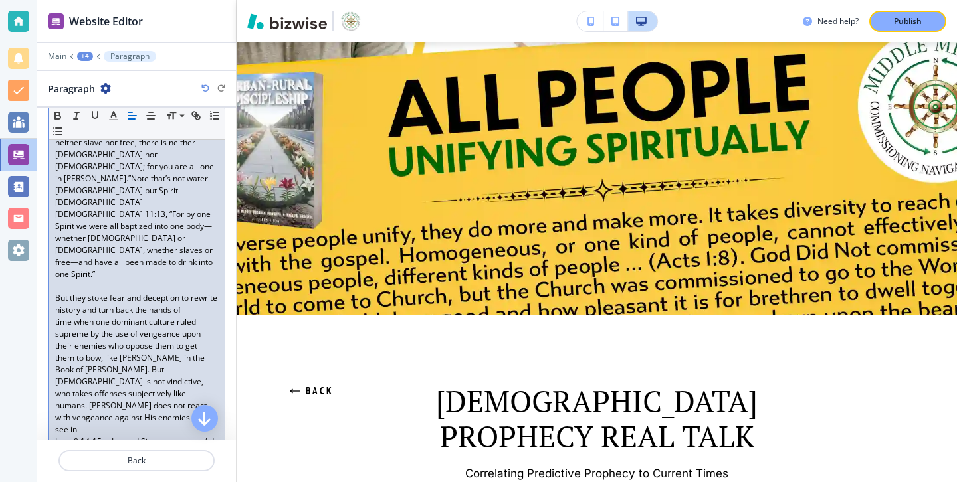
scroll to position [1125, 0]
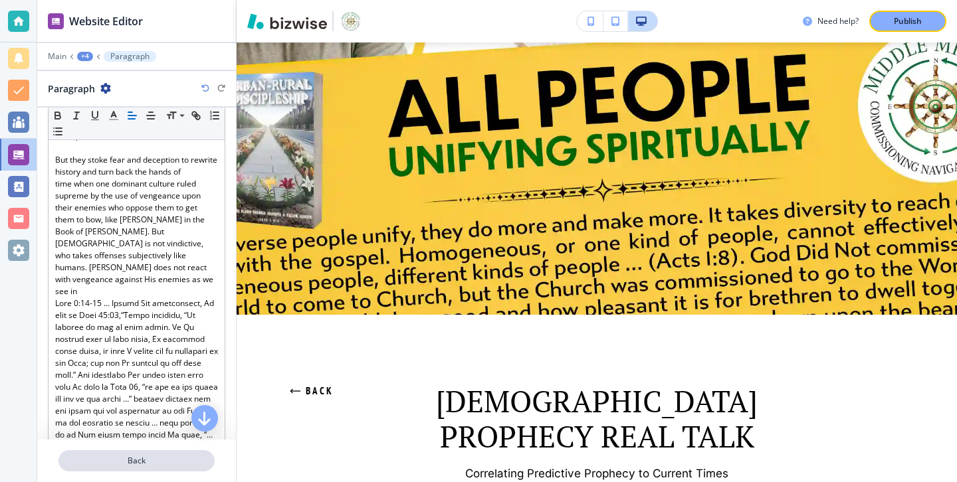
click at [132, 469] on button "Back" at bounding box center [136, 461] width 156 height 21
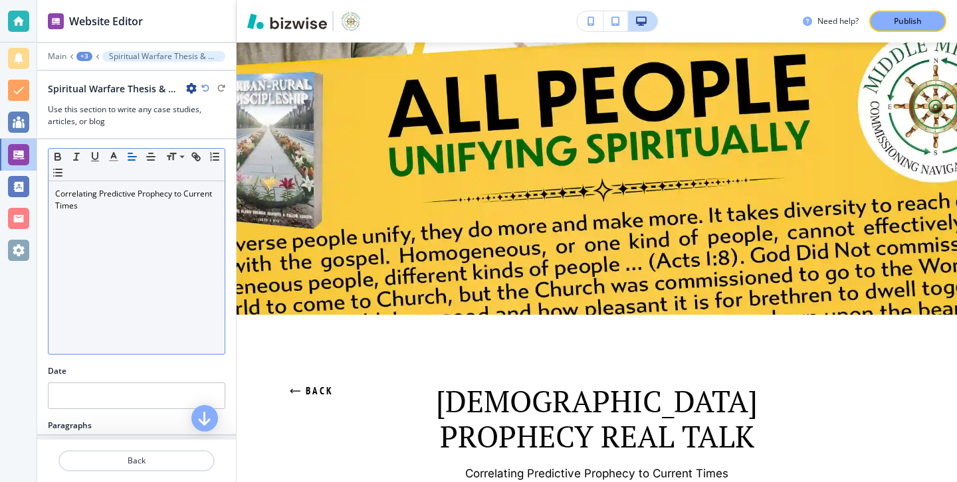
scroll to position [296, 0]
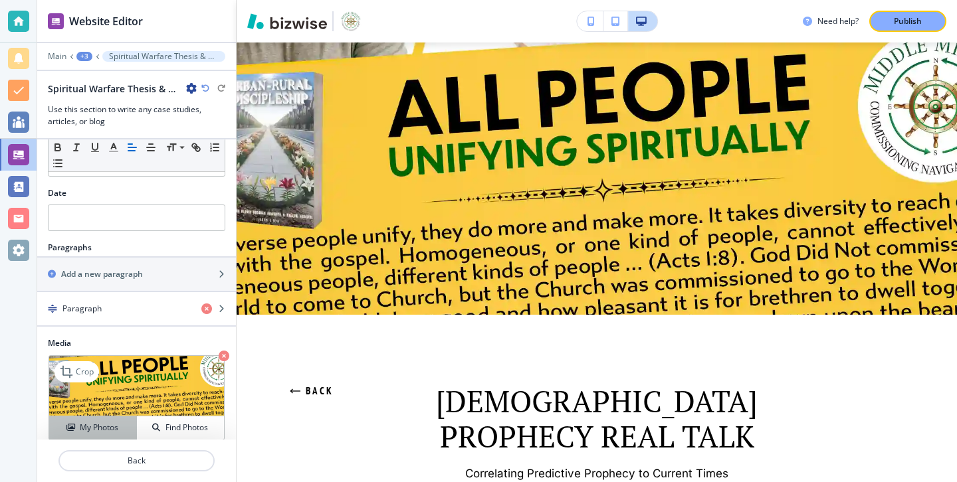
click at [102, 422] on h4 "My Photos" at bounding box center [99, 428] width 39 height 12
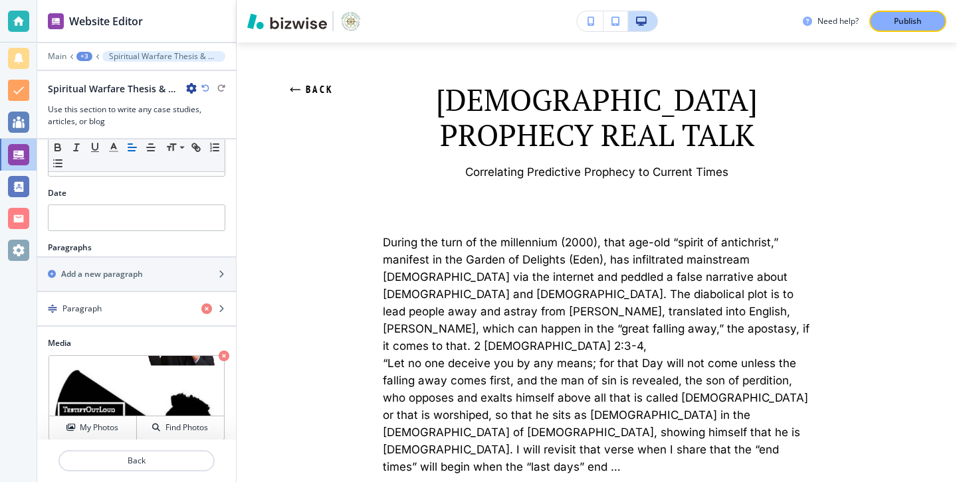
scroll to position [0, 0]
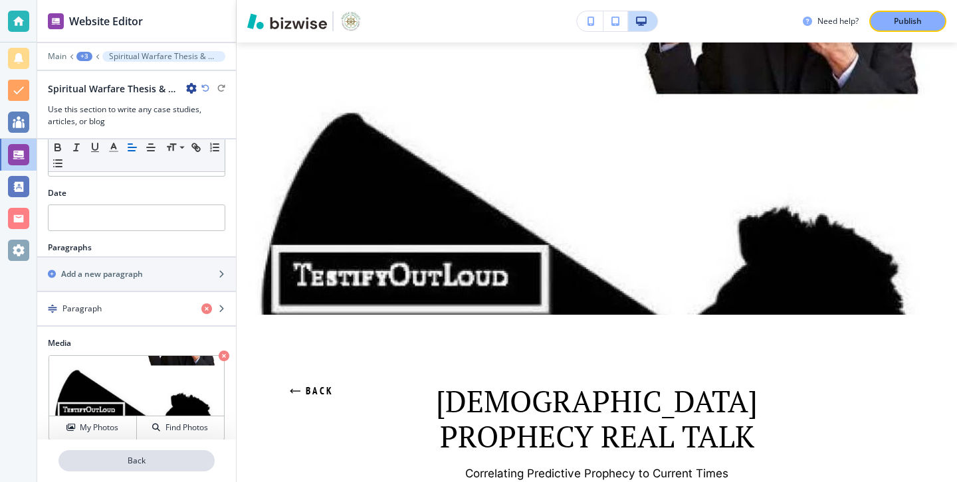
click at [184, 457] on p "Back" at bounding box center [137, 461] width 154 height 12
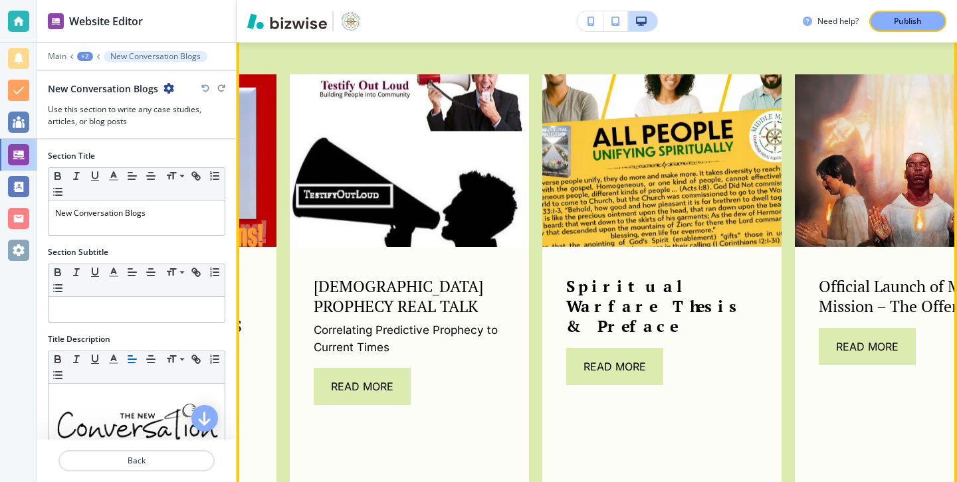
scroll to position [911, 0]
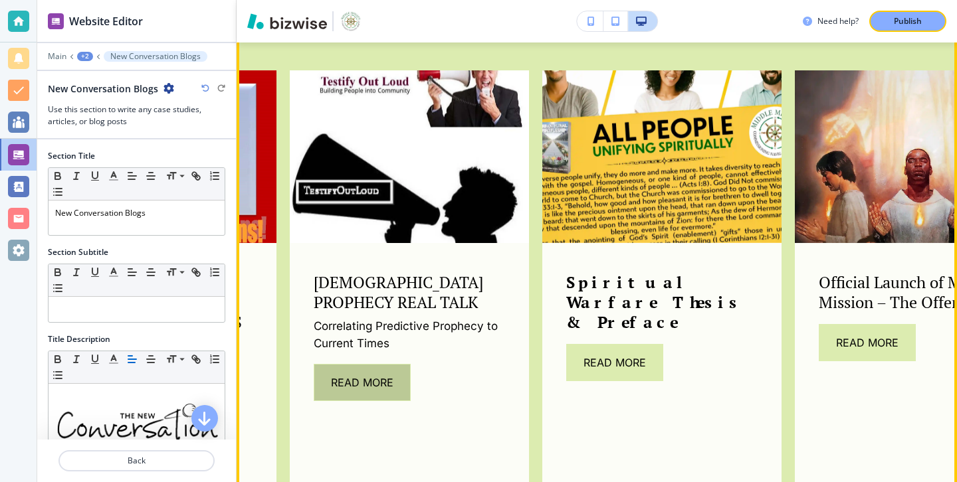
click at [385, 375] on button "Read More" at bounding box center [362, 382] width 97 height 37
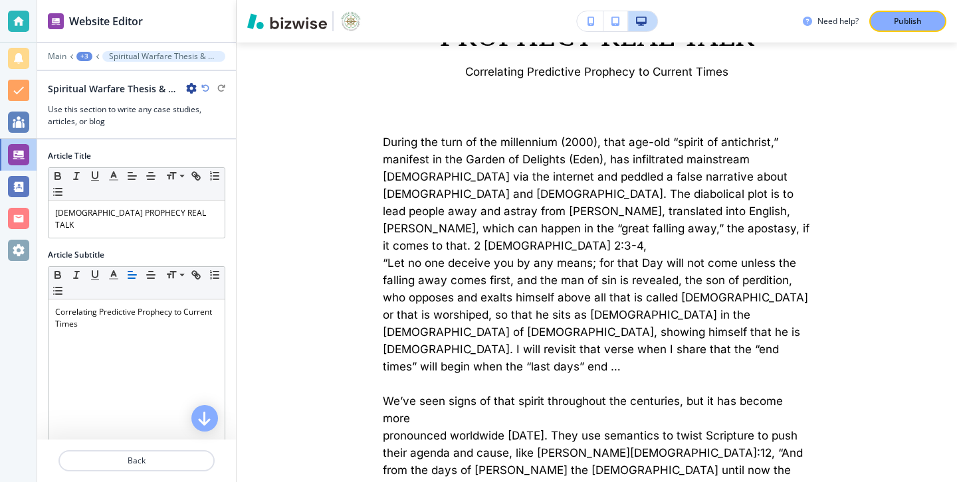
scroll to position [0, 0]
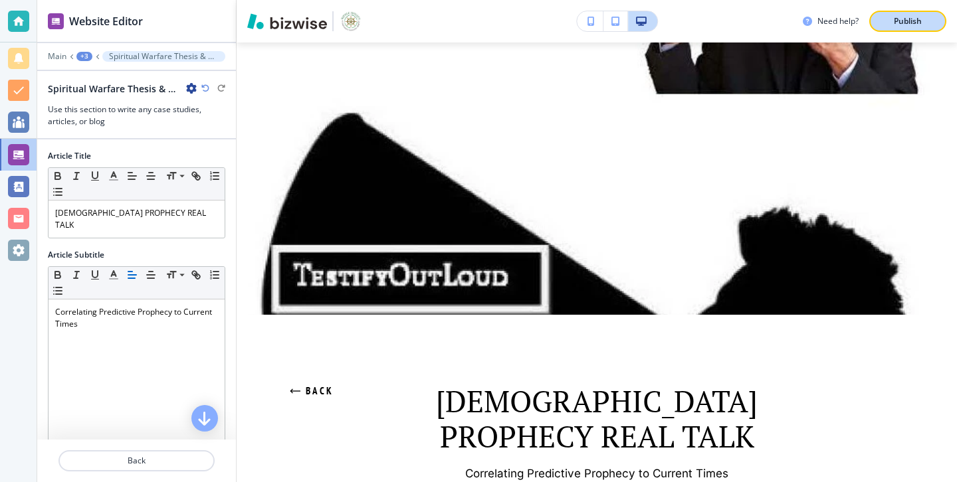
click at [932, 12] on button "Publish" at bounding box center [907, 21] width 77 height 21
